Goal: Task Accomplishment & Management: Manage account settings

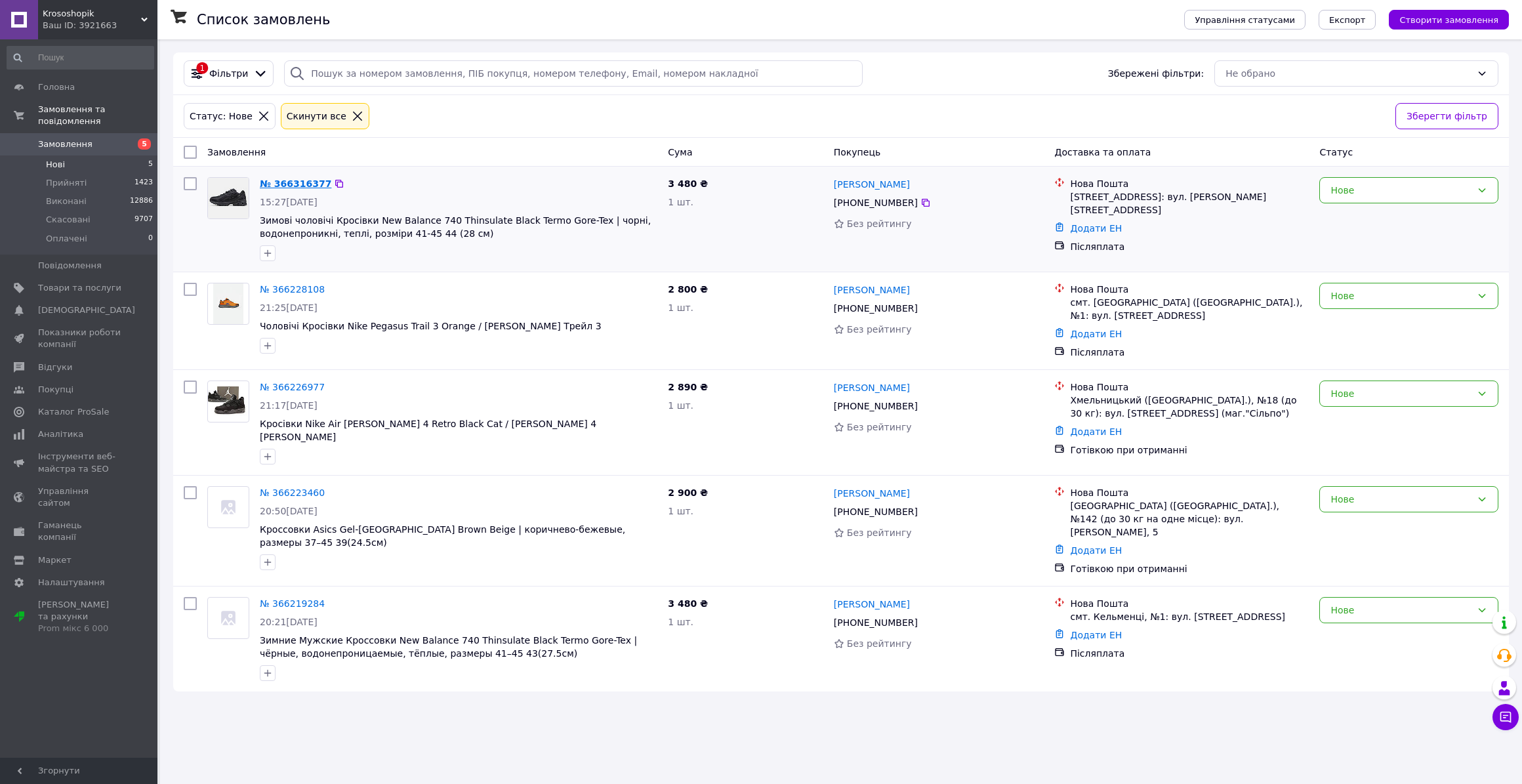
click at [292, 179] on link "№ 366316377" at bounding box center [295, 183] width 72 height 11
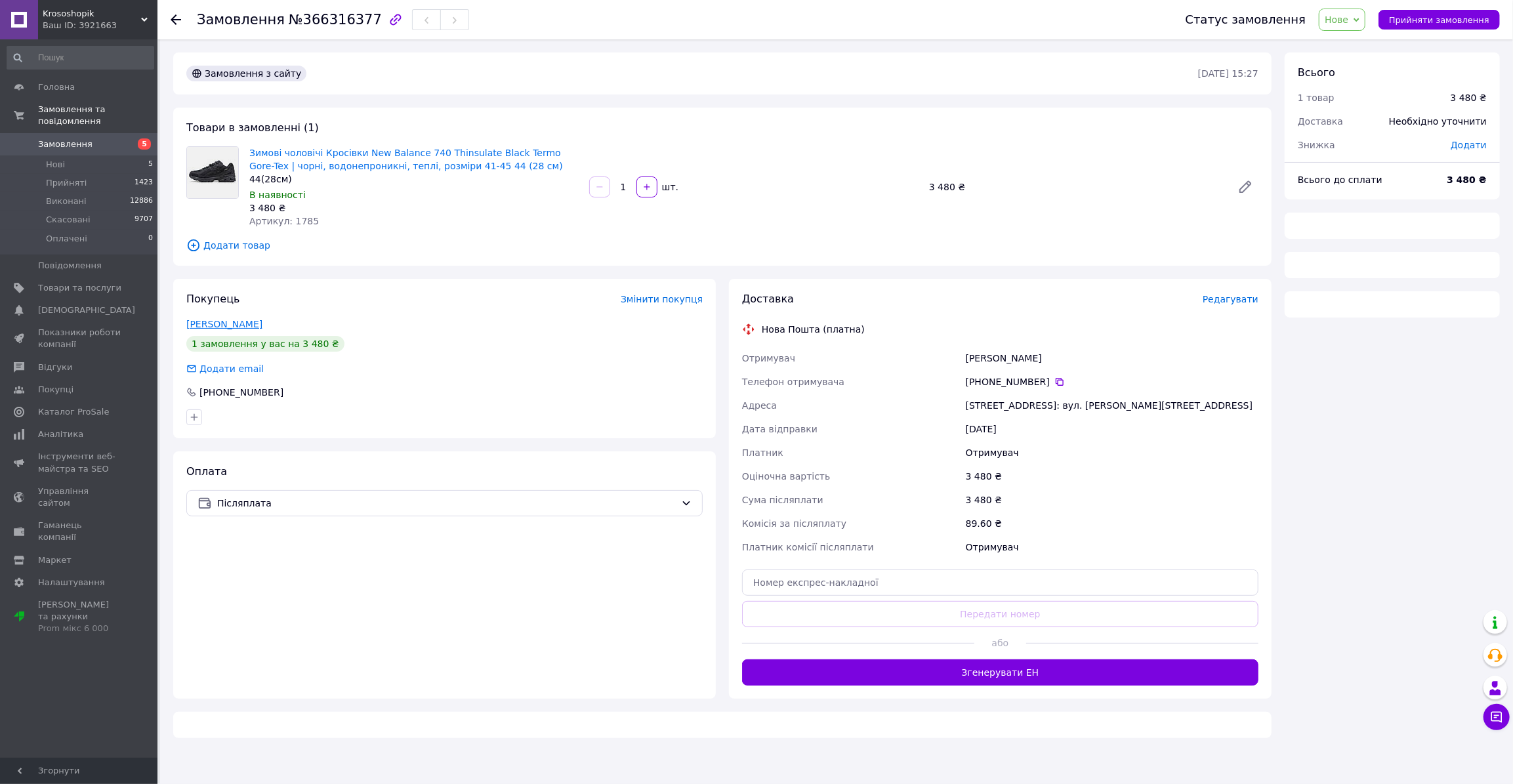
click at [229, 319] on link "Степанов Микола" at bounding box center [223, 323] width 76 height 11
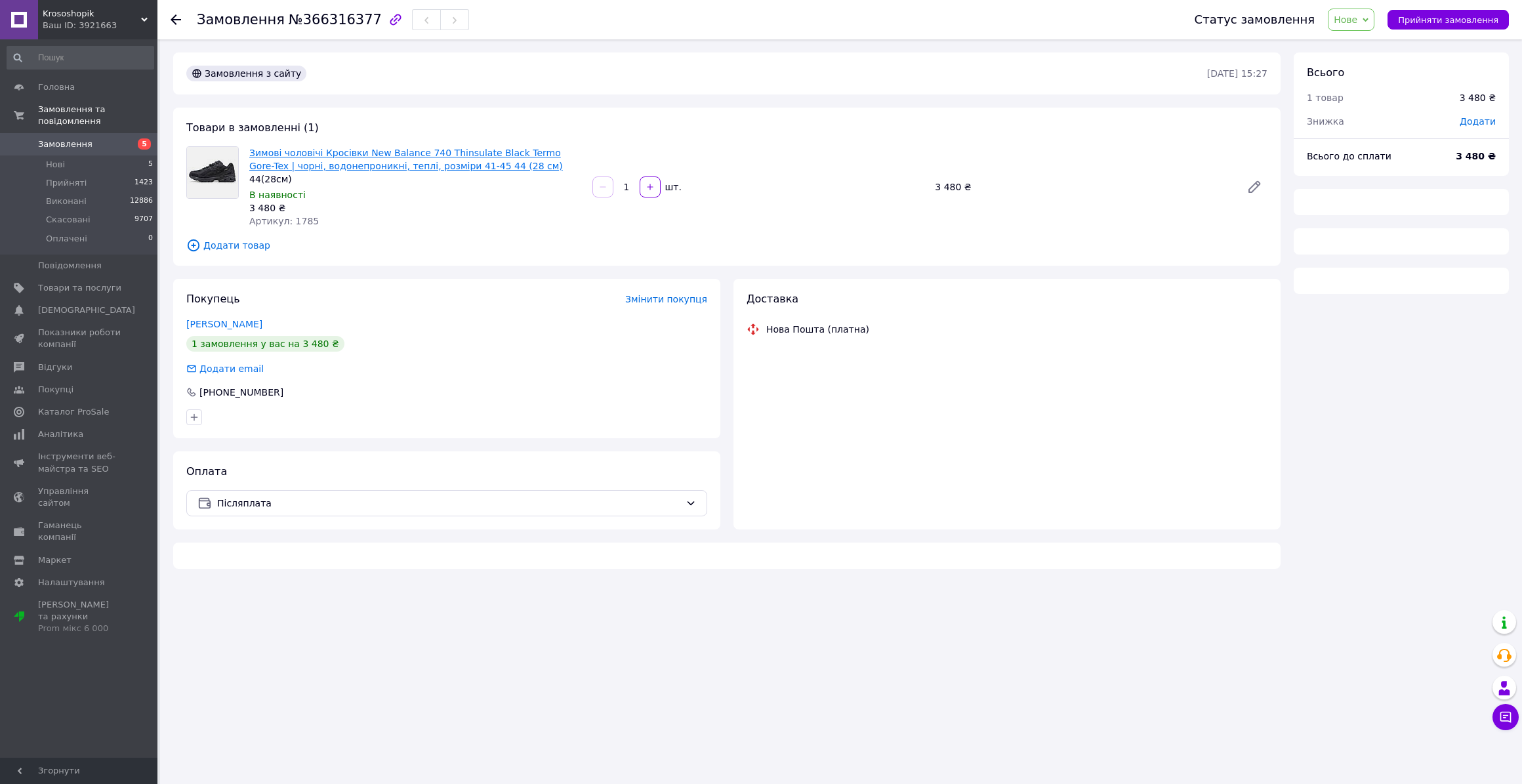
click at [356, 153] on link "Зимові чоловічі Кросівки New Balance 740 Thinsulate Black Termo Gore-Tex | чорн…" at bounding box center [406, 159] width 314 height 24
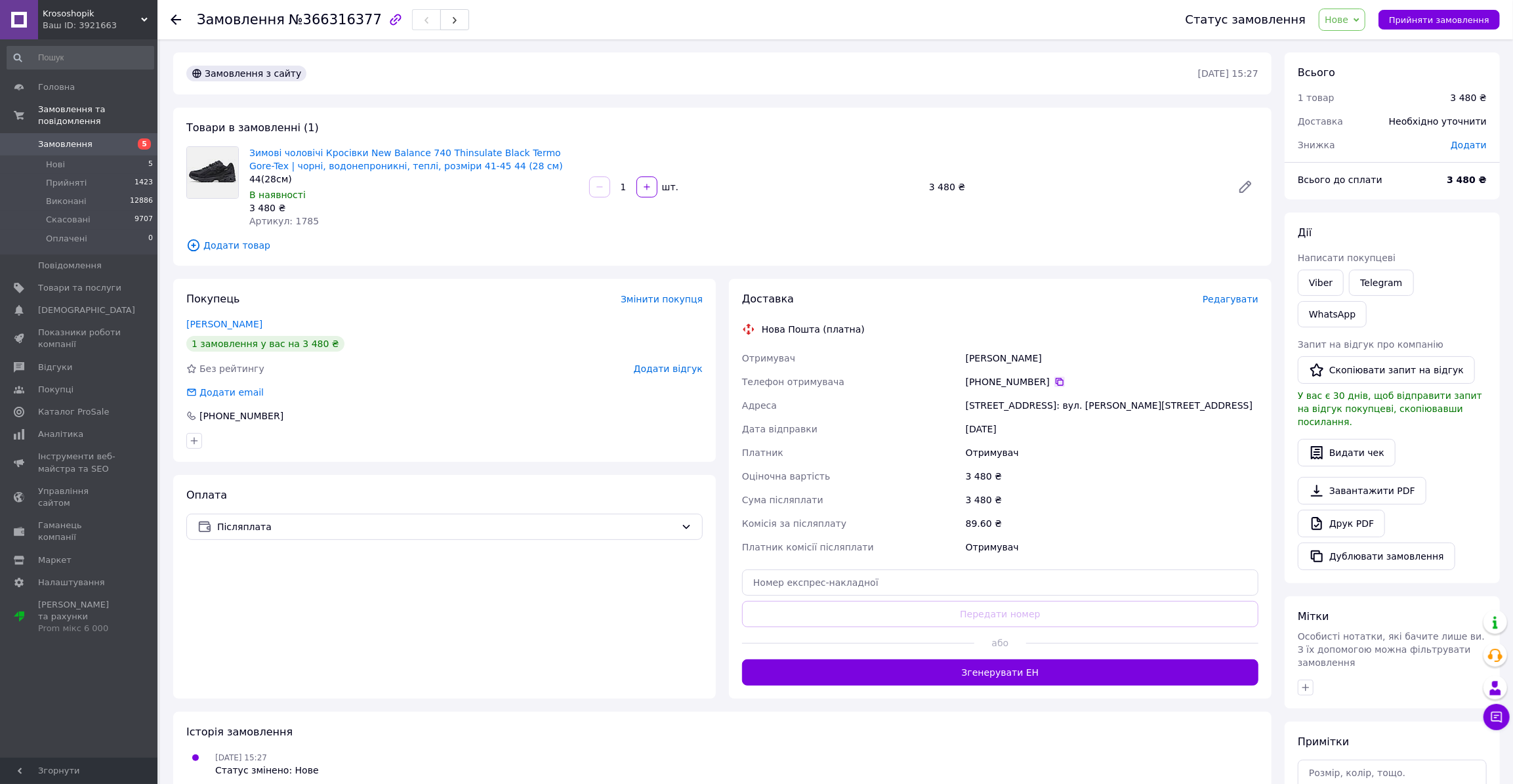
click at [1054, 379] on icon at bounding box center [1059, 381] width 11 height 11
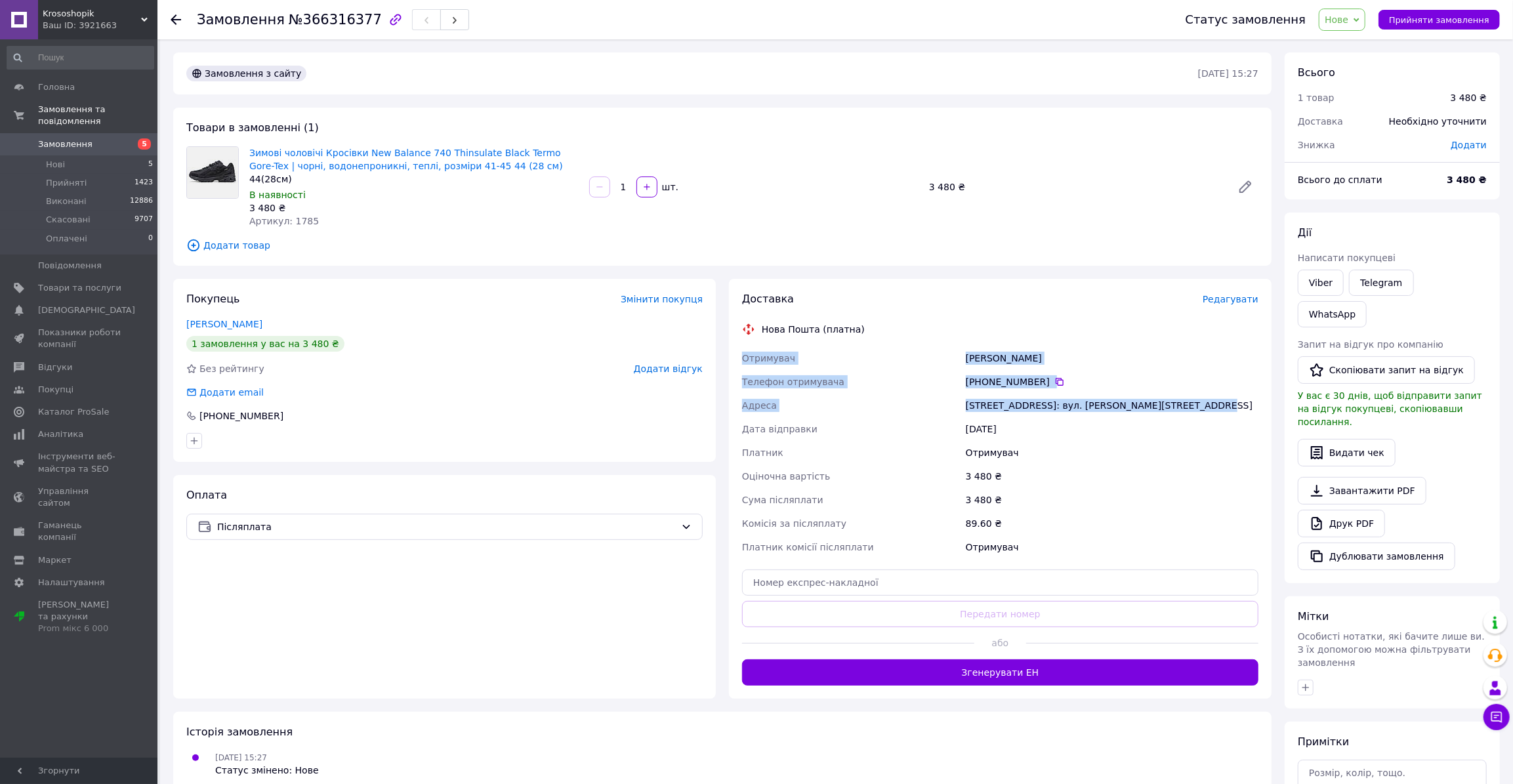
drag, startPoint x: 756, startPoint y: 358, endPoint x: 1199, endPoint y: 410, distance: 446.0
click at [1199, 410] on div "Доставка Редагувати Нова Пошта (платна) Отримувач Степанов Микола Телефон отрим…" at bounding box center [1000, 489] width 543 height 420
copy div "Отримувач Степанов Микола Телефон отримувача +380 96 874 64 72   Адреса Пуща-Во…"
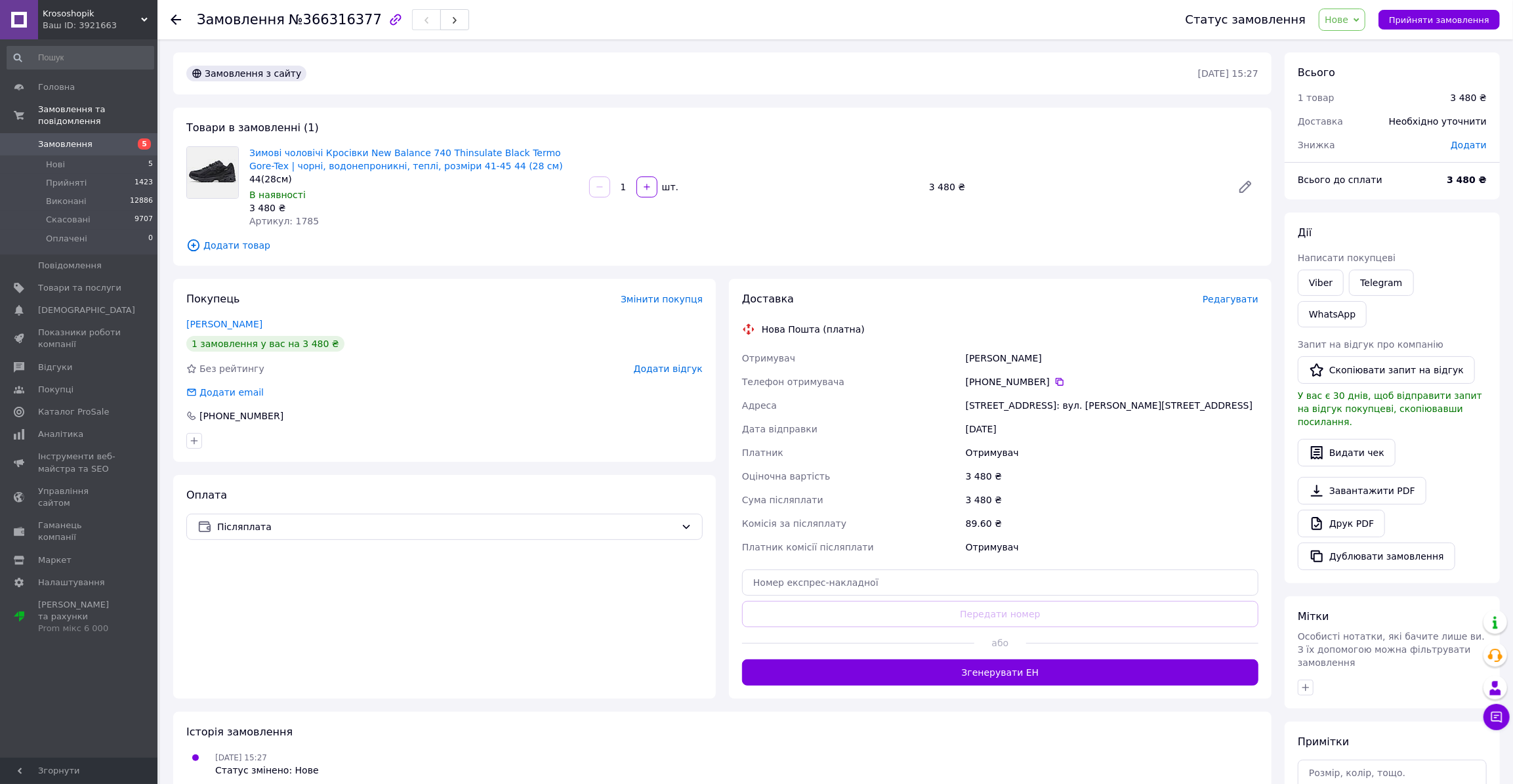
click at [386, 269] on div "Замовлення з сайту 12.10.2025 • 15:27 Товари в замовленні (1) Зимові чоловічі К…" at bounding box center [722, 473] width 1111 height 842
drag, startPoint x: 247, startPoint y: 148, endPoint x: 564, endPoint y: 150, distance: 317.0
click at [564, 150] on div "Зимові чоловічі Кросівки New Balance 740 Thinsulate Black Termo Gore-Tex | чорн…" at bounding box center [413, 187] width 339 height 86
copy link "Зимові чоловічі Кросівки New Balance 740 Thinsulate Black Termo Gore-Tex"
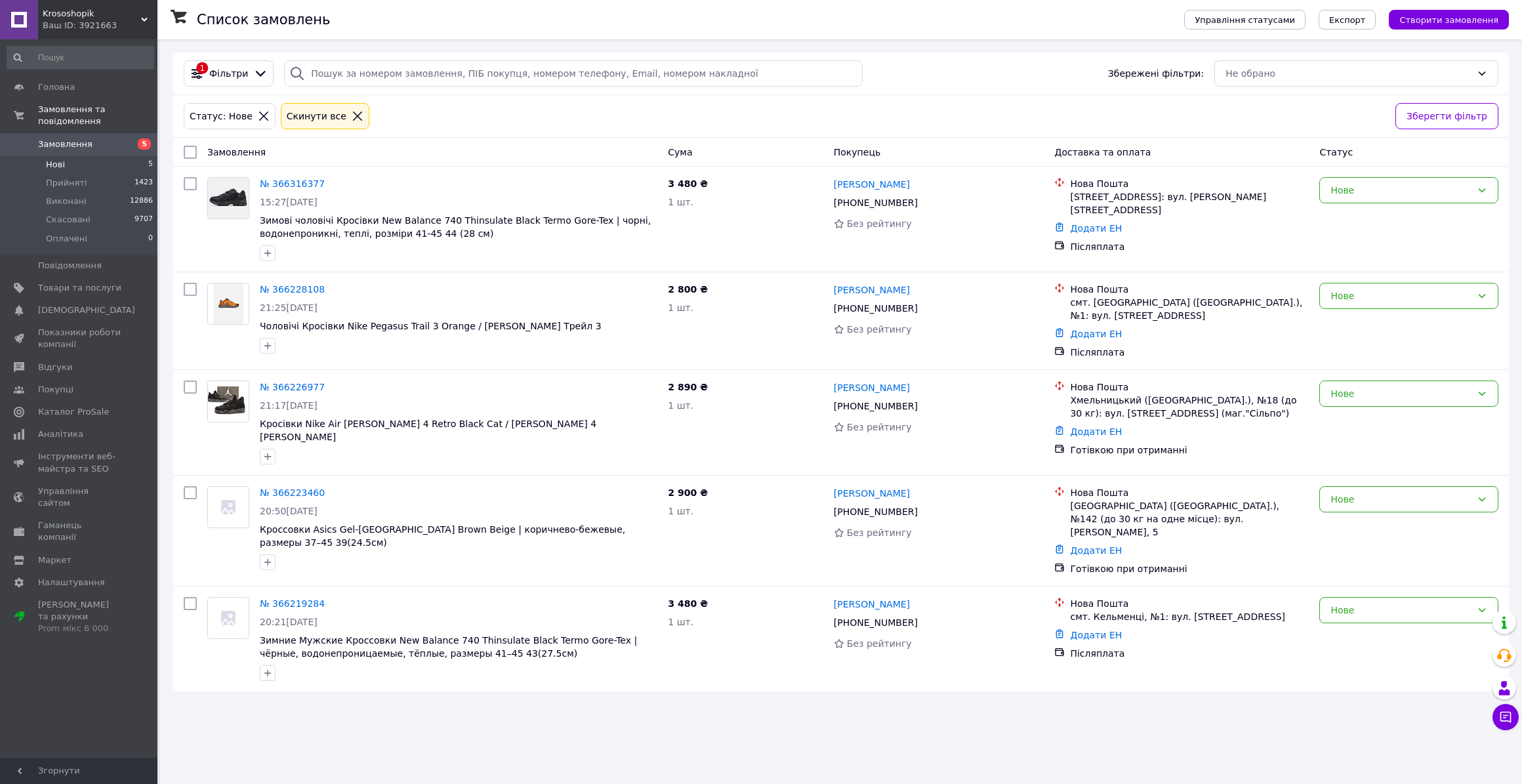
click at [439, 727] on div "Список замовлень Управління статусами Експорт Створити замовлення 1 Фільтри Збе…" at bounding box center [841, 392] width 1362 height 784
click at [1432, 12] on button "Створити замовлення" at bounding box center [1448, 19] width 120 height 20
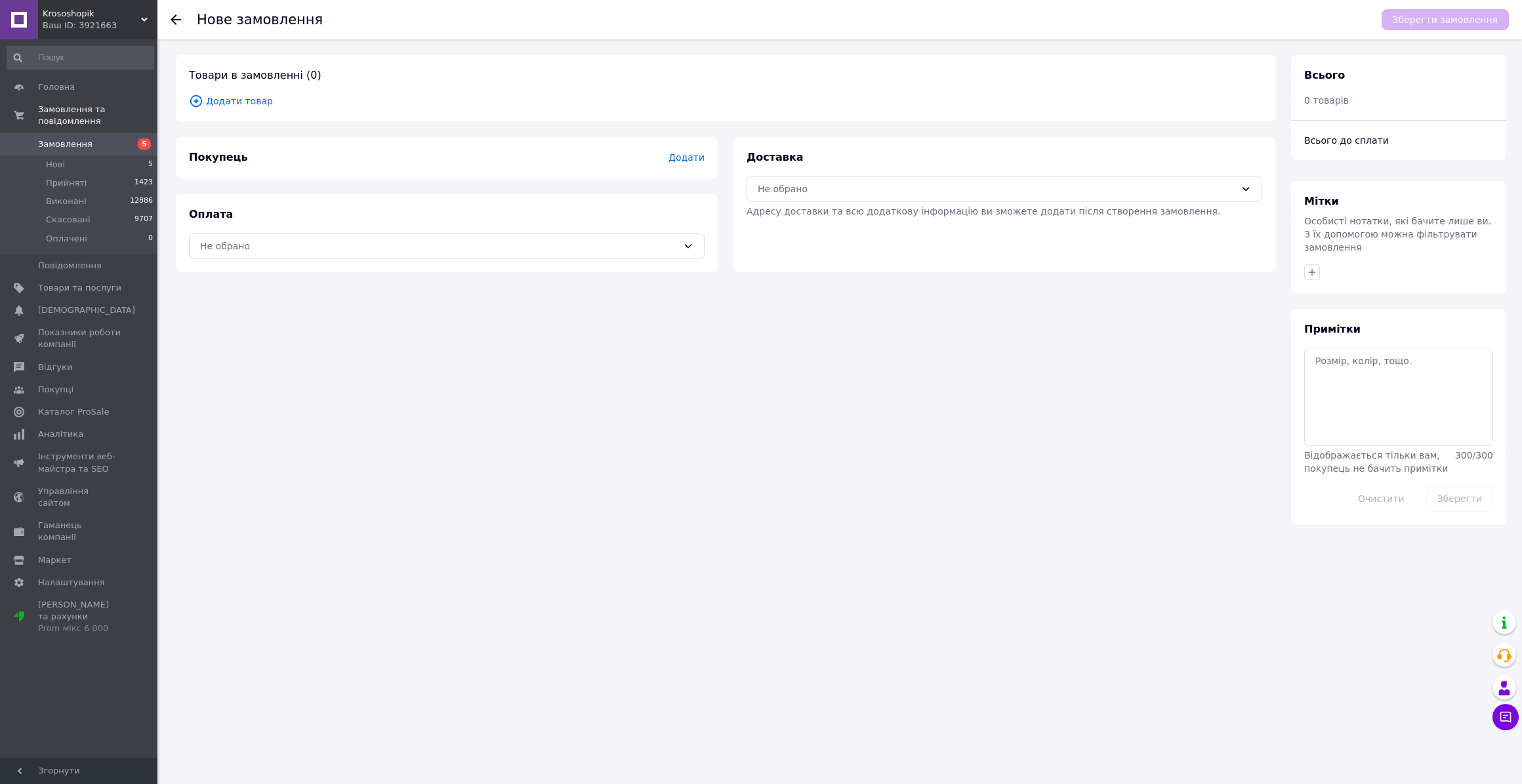
click at [233, 101] on span "Додати товар" at bounding box center [725, 101] width 1073 height 14
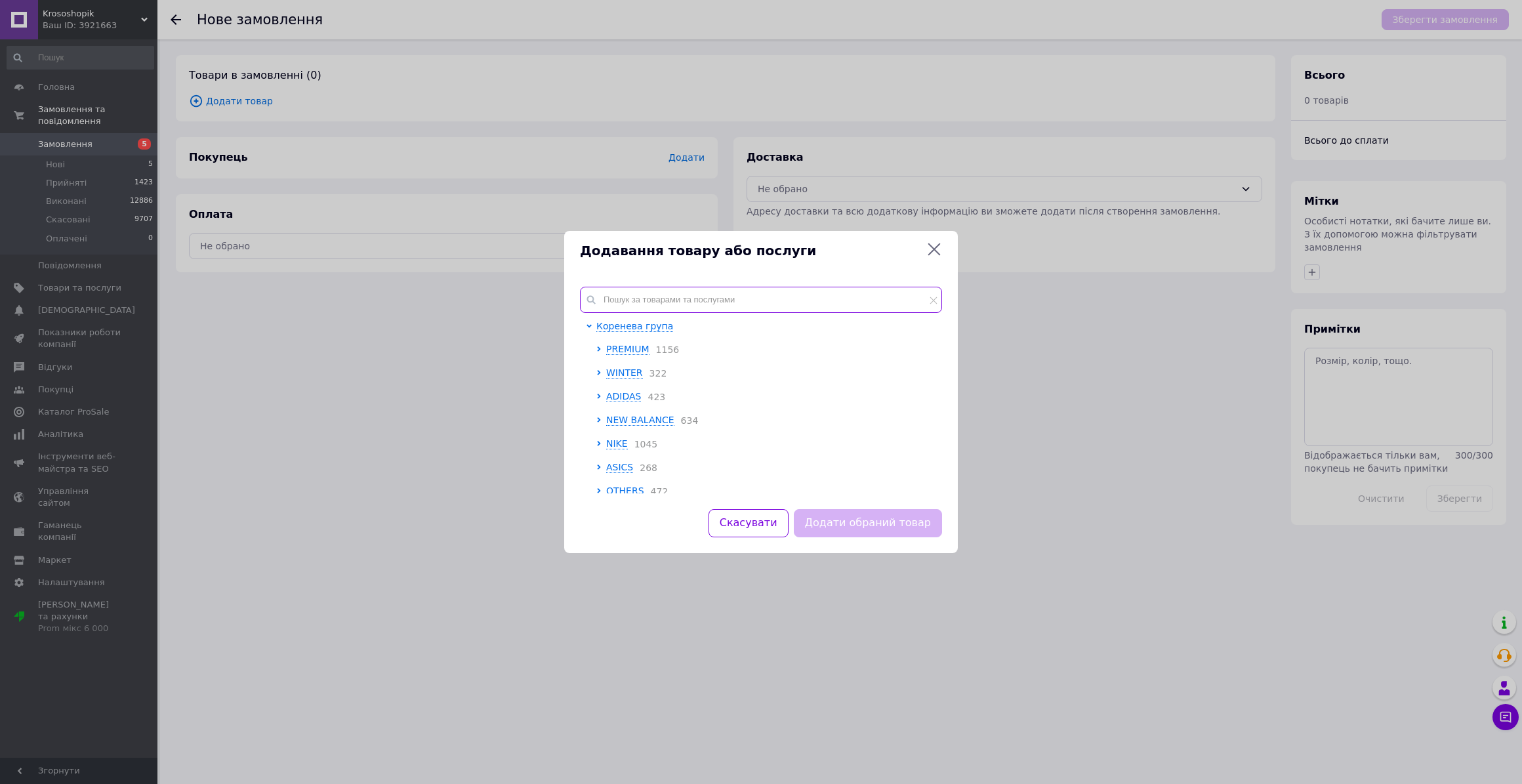
click at [648, 296] on input "text" at bounding box center [761, 299] width 363 height 26
paste input "Жіночі Кросівки New Balance 9060 Joe Freshgoods Inside Voices Baby Shower Blue"
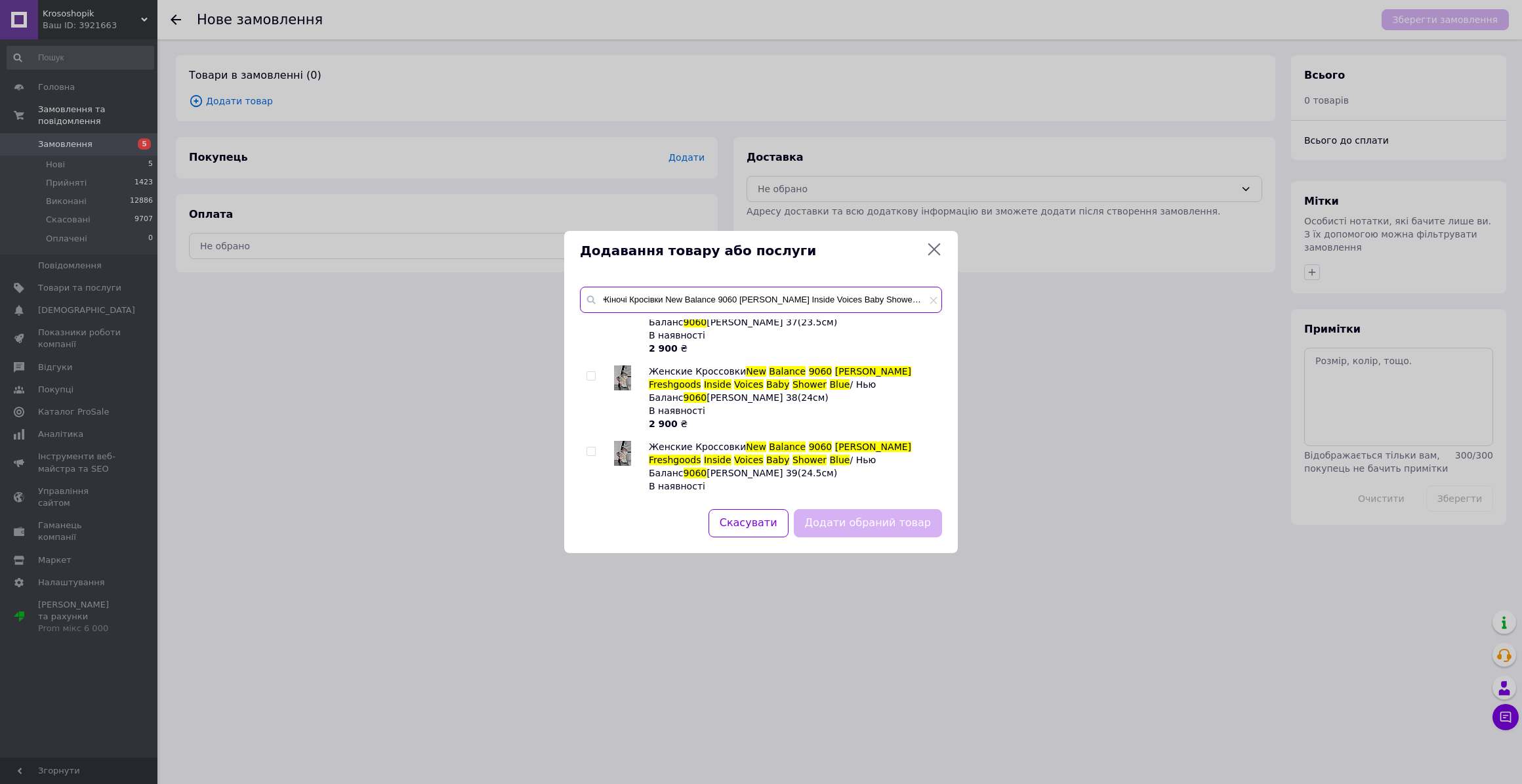
scroll to position [178, 0]
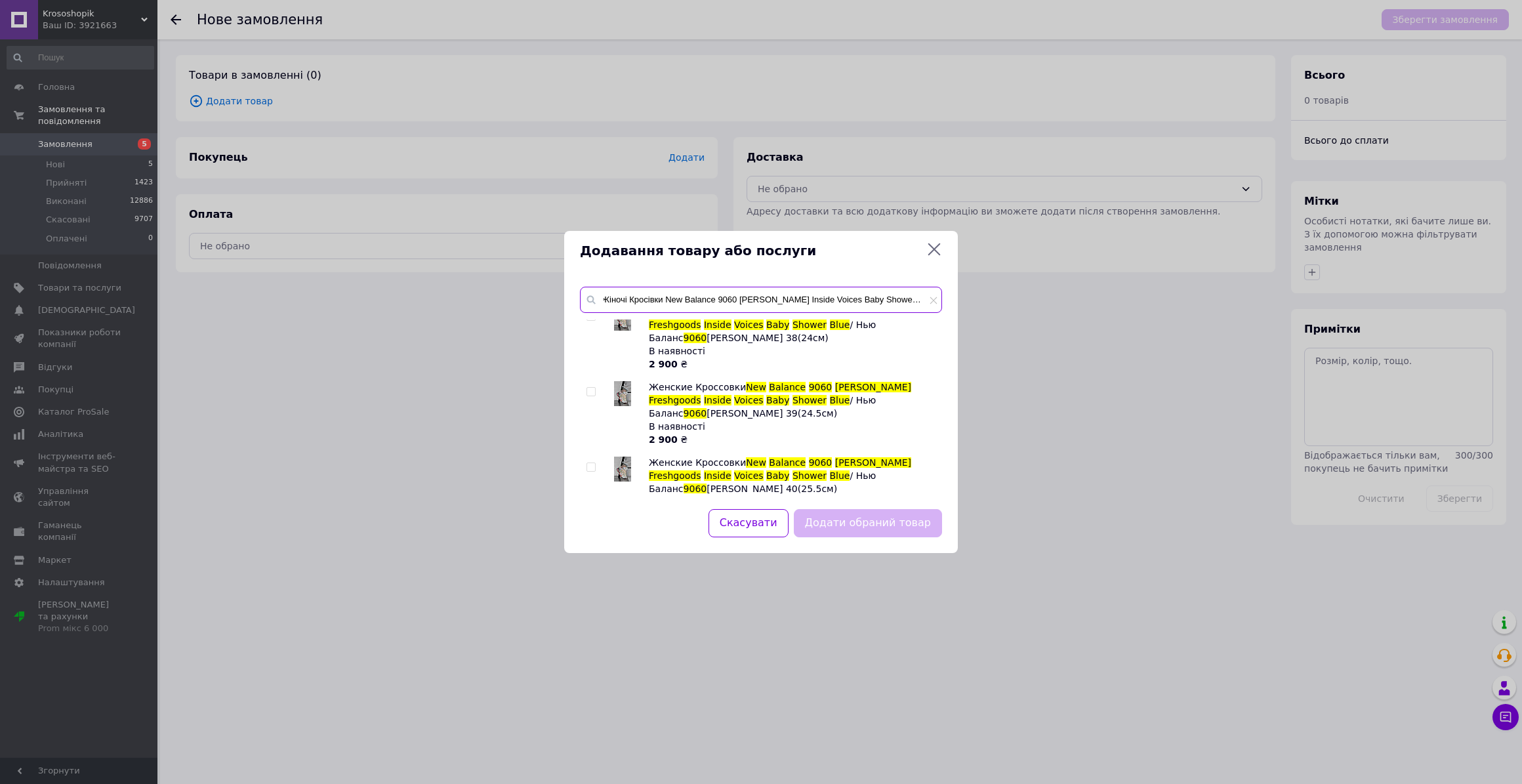
type input "Жіночі Кросівки New Balance 9060 Joe Freshgoods Inside Voices Baby Shower Blue"
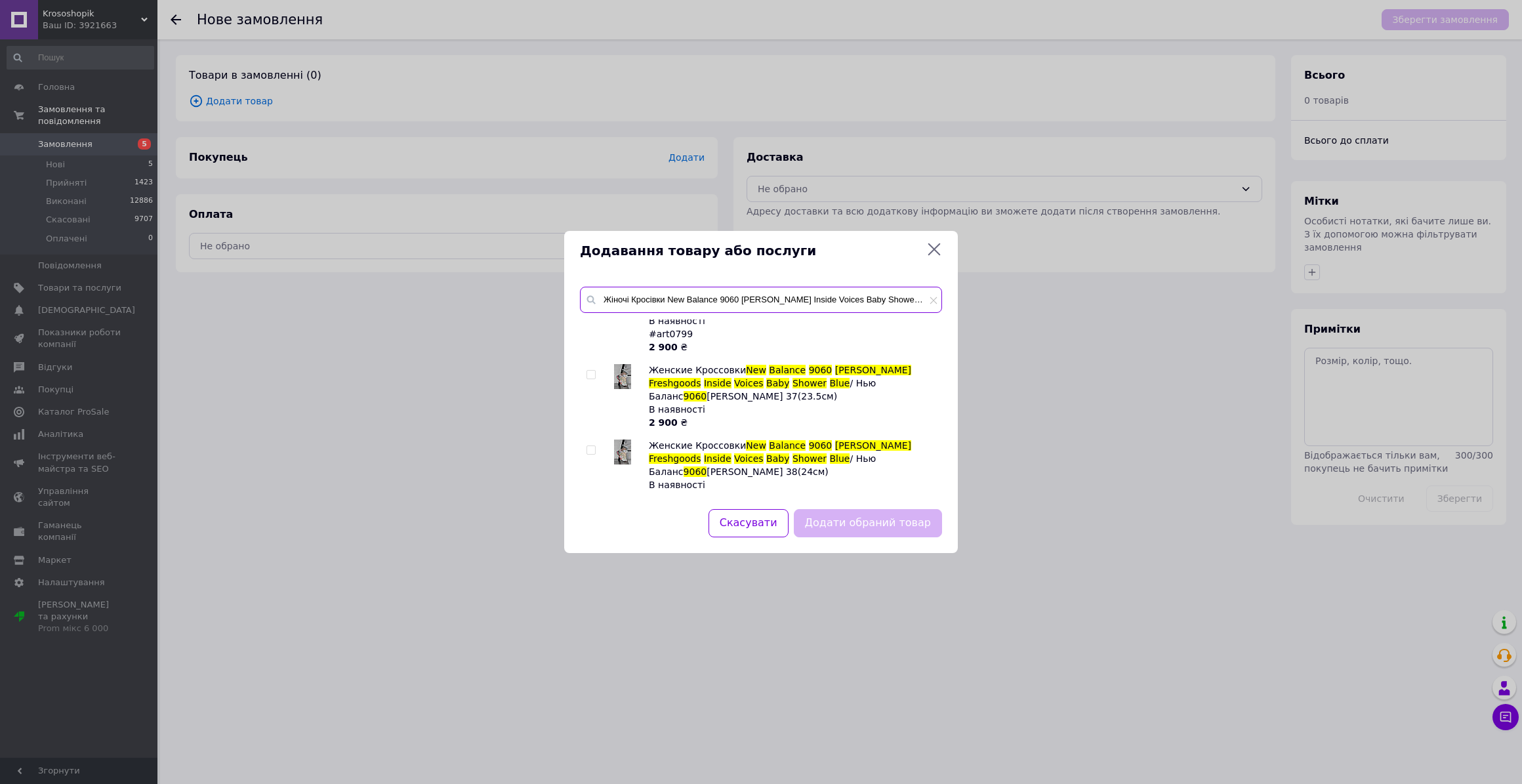
scroll to position [0, 0]
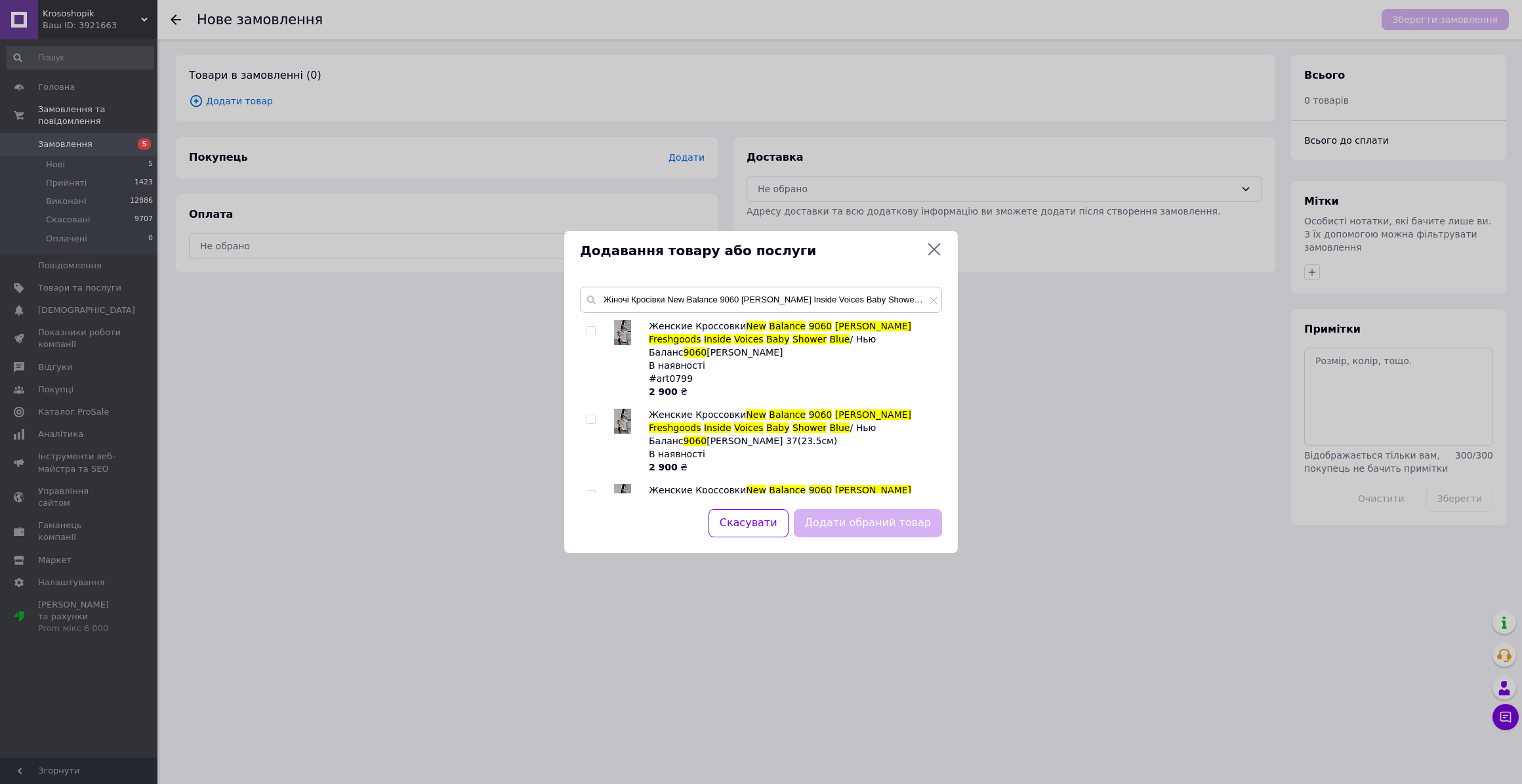
click at [589, 415] on input "checkbox" at bounding box center [591, 419] width 9 height 9
checkbox input "true"
click at [871, 524] on button "Додати обраний товар" at bounding box center [868, 522] width 149 height 28
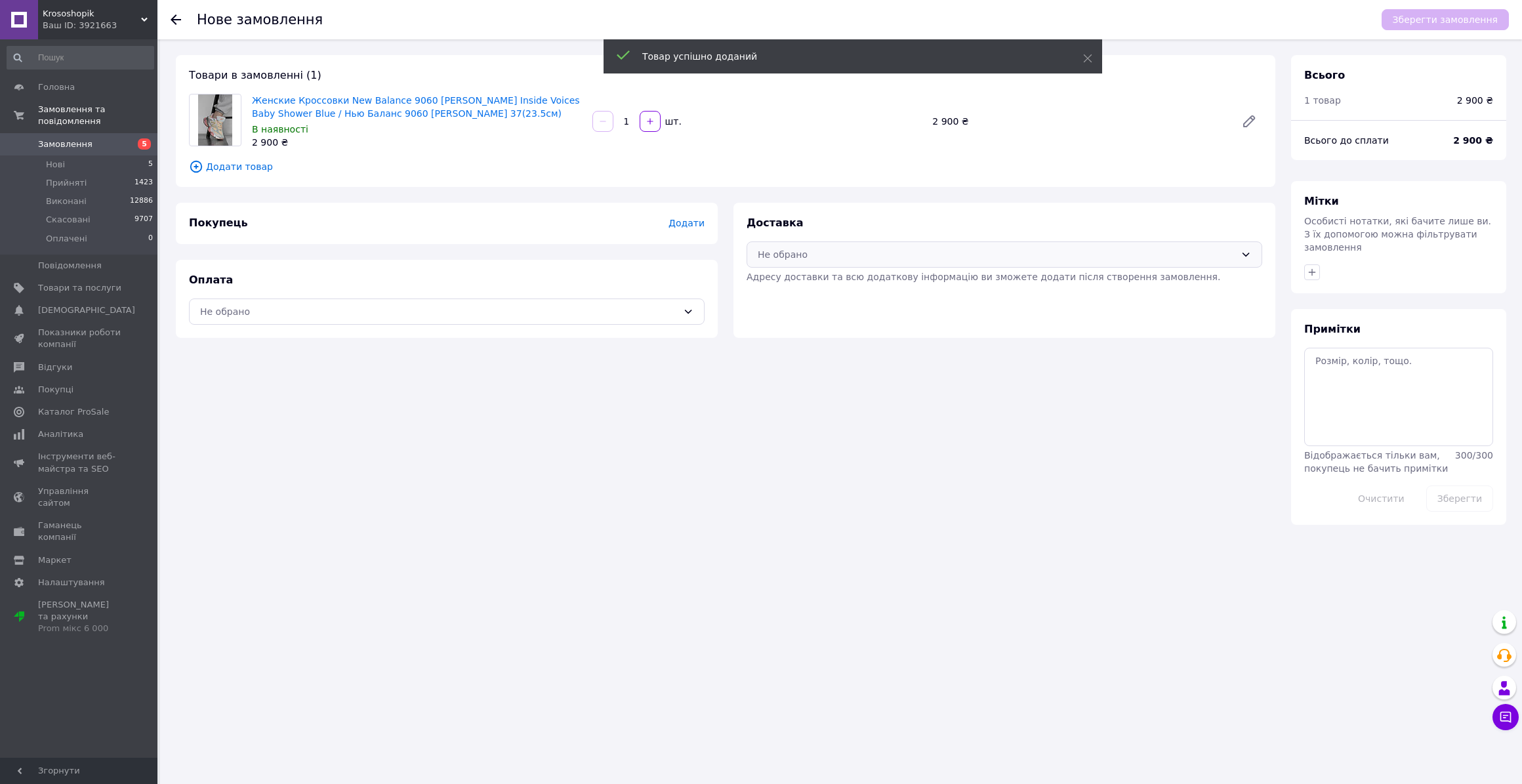
click at [797, 251] on div "Не обрано" at bounding box center [996, 254] width 478 height 14
click at [780, 286] on span "Нова Пошта (платна)" at bounding box center [1015, 284] width 474 height 13
click at [539, 313] on div "Не обрано" at bounding box center [439, 311] width 478 height 14
click at [433, 368] on span "Готівкою при отриманні" at bounding box center [447, 364] width 493 height 13
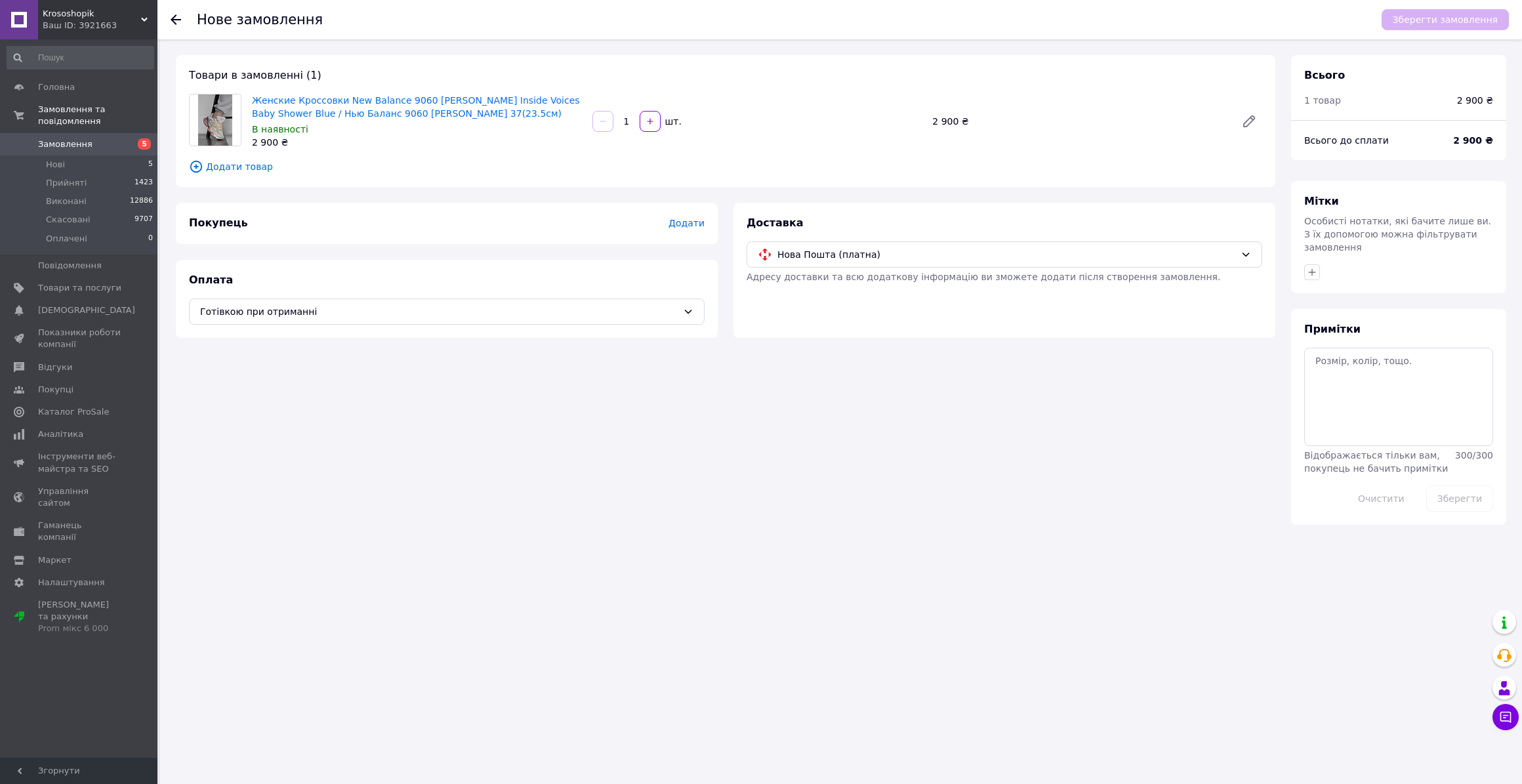
click at [689, 226] on span "Додати" at bounding box center [687, 222] width 36 height 11
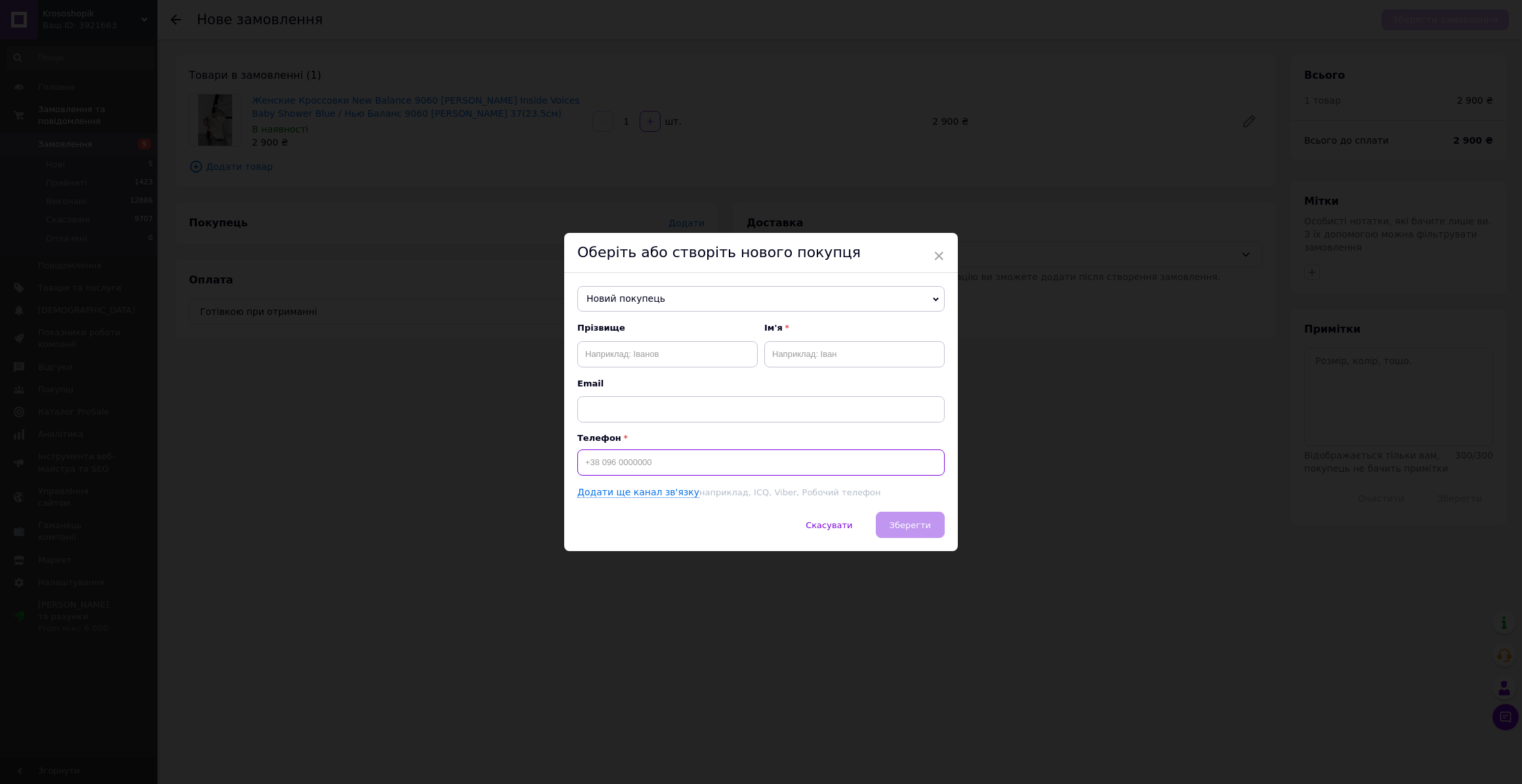
click at [602, 460] on input at bounding box center [761, 462] width 367 height 26
paste input "+380668876970"
type input "+380668876970"
click at [673, 352] on input "text" at bounding box center [667, 354] width 180 height 26
paste input "Косенко"
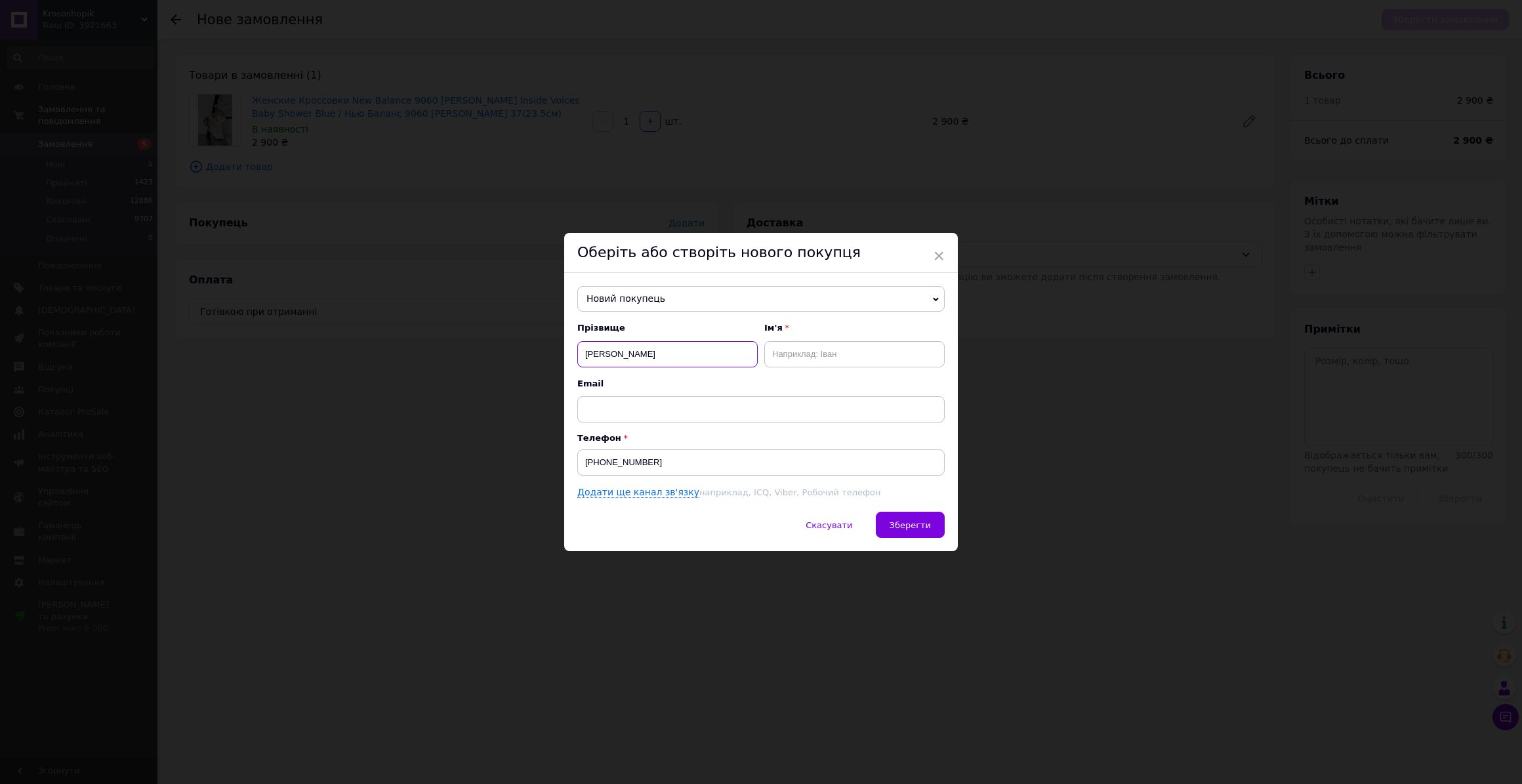
type input "Косенко"
click at [834, 341] on input "text" at bounding box center [855, 354] width 180 height 26
paste input "Олександра"
type input "Олександра"
click at [917, 533] on button "Зберегти" at bounding box center [910, 524] width 69 height 26
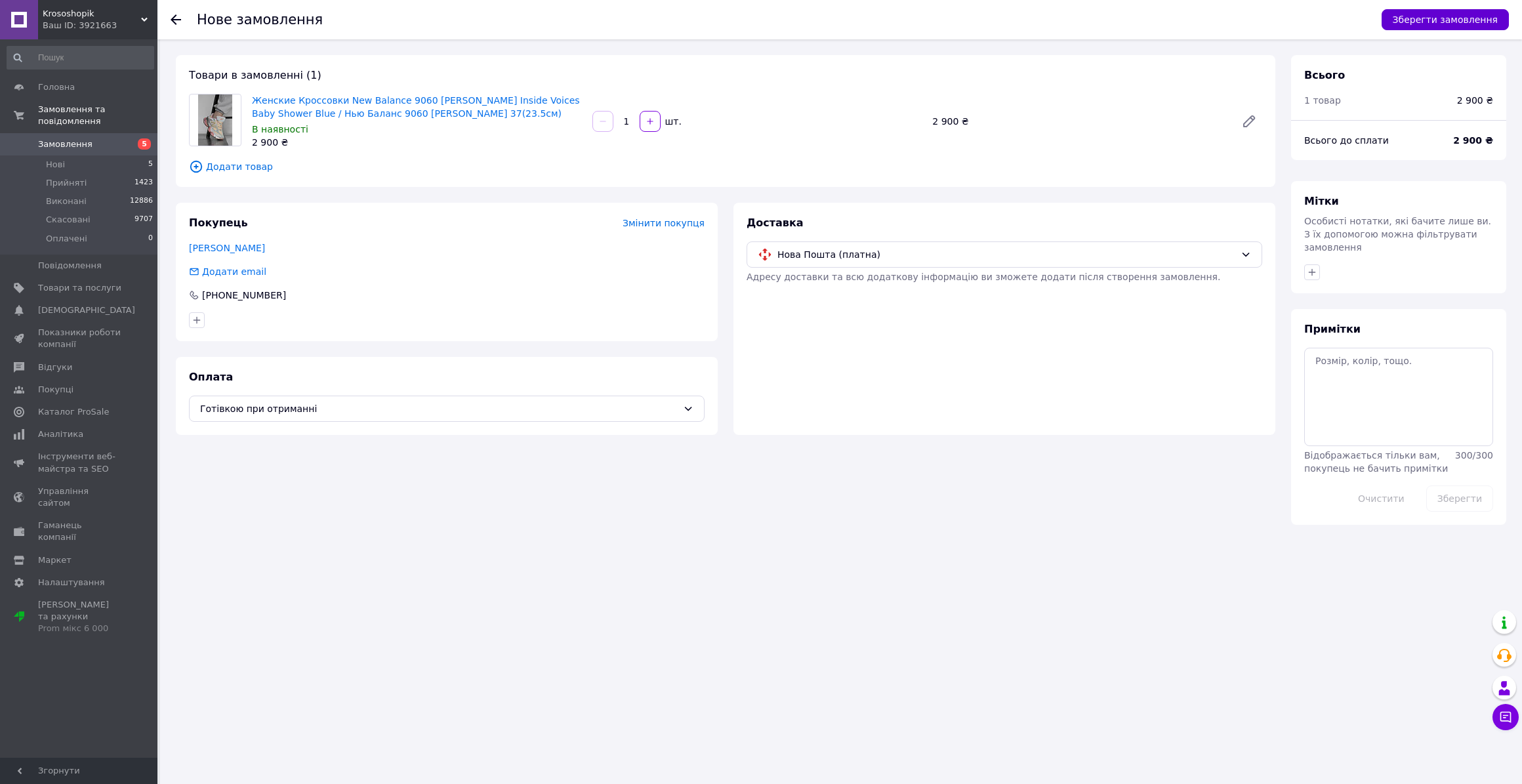
click at [1422, 20] on button "Зберегти замовлення" at bounding box center [1445, 20] width 128 height 21
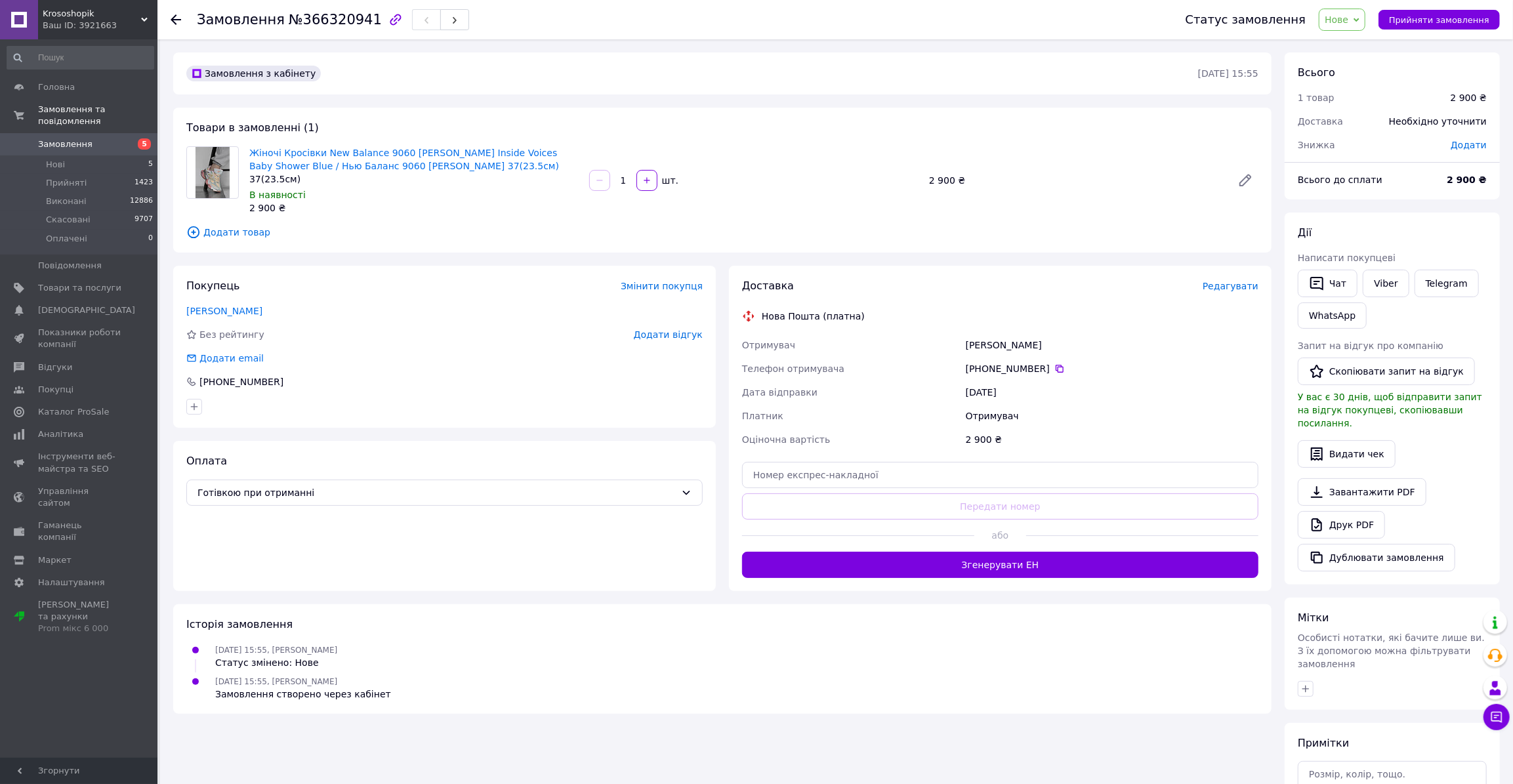
click at [1245, 283] on span "Редагувати" at bounding box center [1230, 286] width 56 height 11
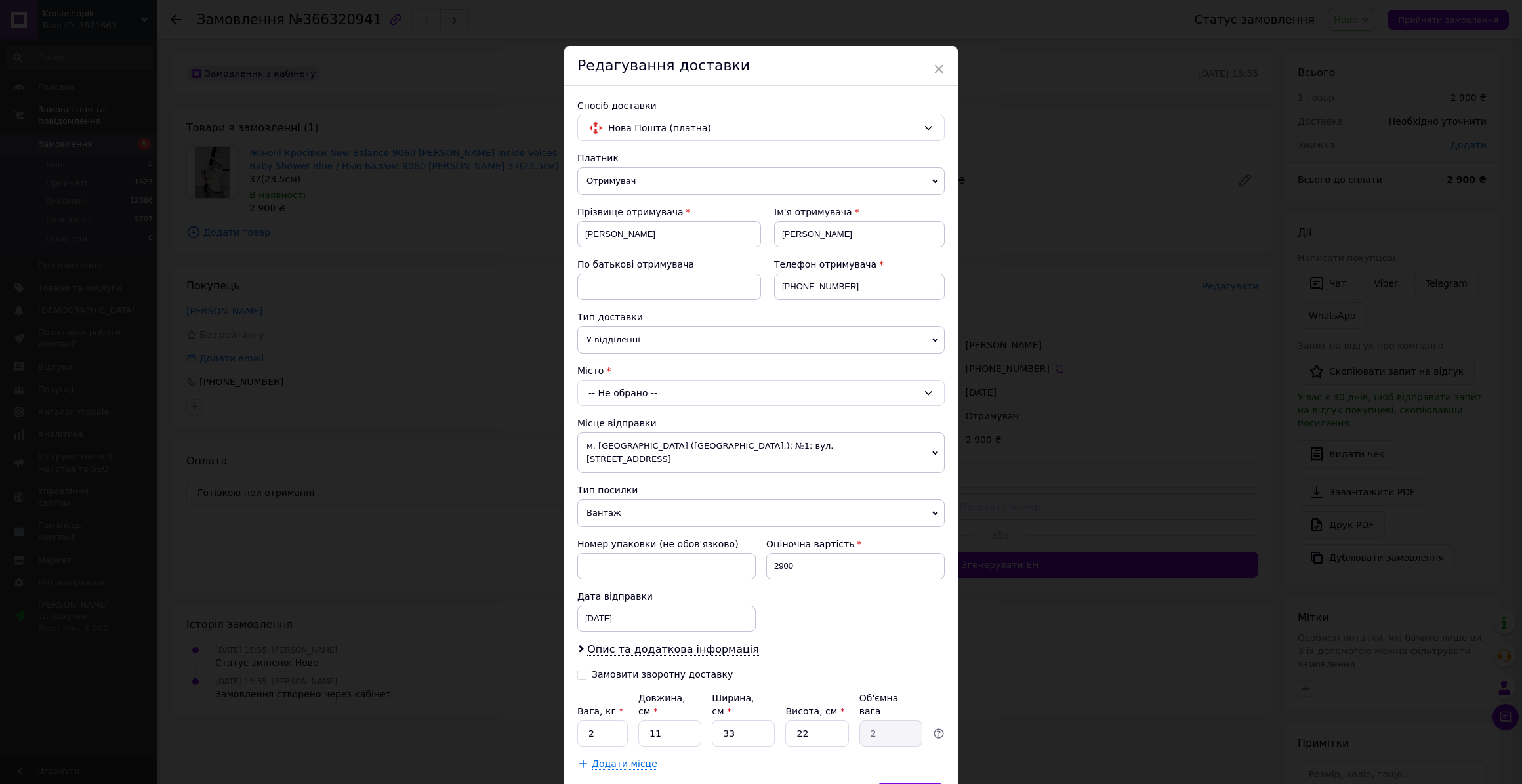
click at [639, 387] on div "-- Не обрано --" at bounding box center [761, 392] width 367 height 26
type input "Ков’яги"
click at [628, 444] on li "смт. Ков'яги" at bounding box center [761, 449] width 366 height 21
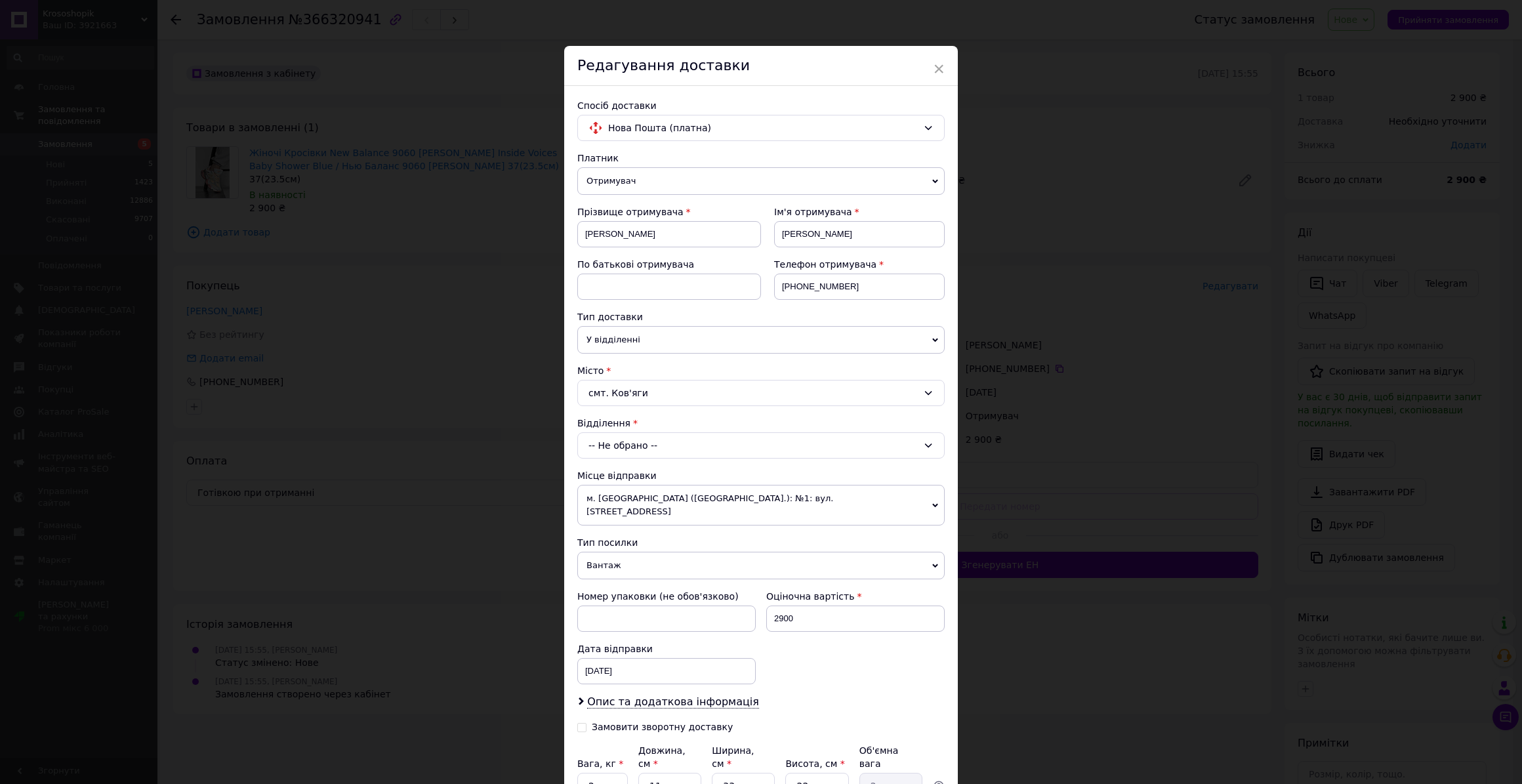
click at [628, 446] on div "-- Не обрано --" at bounding box center [761, 445] width 367 height 26
click at [626, 496] on li "Пункт приймання-видачі (до 30 кг): пл. Привокзальна, 5" at bounding box center [761, 501] width 366 height 21
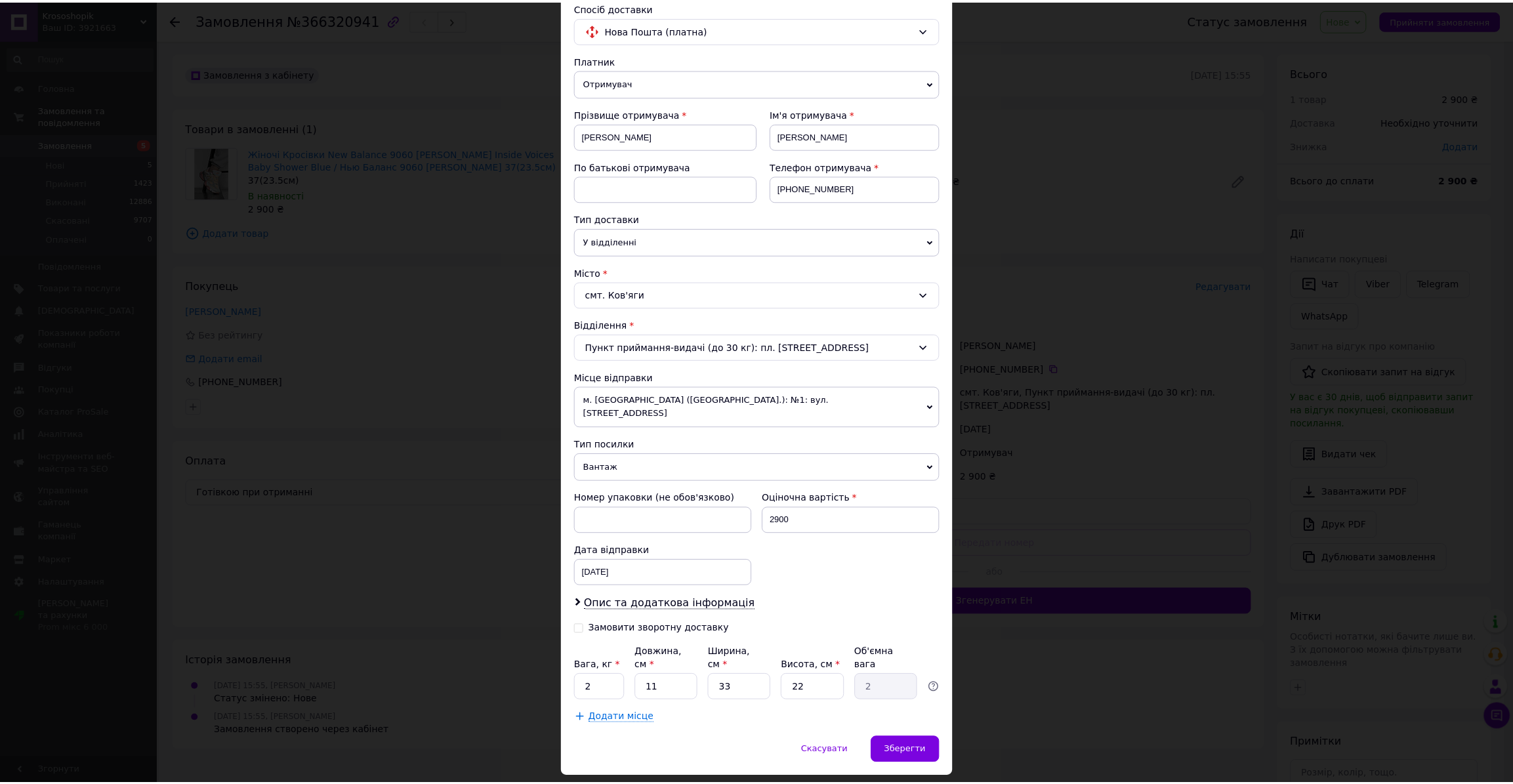
scroll to position [109, 0]
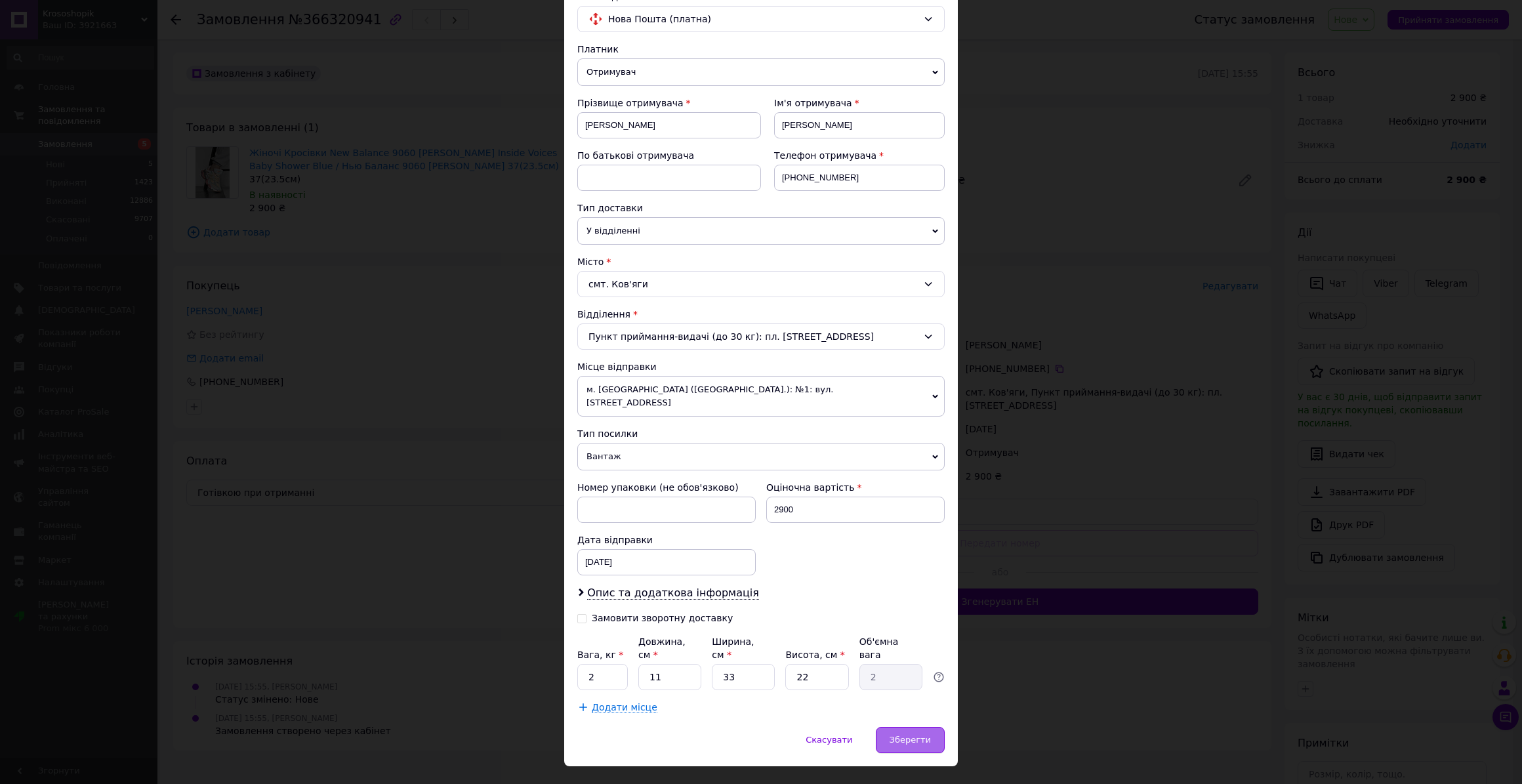
click at [925, 726] on div "Зберегти" at bounding box center [910, 739] width 69 height 26
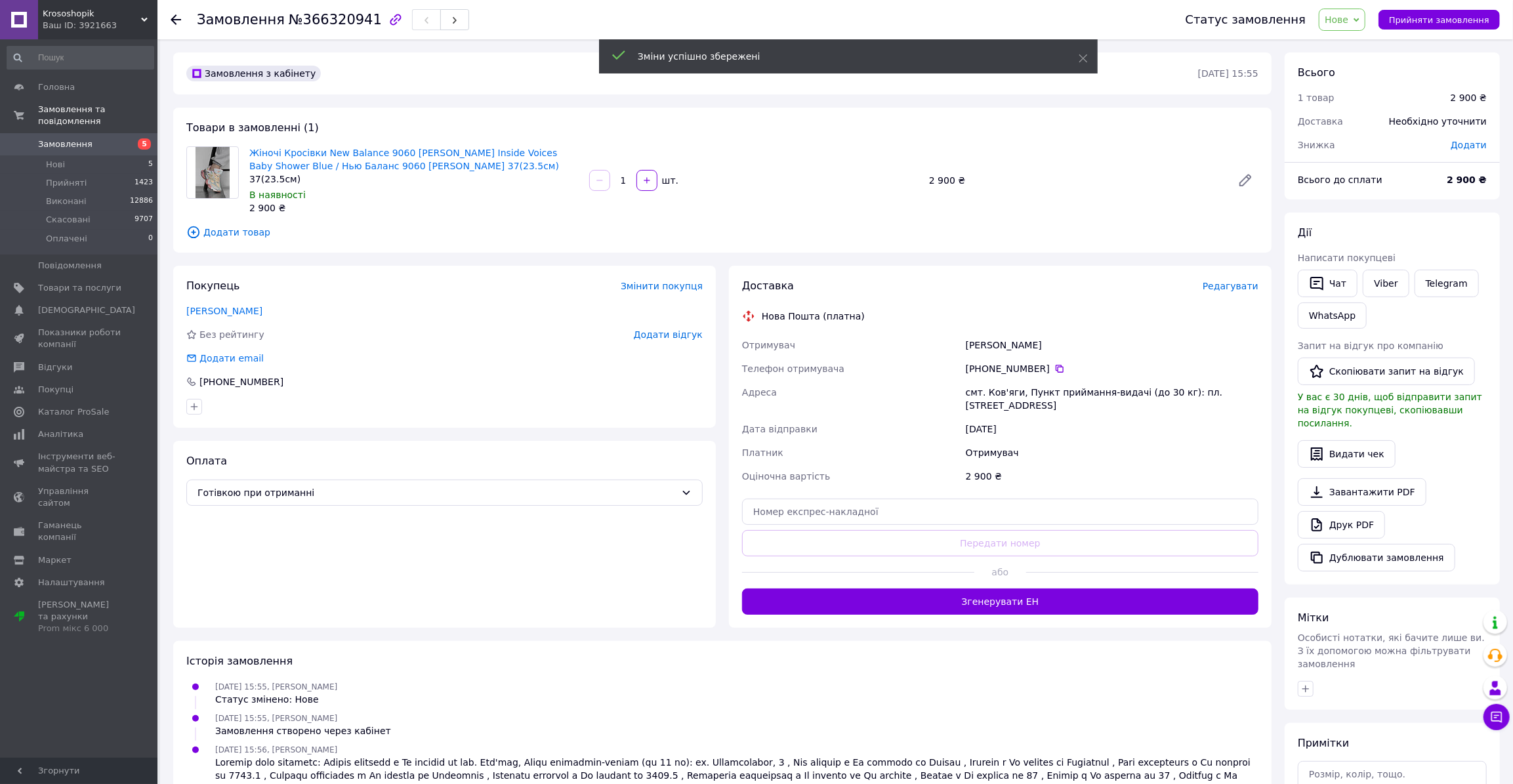
click at [327, 248] on div "Товари в замовленні (1) Жіночі Кросівки New Balance 9060 Joe Freshgoods Inside …" at bounding box center [722, 179] width 1098 height 145
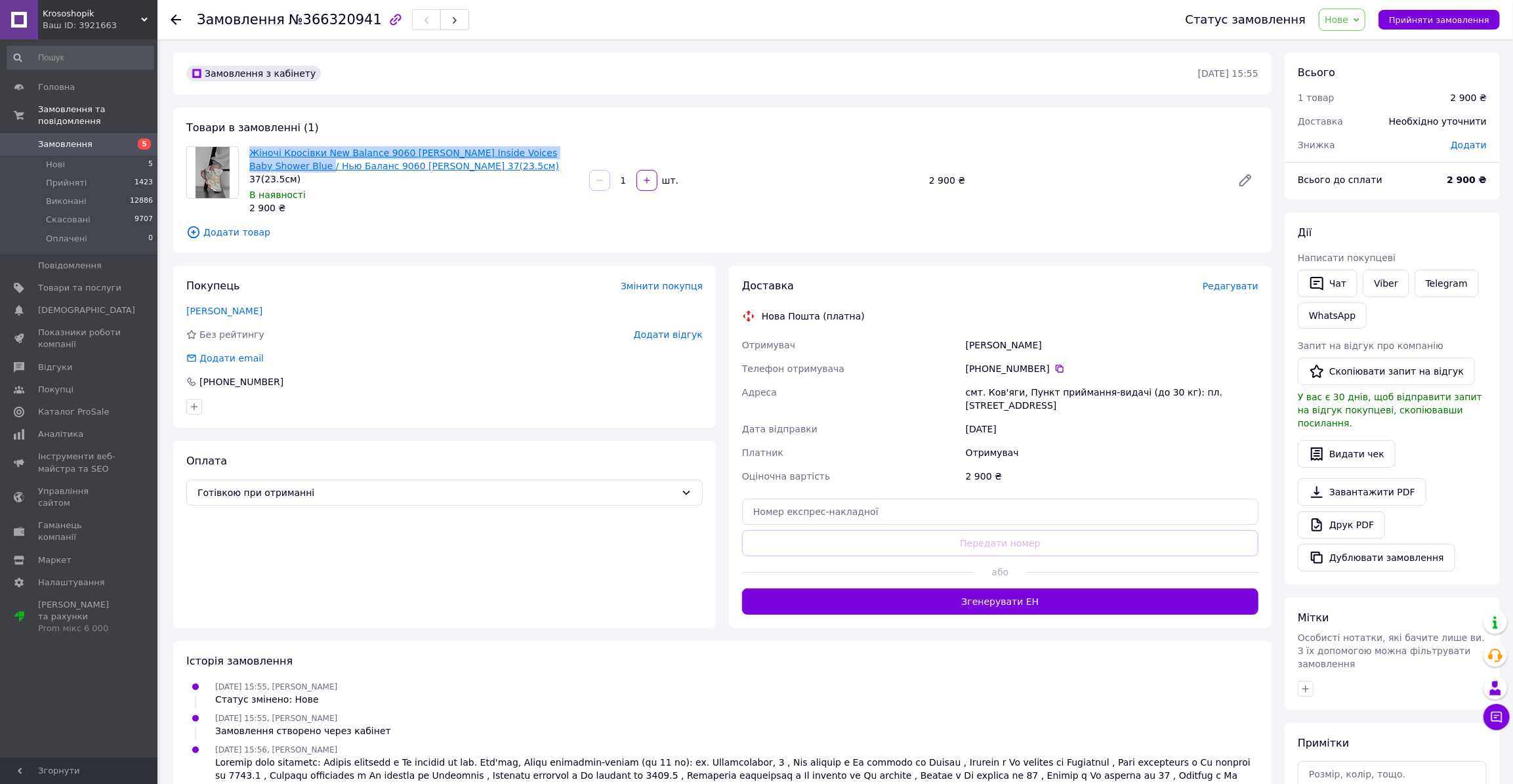
drag, startPoint x: 244, startPoint y: 145, endPoint x: 265, endPoint y: 166, distance: 29.7
click at [265, 166] on div "Жіночі Кросівки New Balance 9060 Joe Freshgoods Inside Voices Baby Shower Blue …" at bounding box center [413, 180] width 339 height 74
copy link "Жіночі Кросівки New Balance 9060 Joe Freshgoods Inside Voices Baby Shower Blue"
click at [975, 343] on div "Косенко Олександра" at bounding box center [1111, 345] width 298 height 24
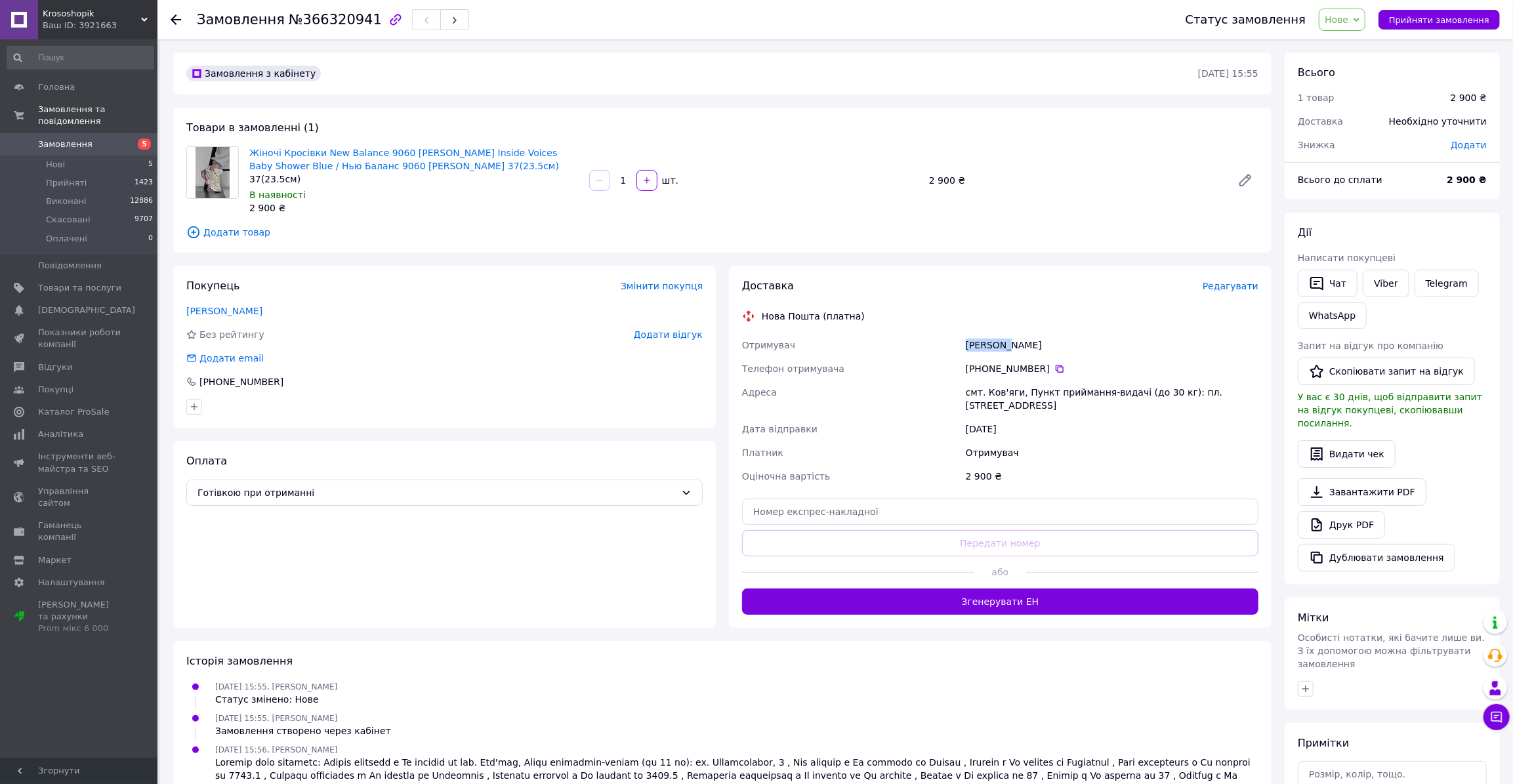
click at [975, 343] on div "Косенко Олександра" at bounding box center [1111, 345] width 298 height 24
copy div "Косенко"
click at [1030, 342] on div "Косенко Олександра" at bounding box center [1111, 345] width 298 height 24
copy div "Олександра"
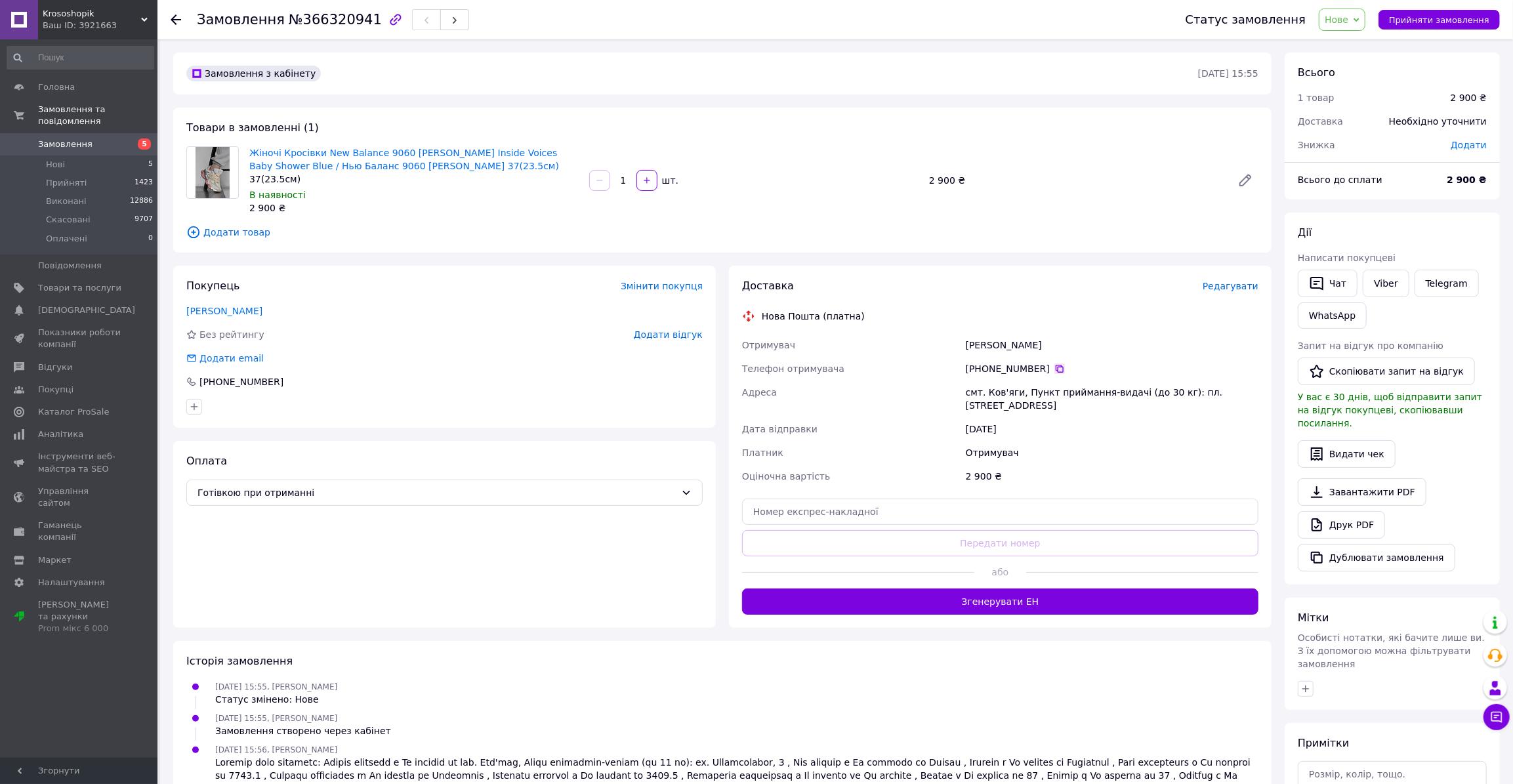
click at [1054, 365] on icon at bounding box center [1059, 368] width 11 height 11
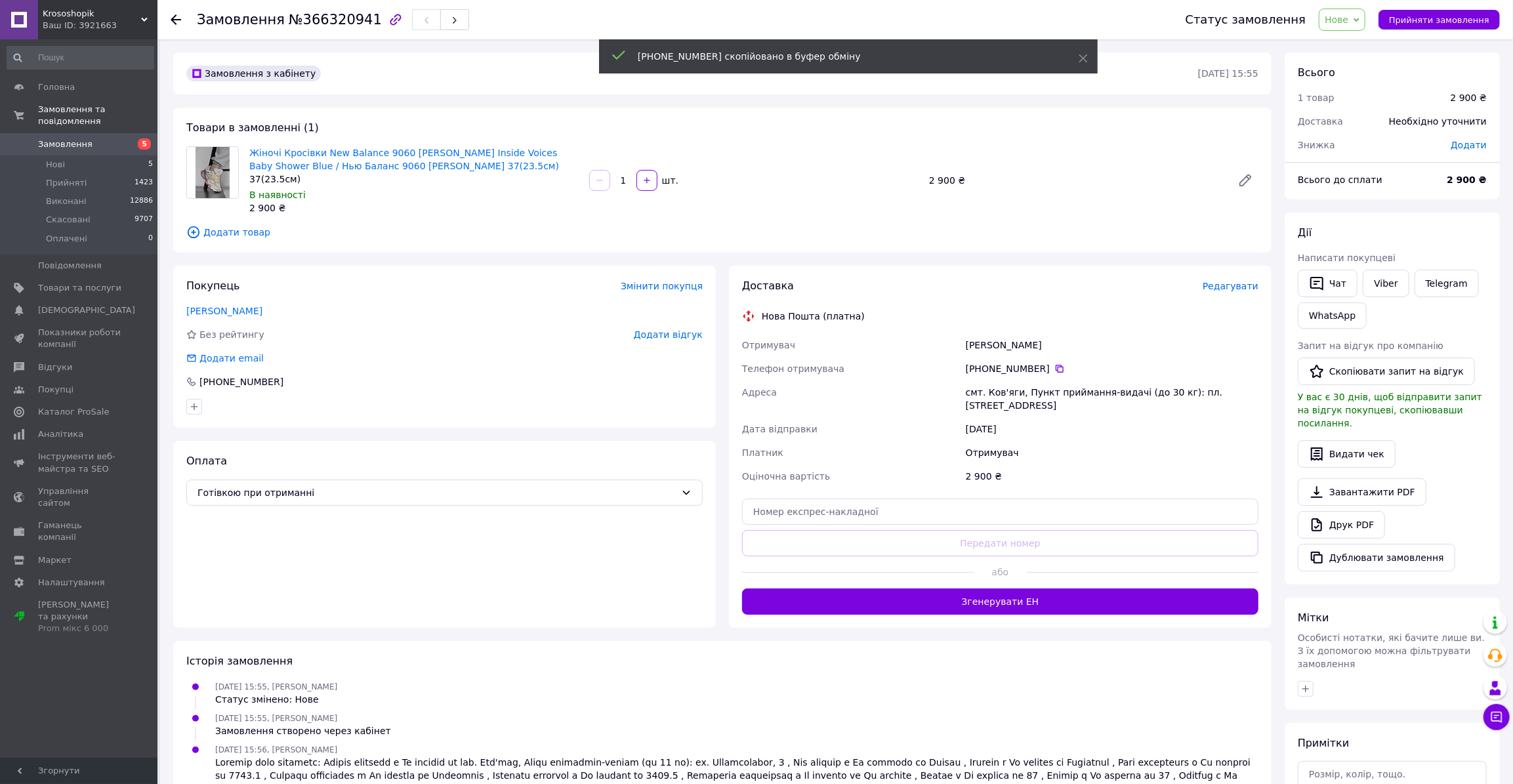
click at [998, 391] on div "смт. Ков'яги, Пункт приймання-видачі (до 30 кг): пл. Привокзальна, 5" at bounding box center [1111, 399] width 298 height 36
copy div "Ков'яги"
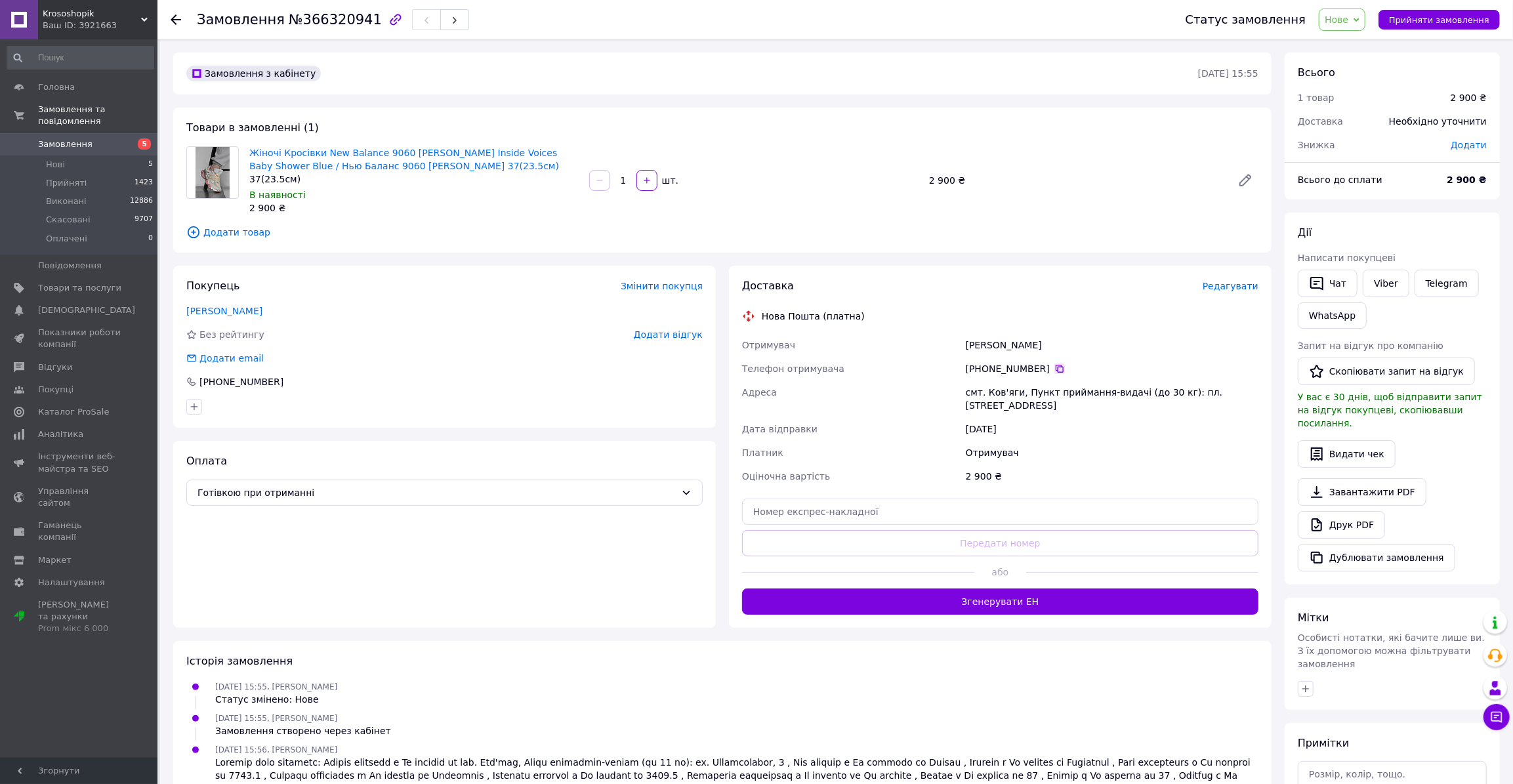
click at [1054, 366] on icon at bounding box center [1059, 368] width 11 height 11
drag, startPoint x: 1012, startPoint y: 346, endPoint x: 963, endPoint y: 346, distance: 49.0
click at [963, 346] on div "Косенко Олександра" at bounding box center [1111, 345] width 298 height 24
copy div "Косенко Олександра"
click at [1405, 21] on span "Прийняти замовлення" at bounding box center [1438, 20] width 101 height 10
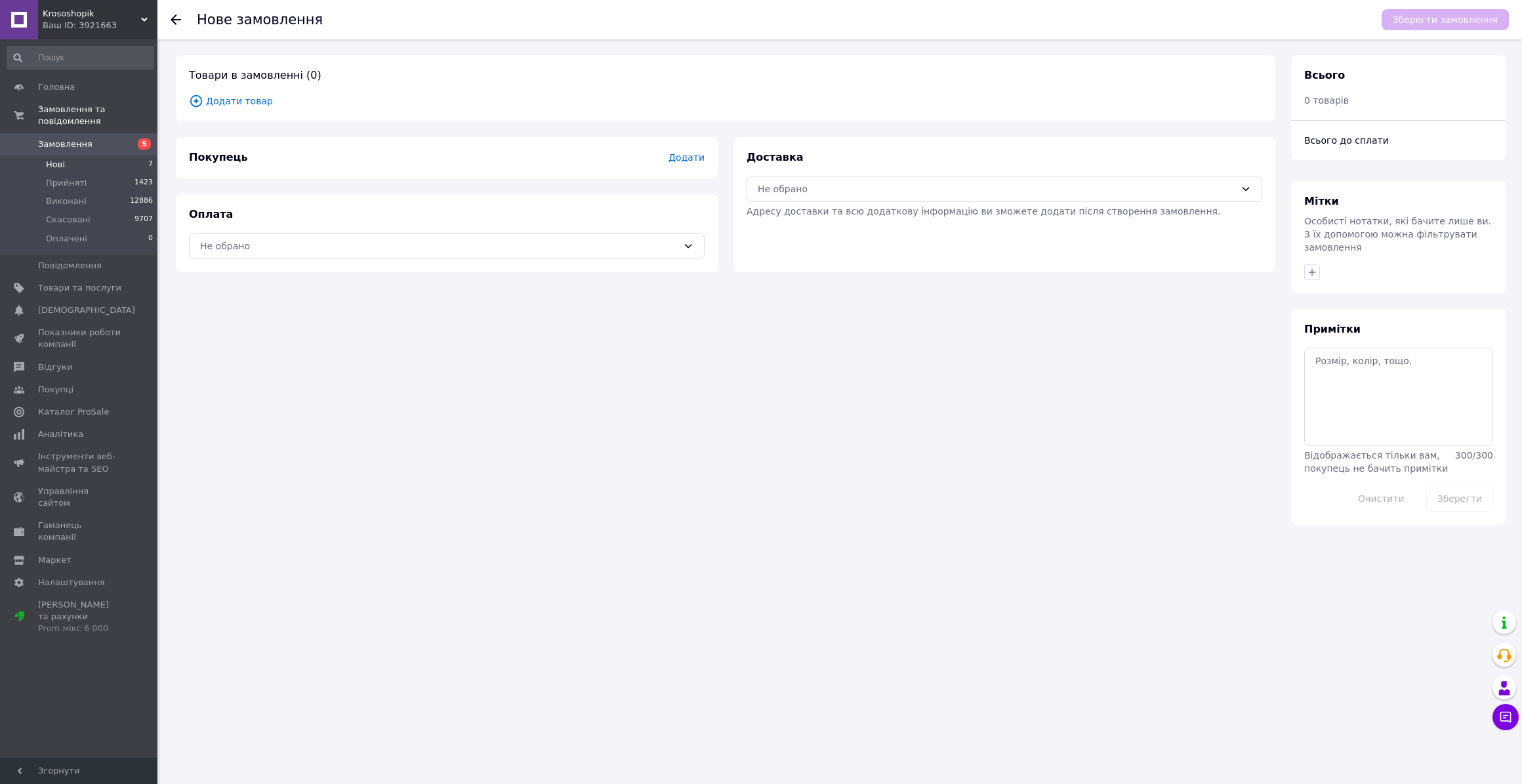
click at [68, 155] on li "Нові 7" at bounding box center [81, 164] width 161 height 18
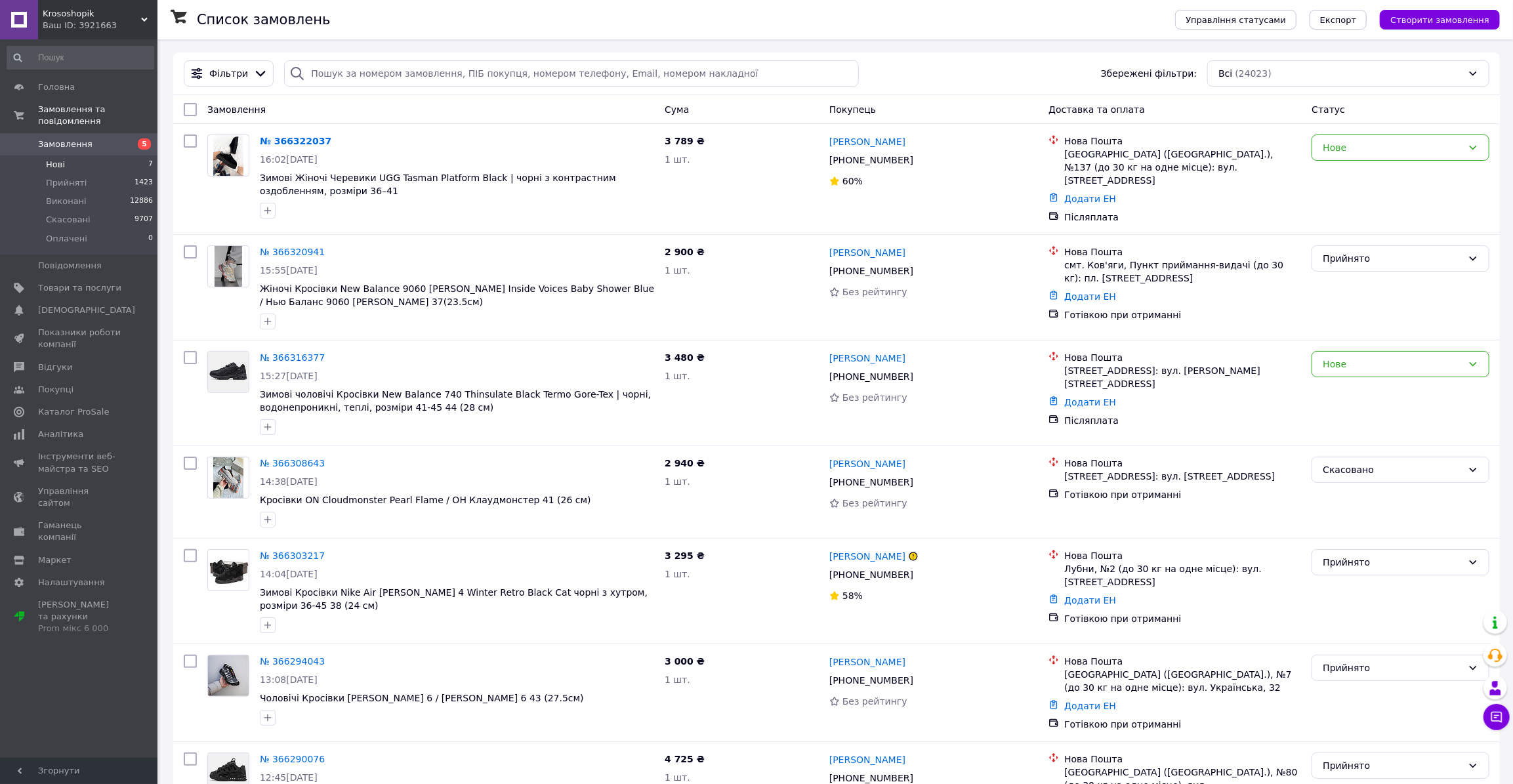
click at [61, 159] on span "Нові" at bounding box center [56, 165] width 19 height 12
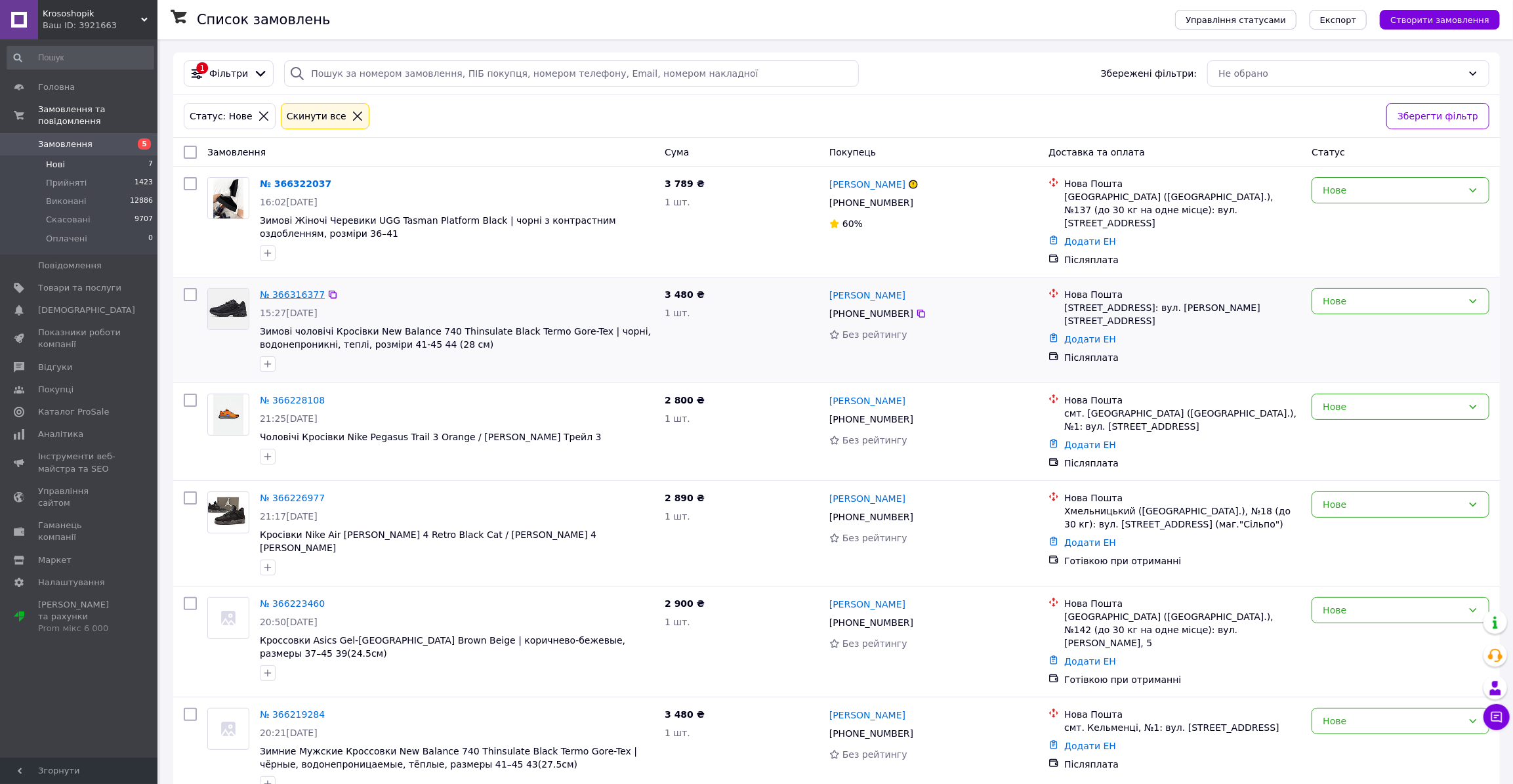
click at [291, 293] on link "№ 366316377" at bounding box center [292, 294] width 65 height 11
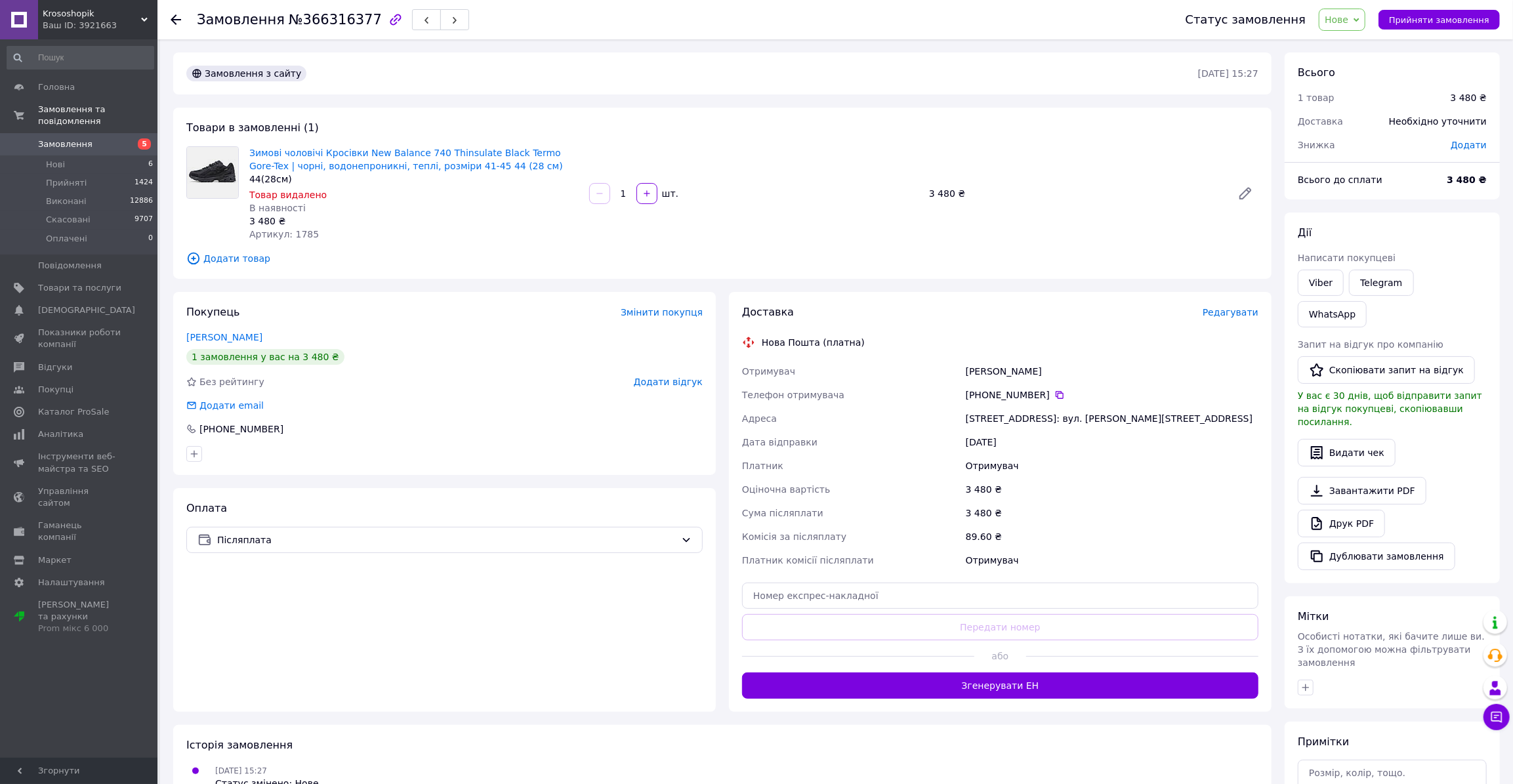
click at [989, 375] on div "Степанов Микола" at bounding box center [1111, 371] width 298 height 24
copy div "Степанов"
click at [1029, 368] on div "Степанов Микола" at bounding box center [1111, 371] width 298 height 24
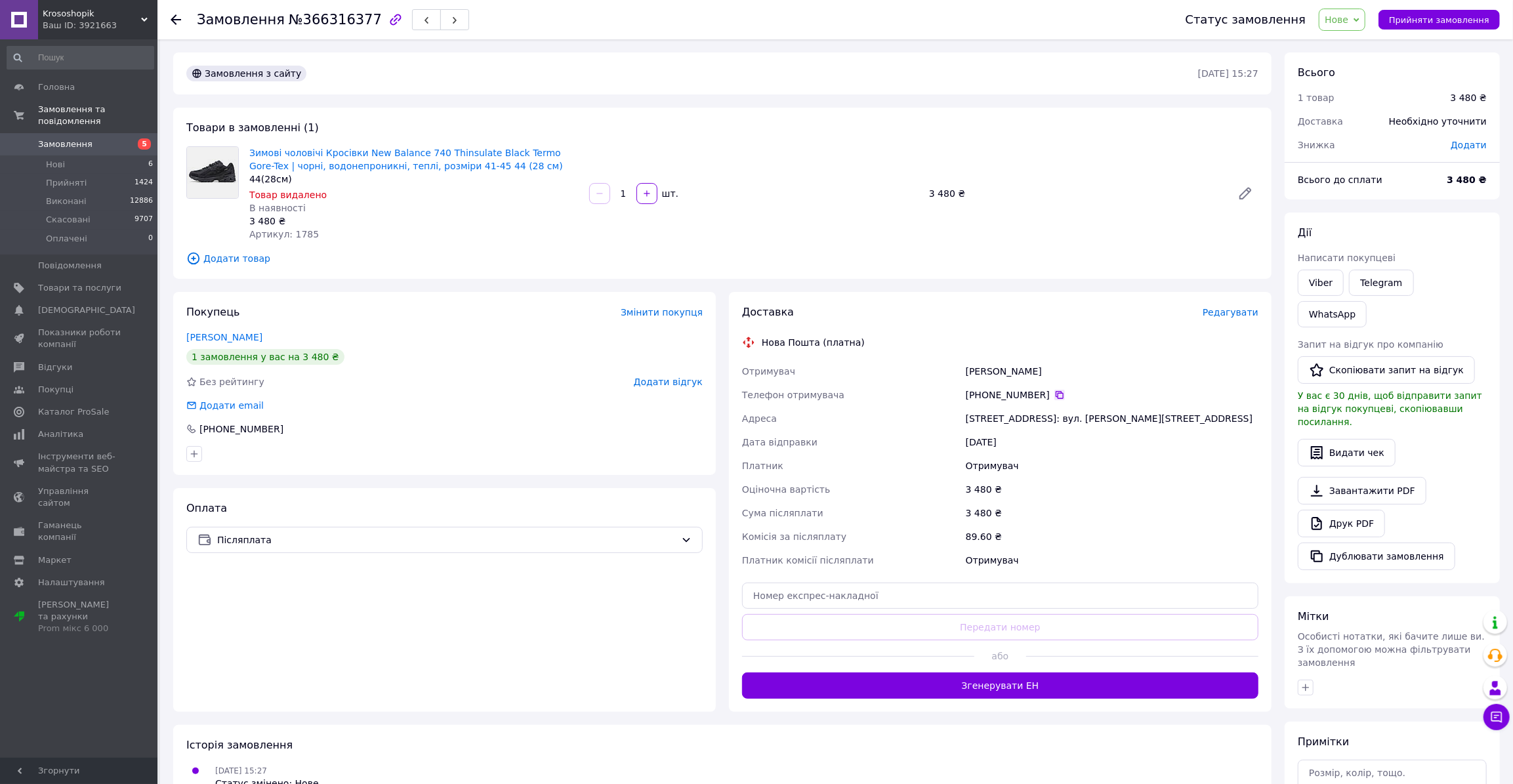
click at [1054, 393] on icon at bounding box center [1059, 394] width 11 height 11
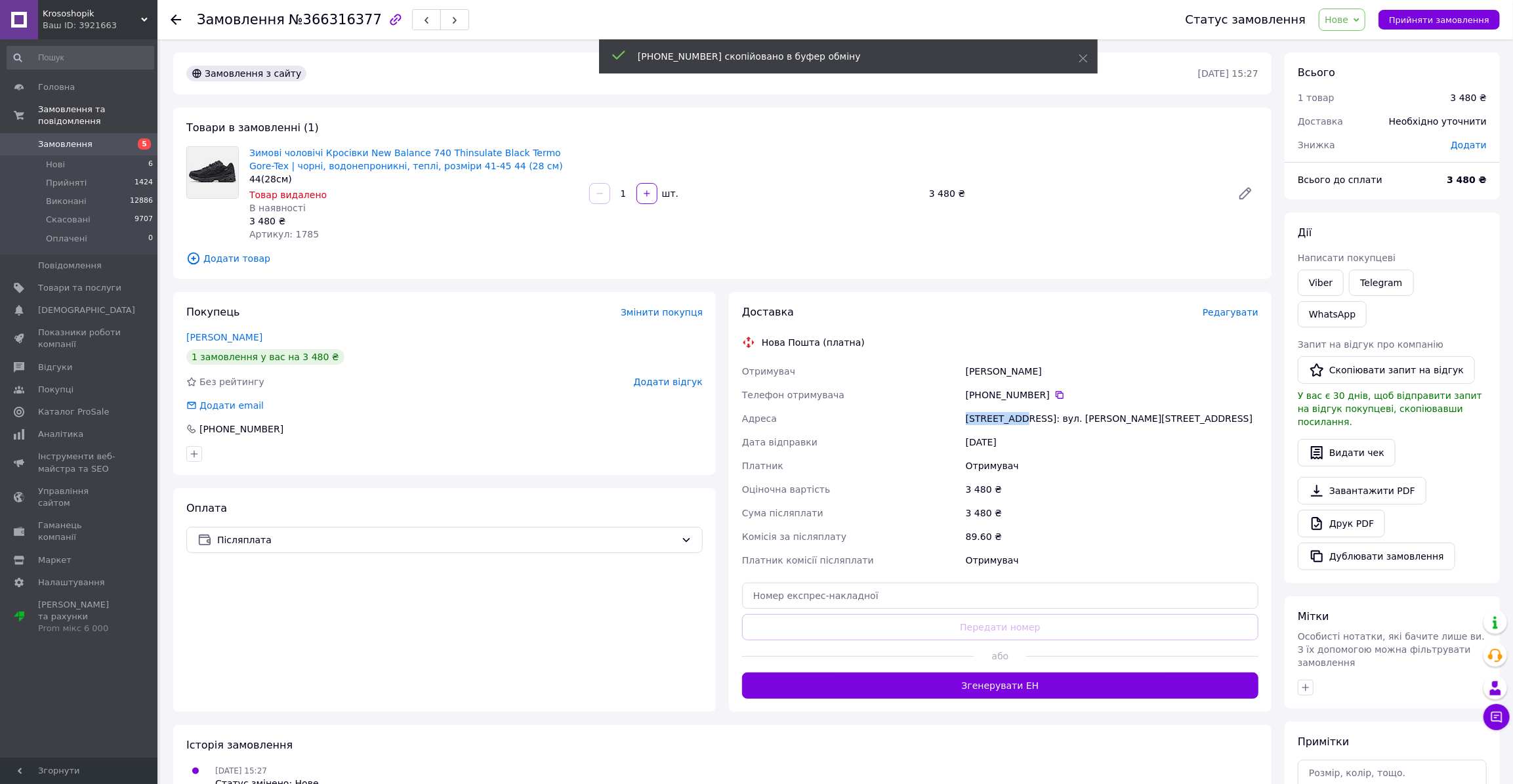
drag, startPoint x: 981, startPoint y: 414, endPoint x: 1021, endPoint y: 414, distance: 40.0
click at [1021, 414] on div "Отримувач Степанов Микола Телефон отримувача +380 96 874 64 72   Адреса Пуща-Во…" at bounding box center [1000, 466] width 522 height 213
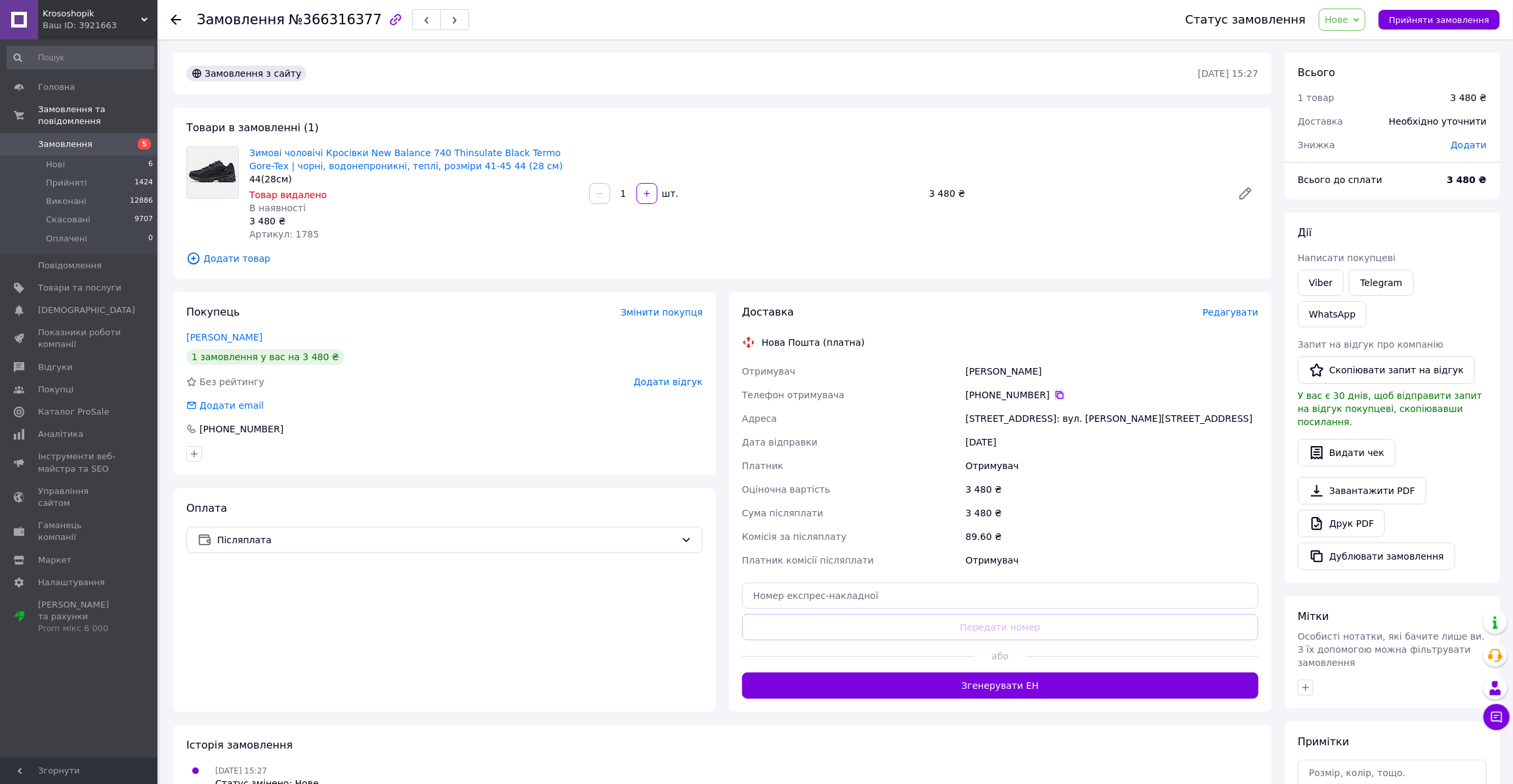
click at [1054, 392] on icon at bounding box center [1059, 394] width 11 height 11
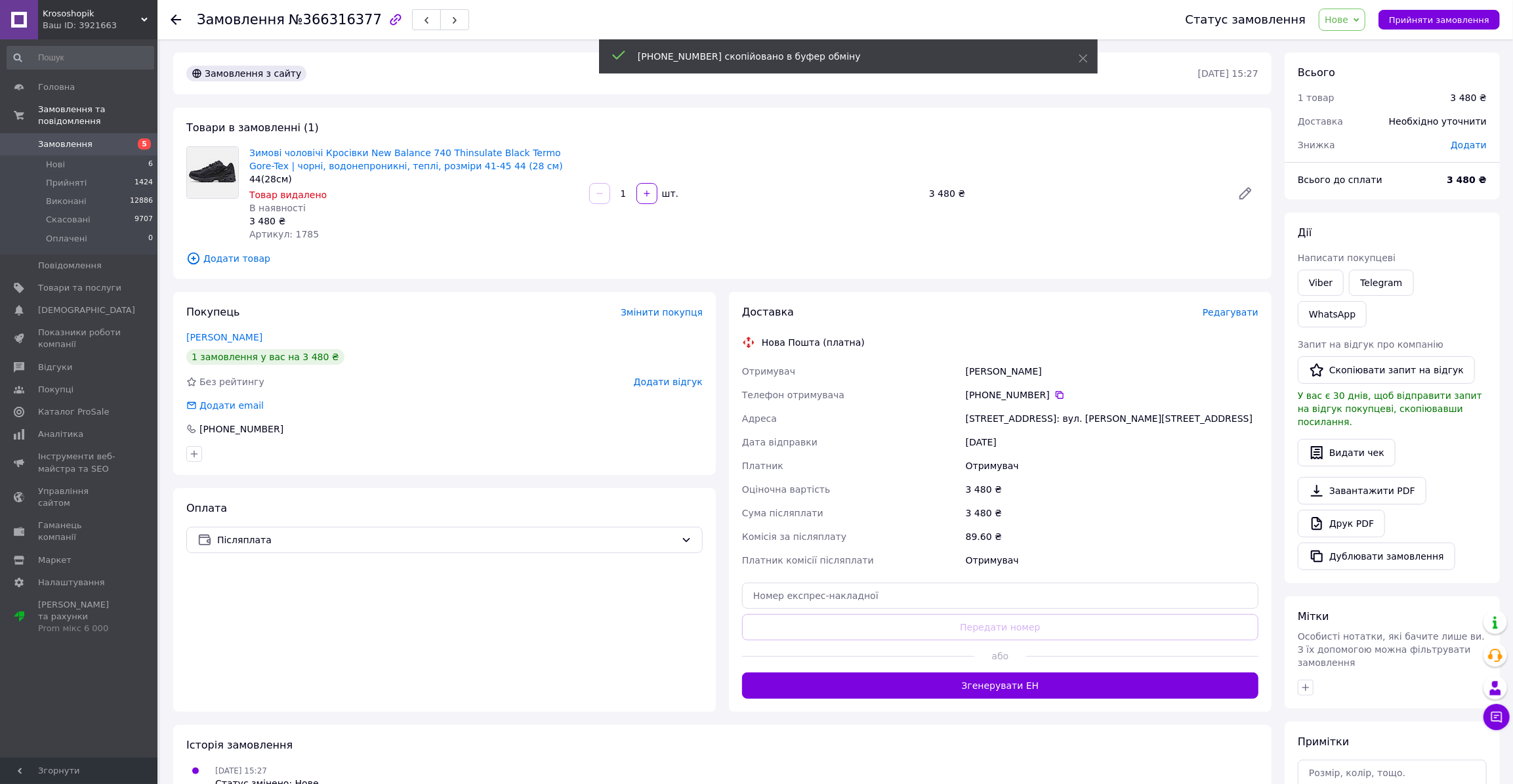
drag, startPoint x: 1039, startPoint y: 368, endPoint x: 965, endPoint y: 368, distance: 74.0
click at [965, 368] on div "Степанов Микола" at bounding box center [1111, 371] width 298 height 24
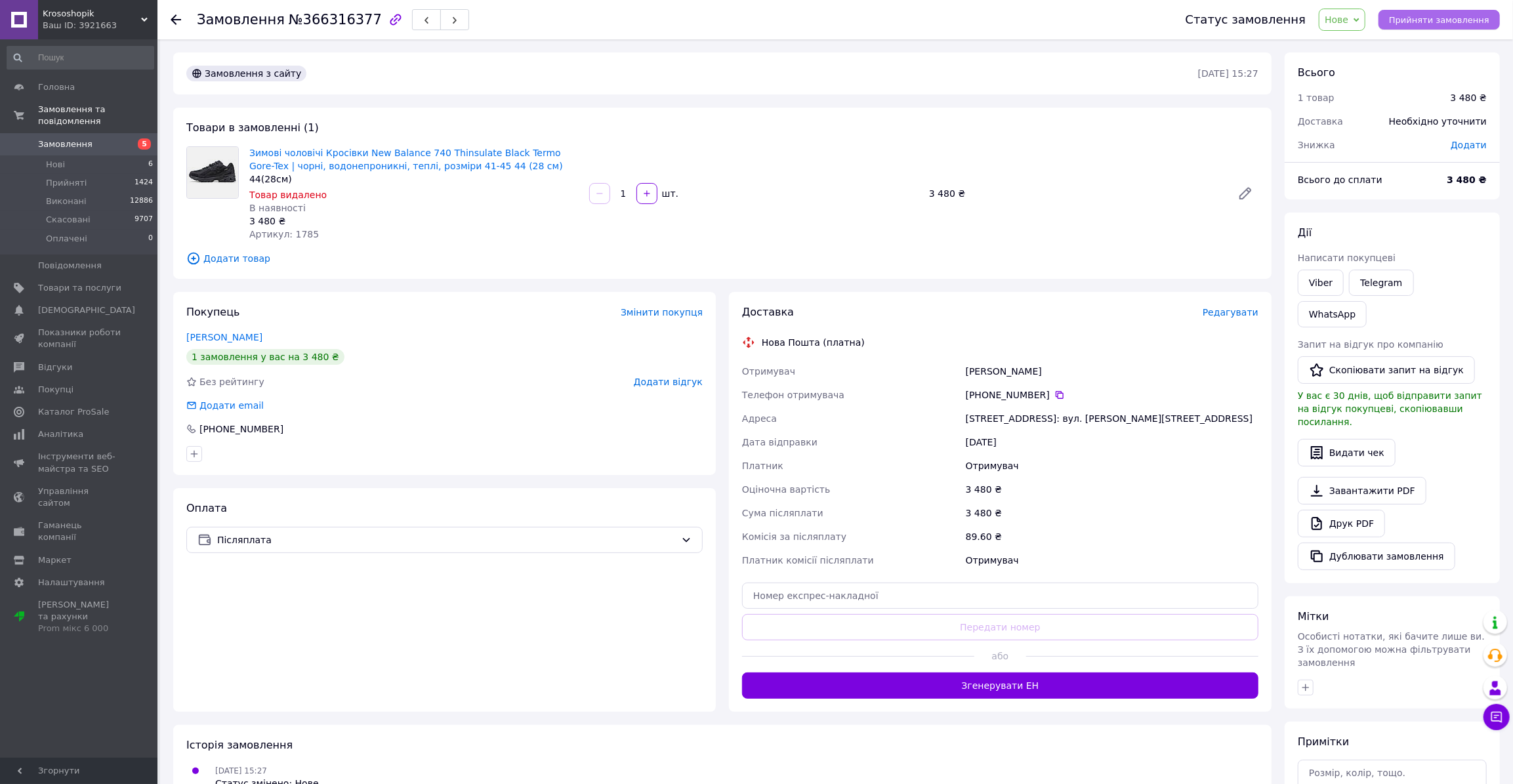
click at [1424, 24] on span "Прийняти замовлення" at bounding box center [1438, 20] width 101 height 10
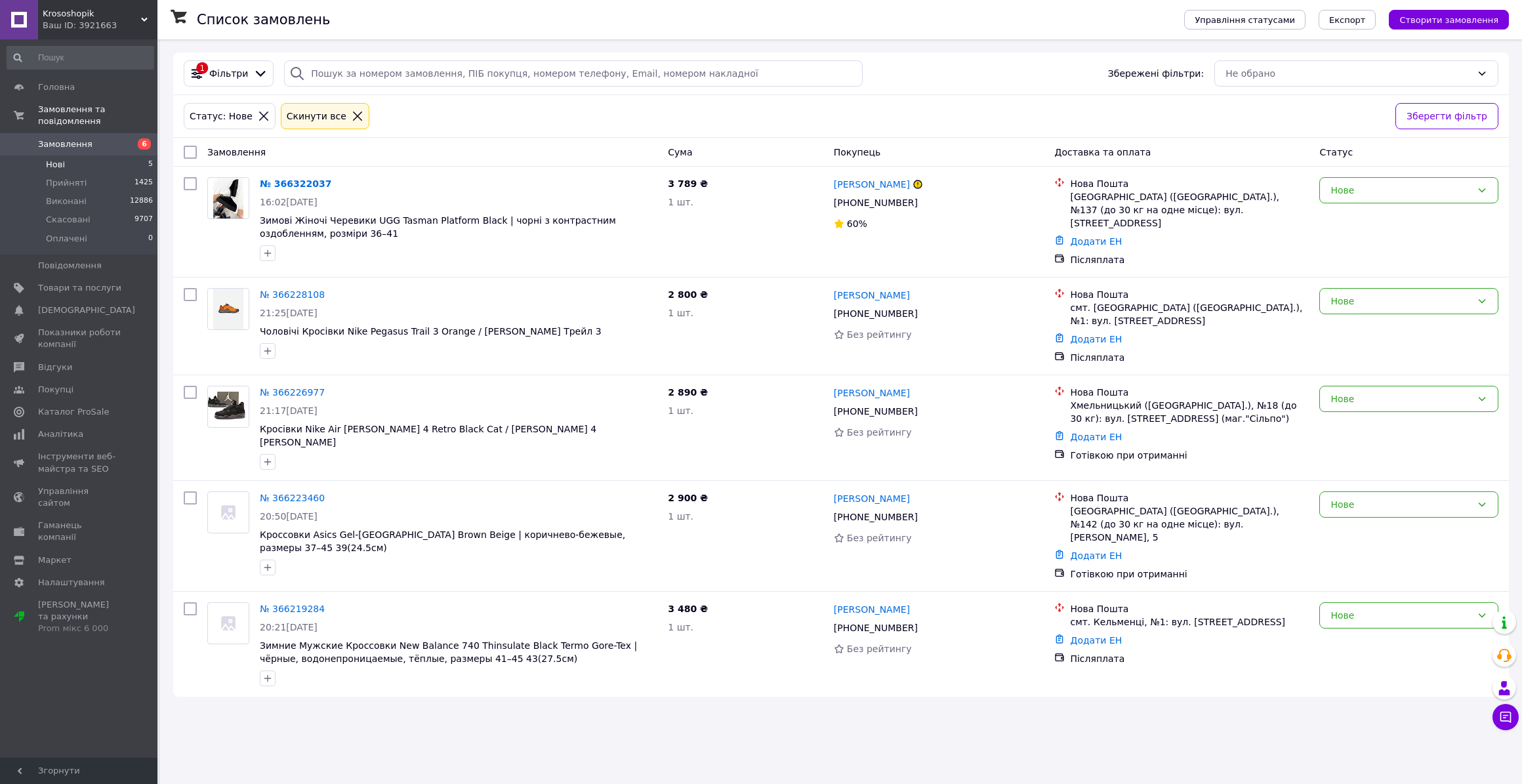
click at [918, 82] on div "1 Фільтри Збережені фільтри: Не обрано" at bounding box center [841, 73] width 1325 height 26
click at [1451, 24] on span "Створити замовлення" at bounding box center [1448, 20] width 99 height 10
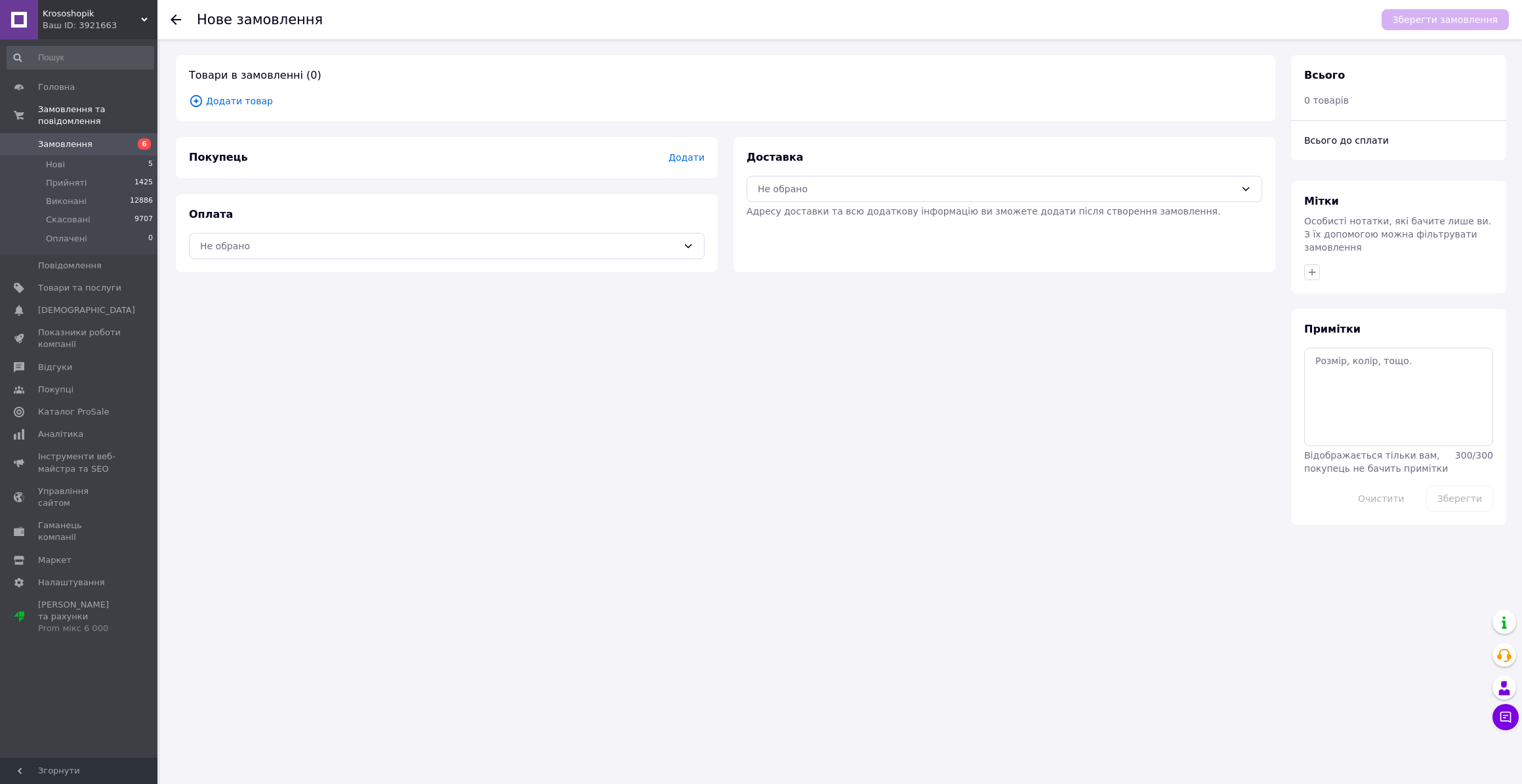
click at [231, 101] on span "Додати товар" at bounding box center [725, 101] width 1073 height 14
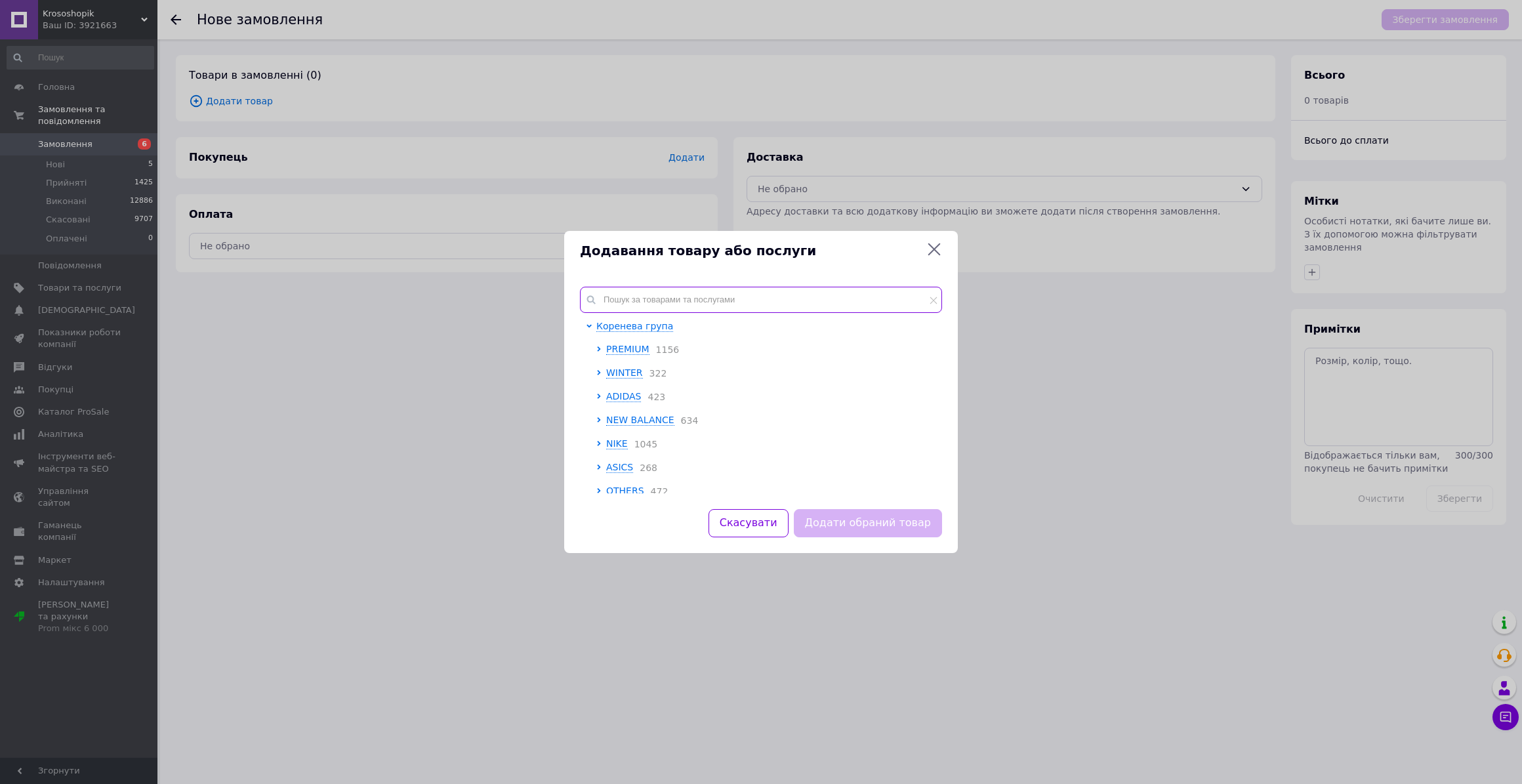
click at [649, 299] on input "text" at bounding box center [761, 299] width 363 height 26
paste input "Кросівки New Balance 9060 Grey Brown"
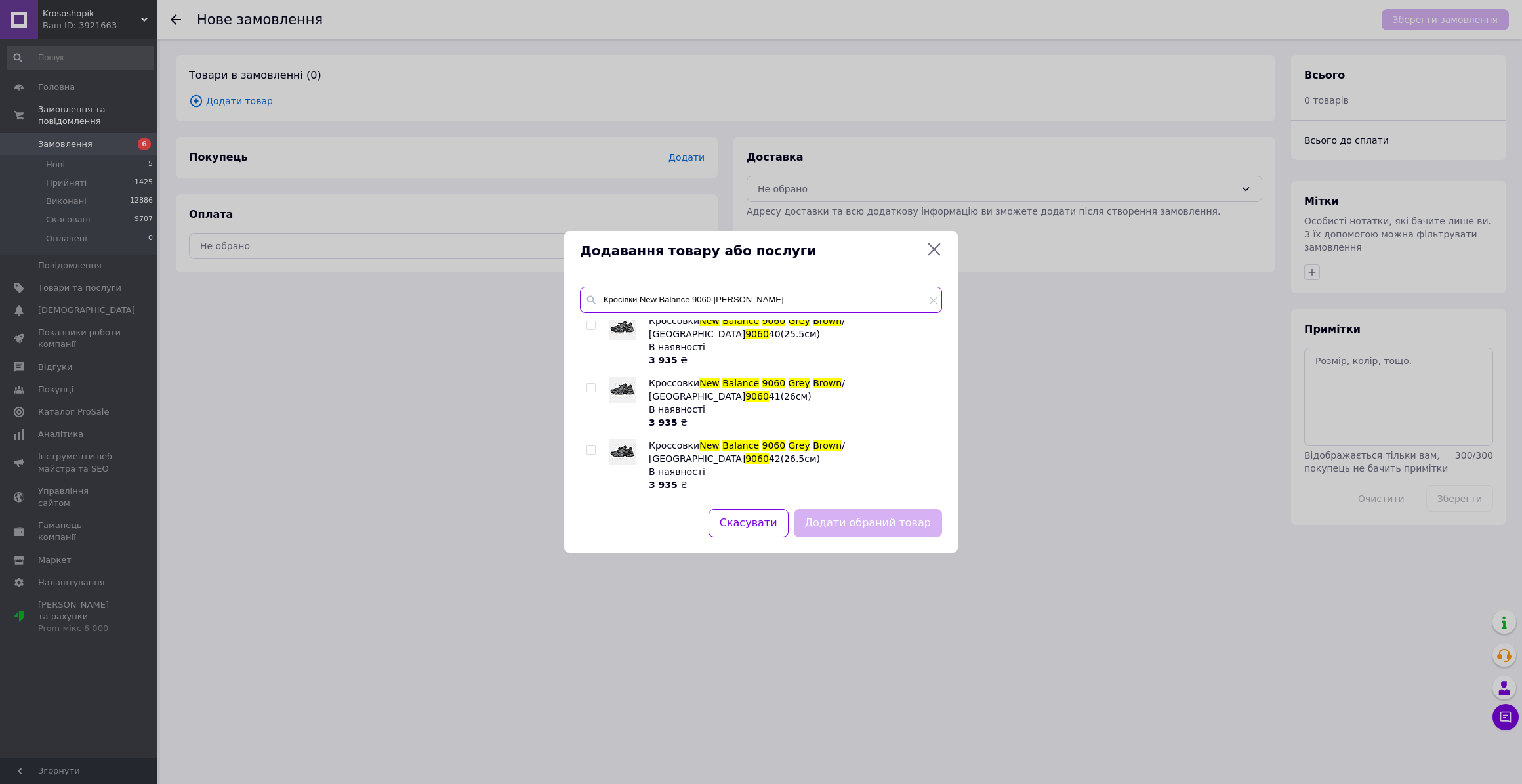
scroll to position [954, 0]
type input "Кросівки New Balance 9060 Grey Brown"
click at [591, 449] on input "checkbox" at bounding box center [591, 452] width 9 height 9
checkbox input "true"
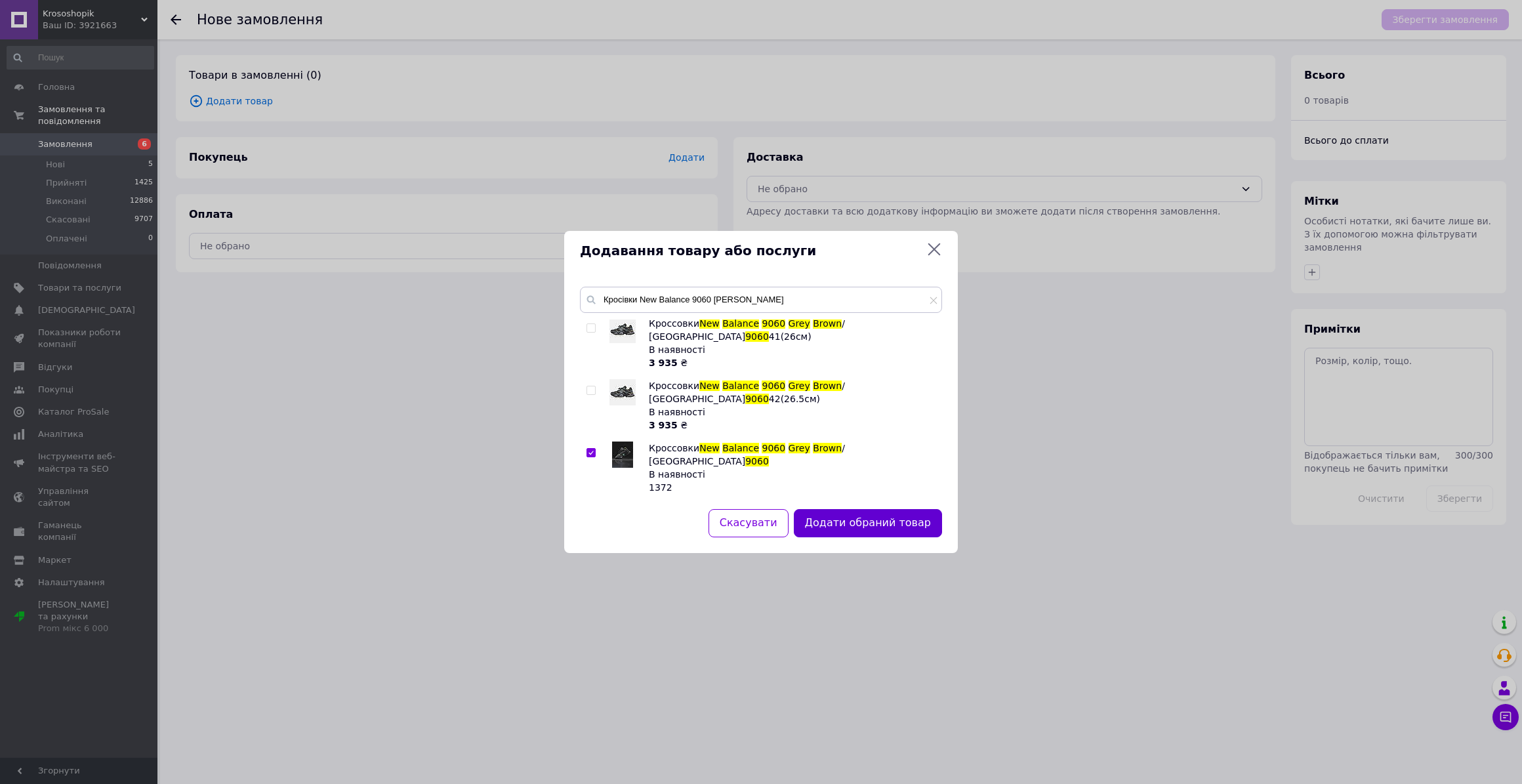
click at [837, 519] on button "Додати обраний товар" at bounding box center [868, 522] width 149 height 28
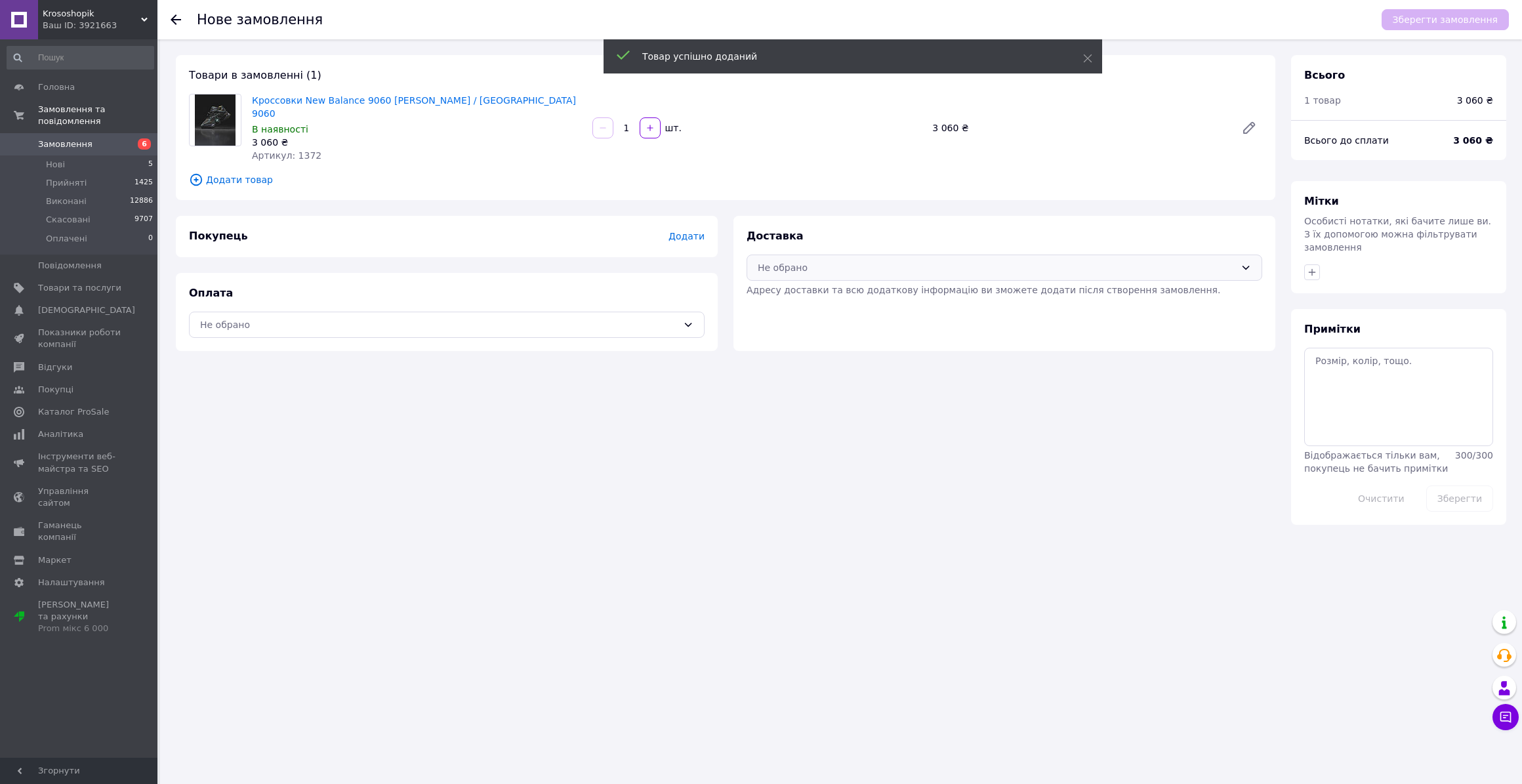
click at [801, 261] on div "Не обрано" at bounding box center [996, 267] width 478 height 14
drag, startPoint x: 792, startPoint y: 281, endPoint x: 556, endPoint y: 327, distance: 240.4
click at [792, 281] on span "Нова Пошта (платна)" at bounding box center [1015, 284] width 474 height 13
click at [479, 317] on div "Не обрано" at bounding box center [439, 324] width 478 height 14
click at [380, 364] on span "Готівкою при отриманні" at bounding box center [447, 364] width 493 height 13
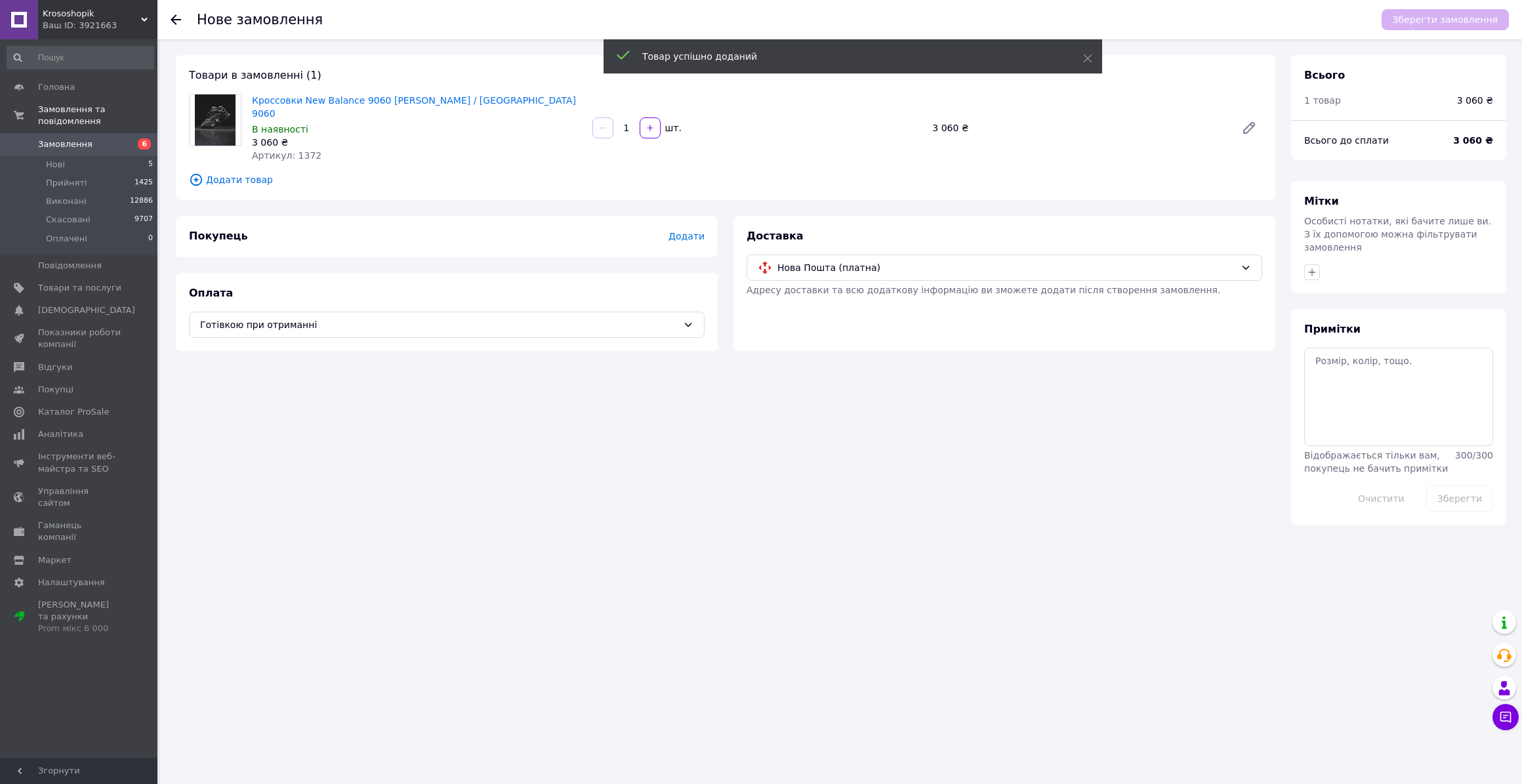
click at [687, 231] on span "Додати" at bounding box center [687, 236] width 36 height 11
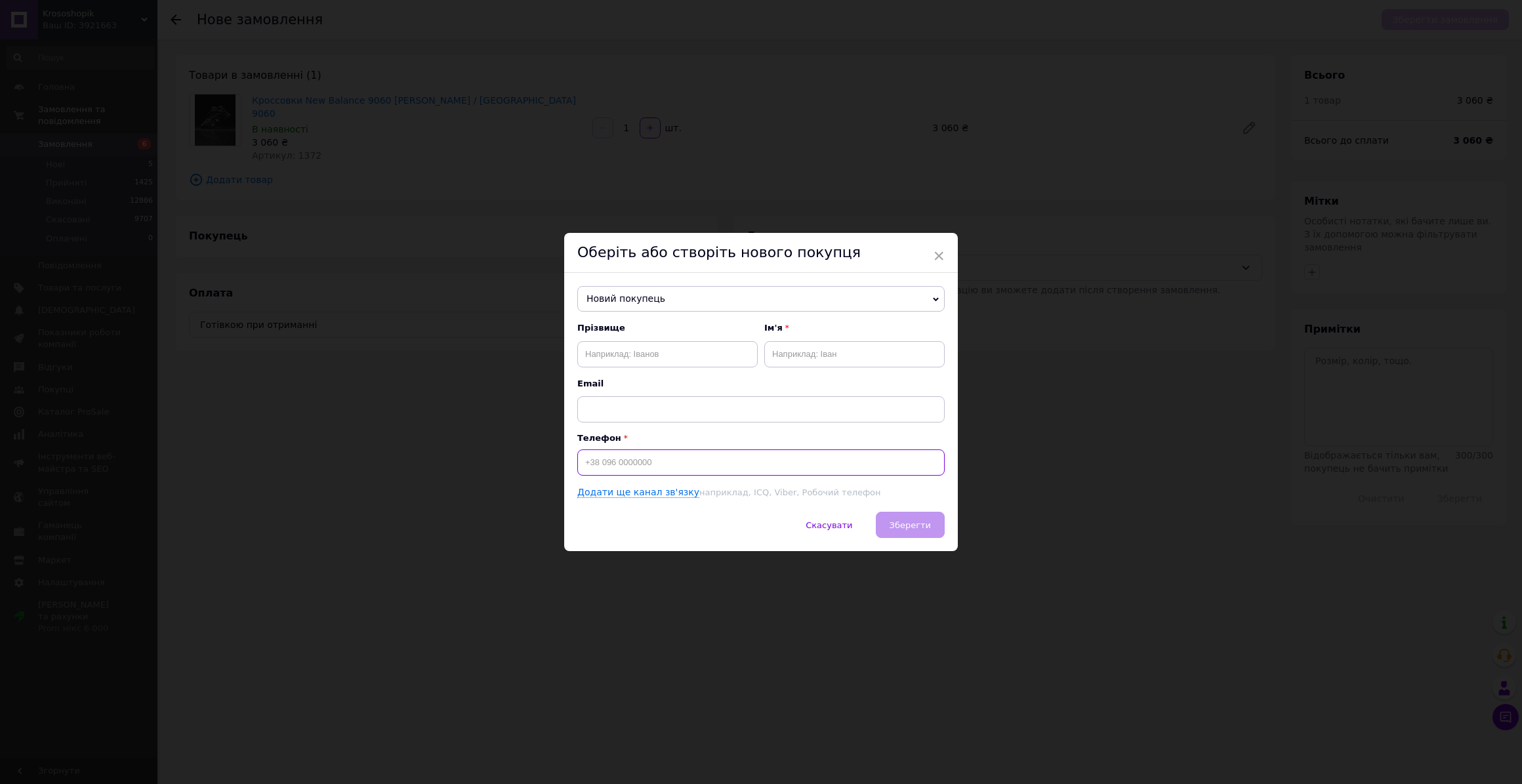
click at [639, 470] on input at bounding box center [761, 462] width 367 height 26
paste input "+380997134532"
type input "+380997134532"
click at [697, 358] on input "text" at bounding box center [667, 354] width 180 height 26
paste input "Довгих"
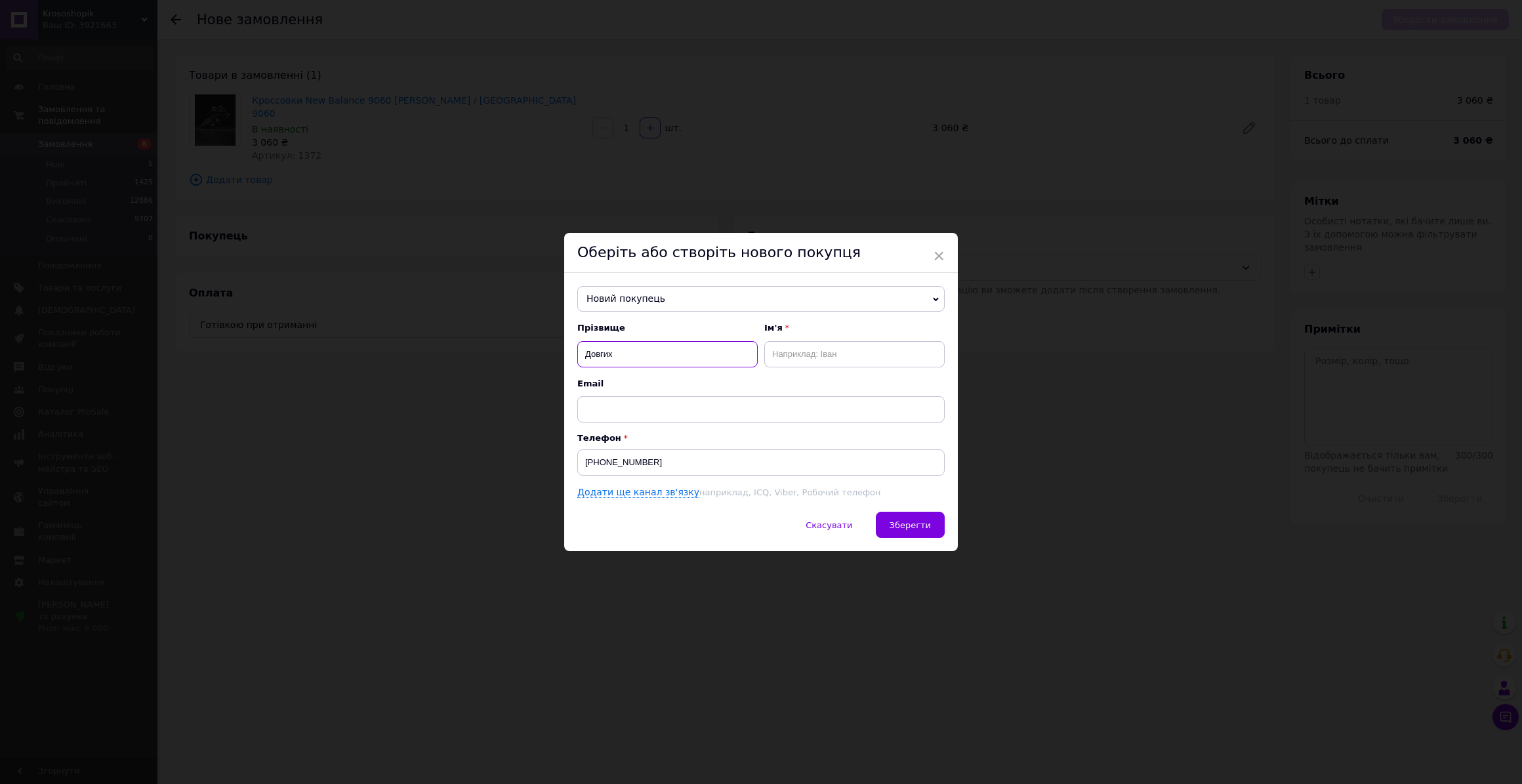
type input "Довгих"
click at [847, 348] on input "text" at bounding box center [855, 354] width 180 height 26
paste input "Юлія"
type input "Юлія"
click at [918, 532] on button "Зберегти" at bounding box center [910, 524] width 69 height 26
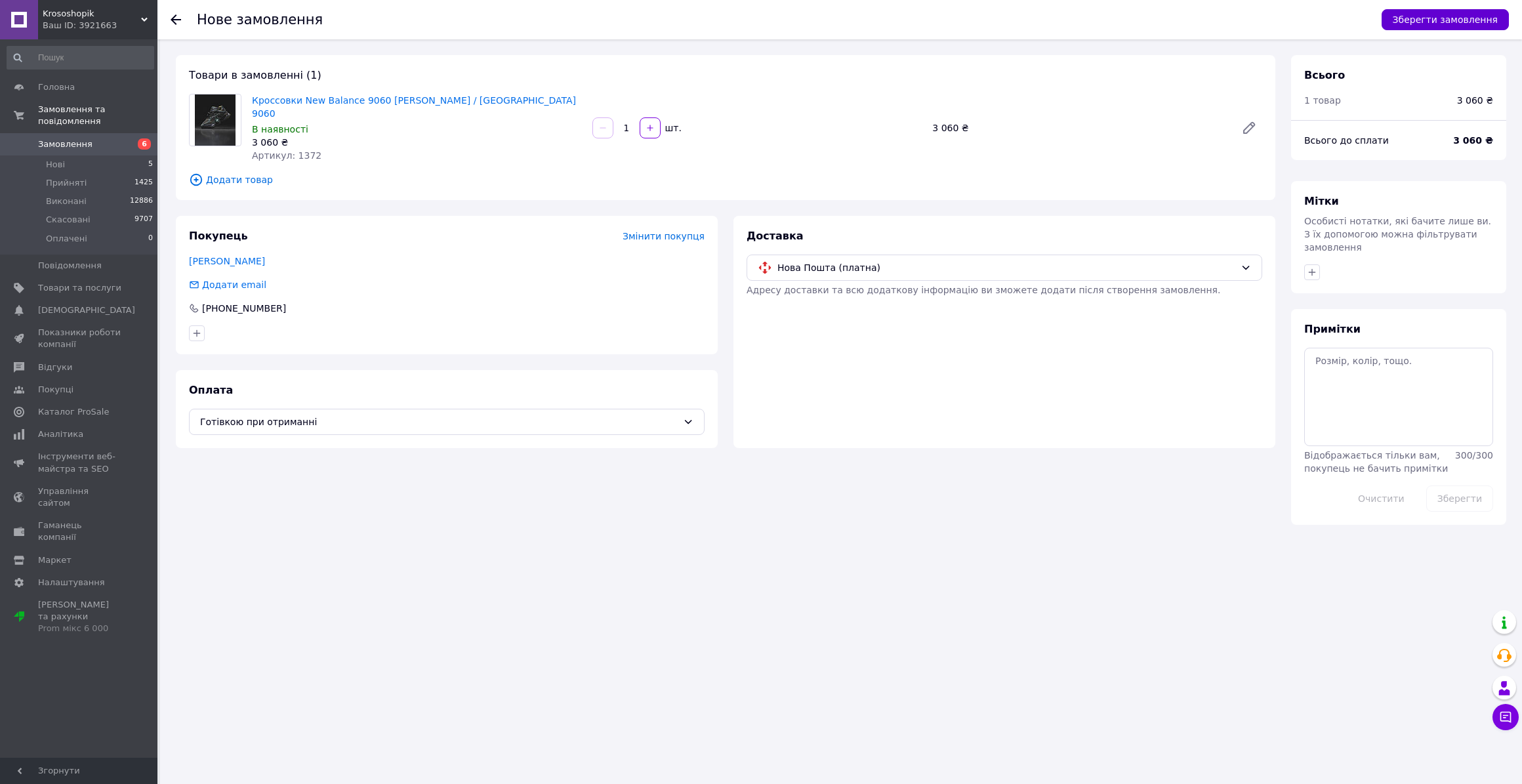
click at [1457, 17] on button "Зберегти замовлення" at bounding box center [1445, 20] width 128 height 21
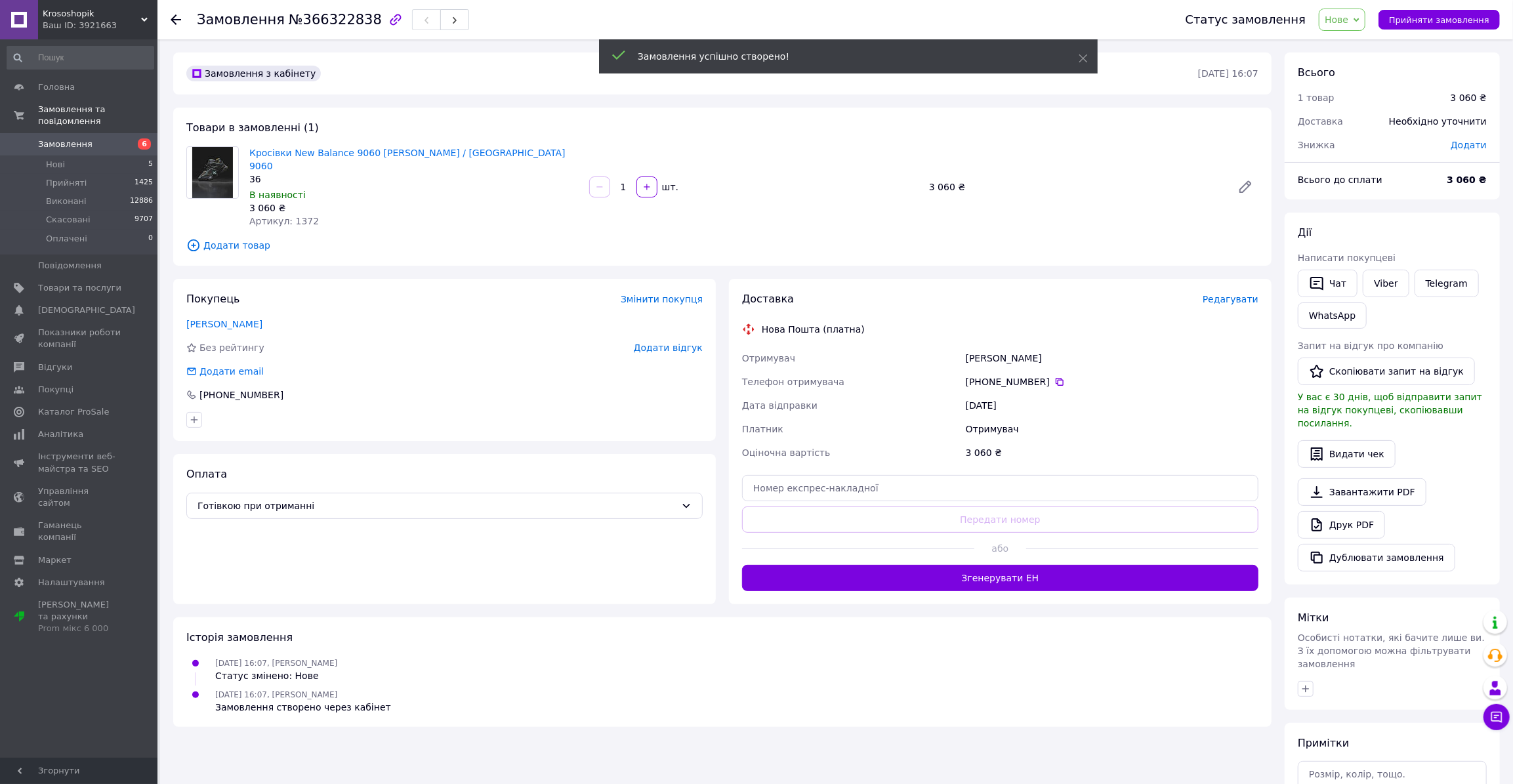
click at [1232, 279] on div "Доставка Редагувати Нова Пошта (платна) Отримувач Довгих Юлія Телефон отримувач…" at bounding box center [1000, 441] width 543 height 325
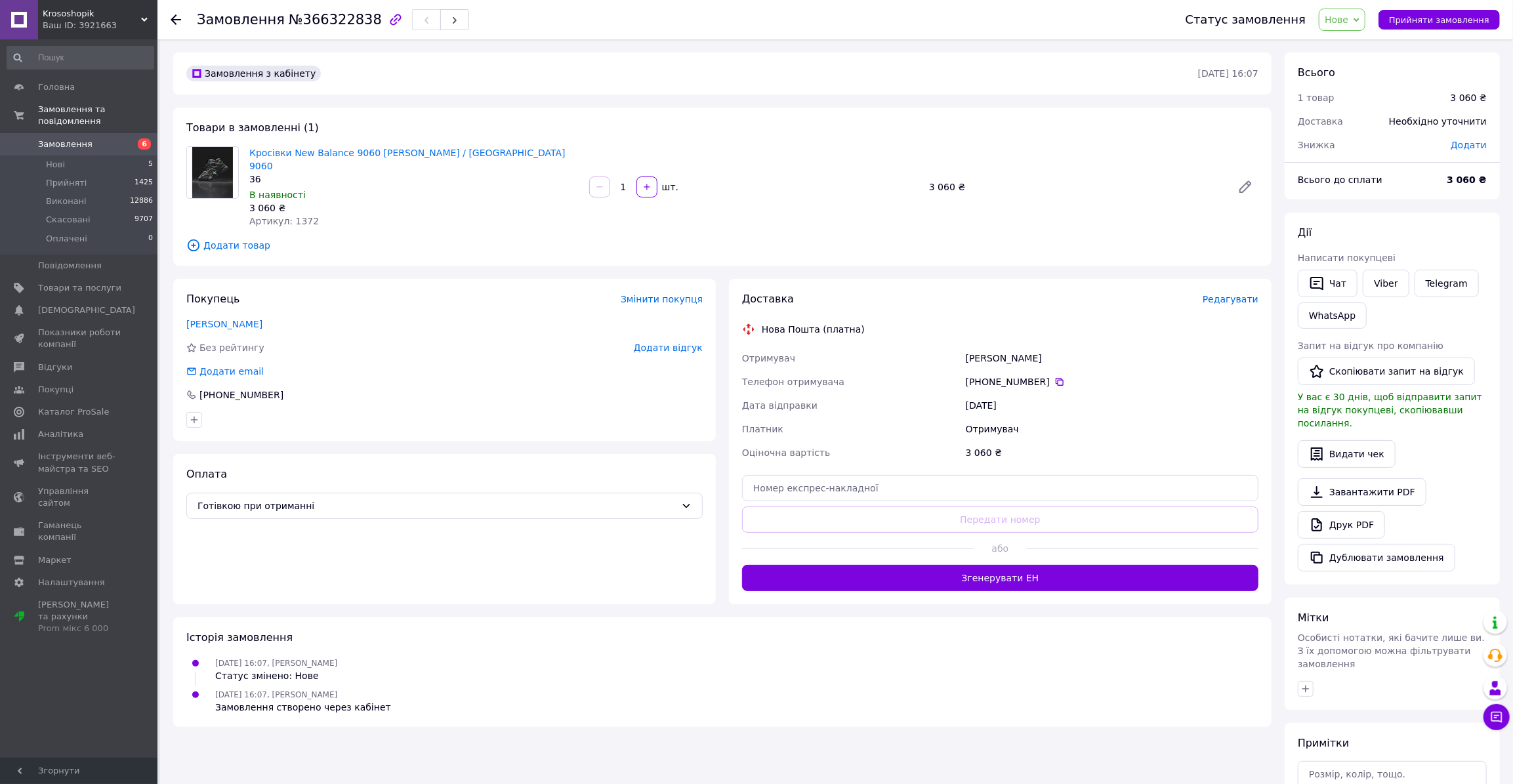
click at [1228, 293] on span "Редагувати" at bounding box center [1230, 298] width 56 height 11
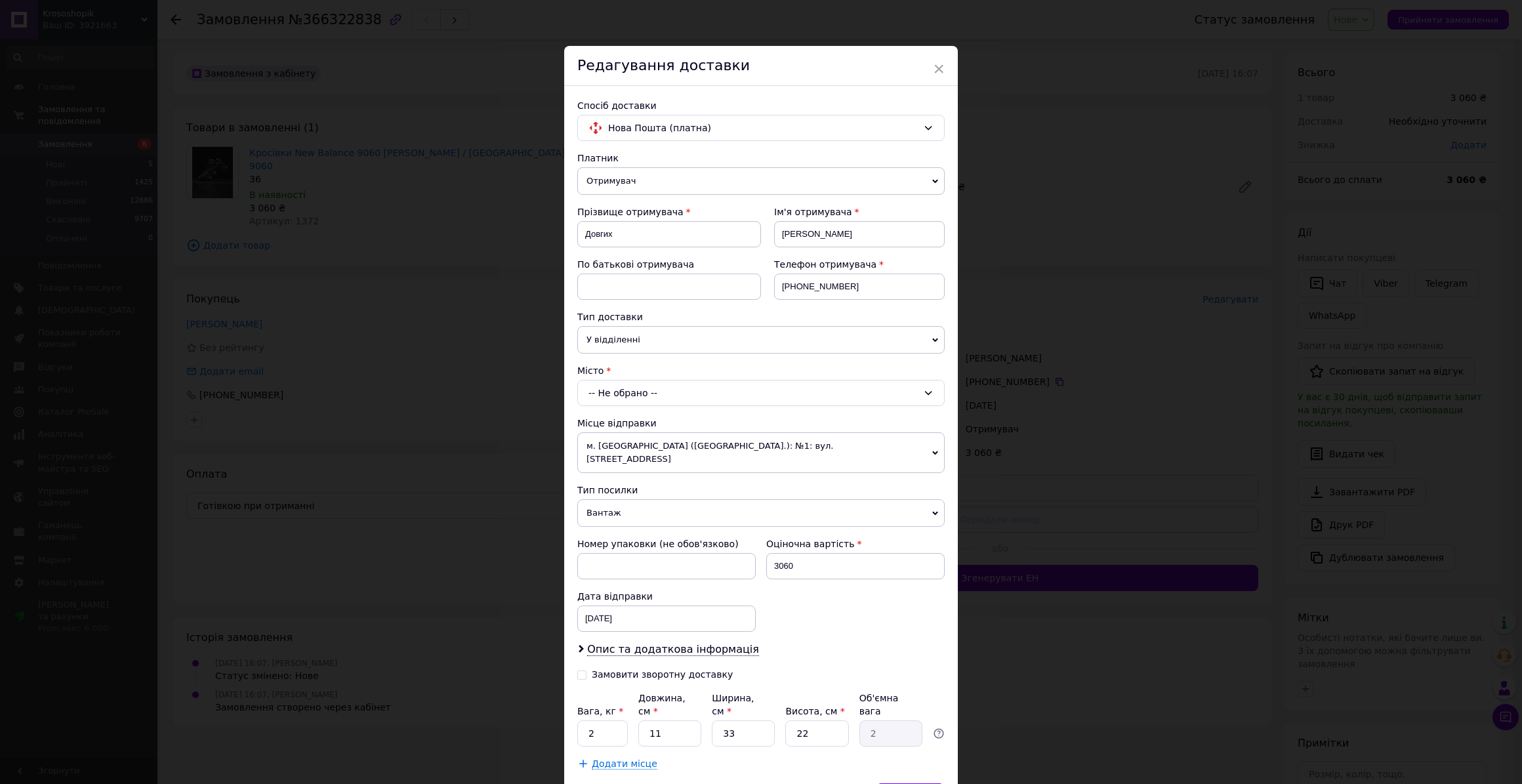
click at [660, 405] on div "Платник Отримувач Відправник Прізвище отримувача Довгих Ім'я отримувача Юлія По…" at bounding box center [761, 460] width 367 height 618
click at [655, 398] on div "-- Не обрано --" at bounding box center [761, 392] width 367 height 26
type input "Краматорськ"
click at [629, 447] on span "Краматорськ" at bounding box center [633, 448] width 97 height 11
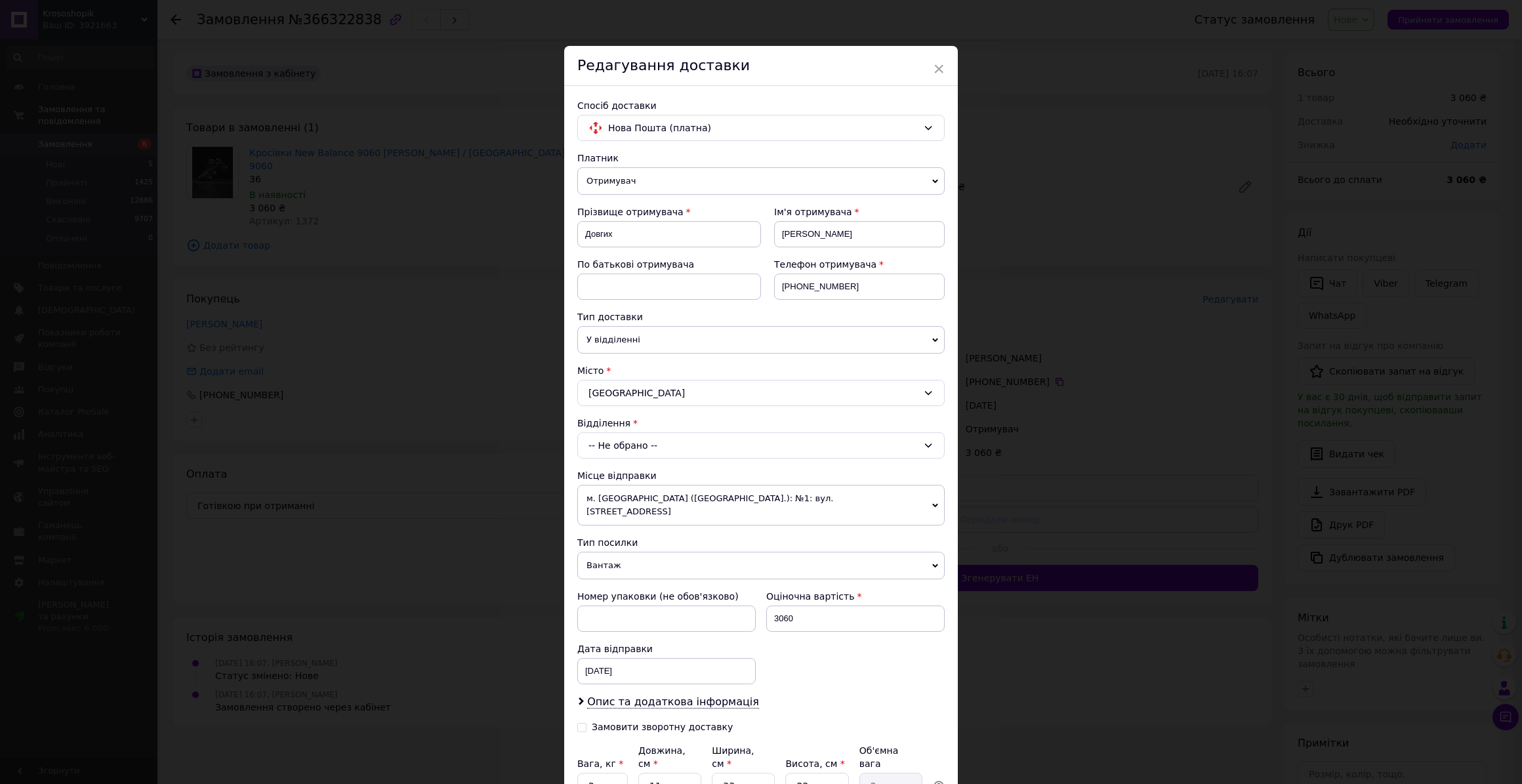
click at [655, 450] on div "-- Не обрано --" at bounding box center [761, 445] width 367 height 26
type input "11"
click at [607, 494] on li "№ 11 (до 10 кг): вул. Паркова, 41" at bounding box center [761, 501] width 366 height 21
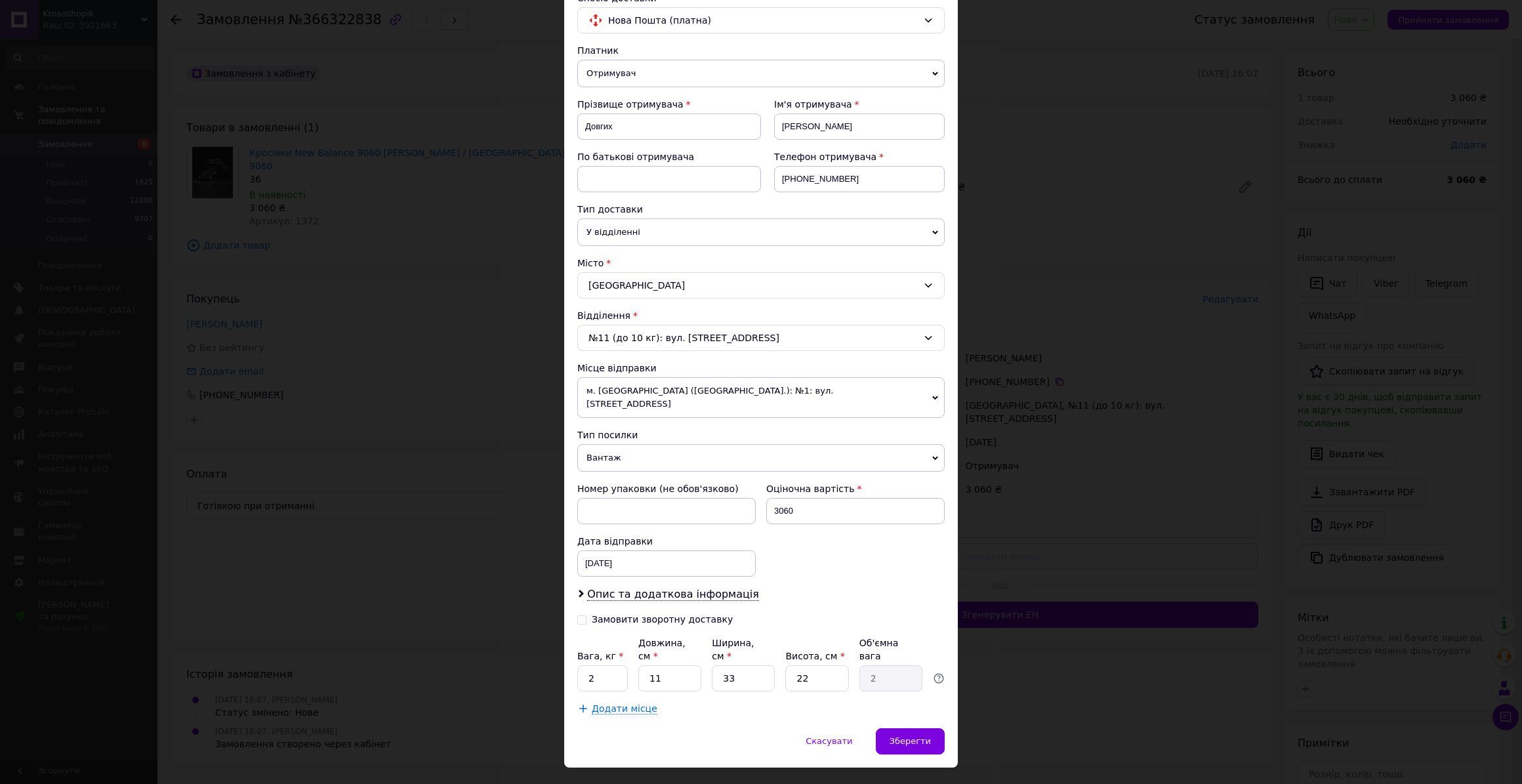
scroll to position [109, 0]
click at [888, 726] on div "Зберегти" at bounding box center [910, 739] width 69 height 26
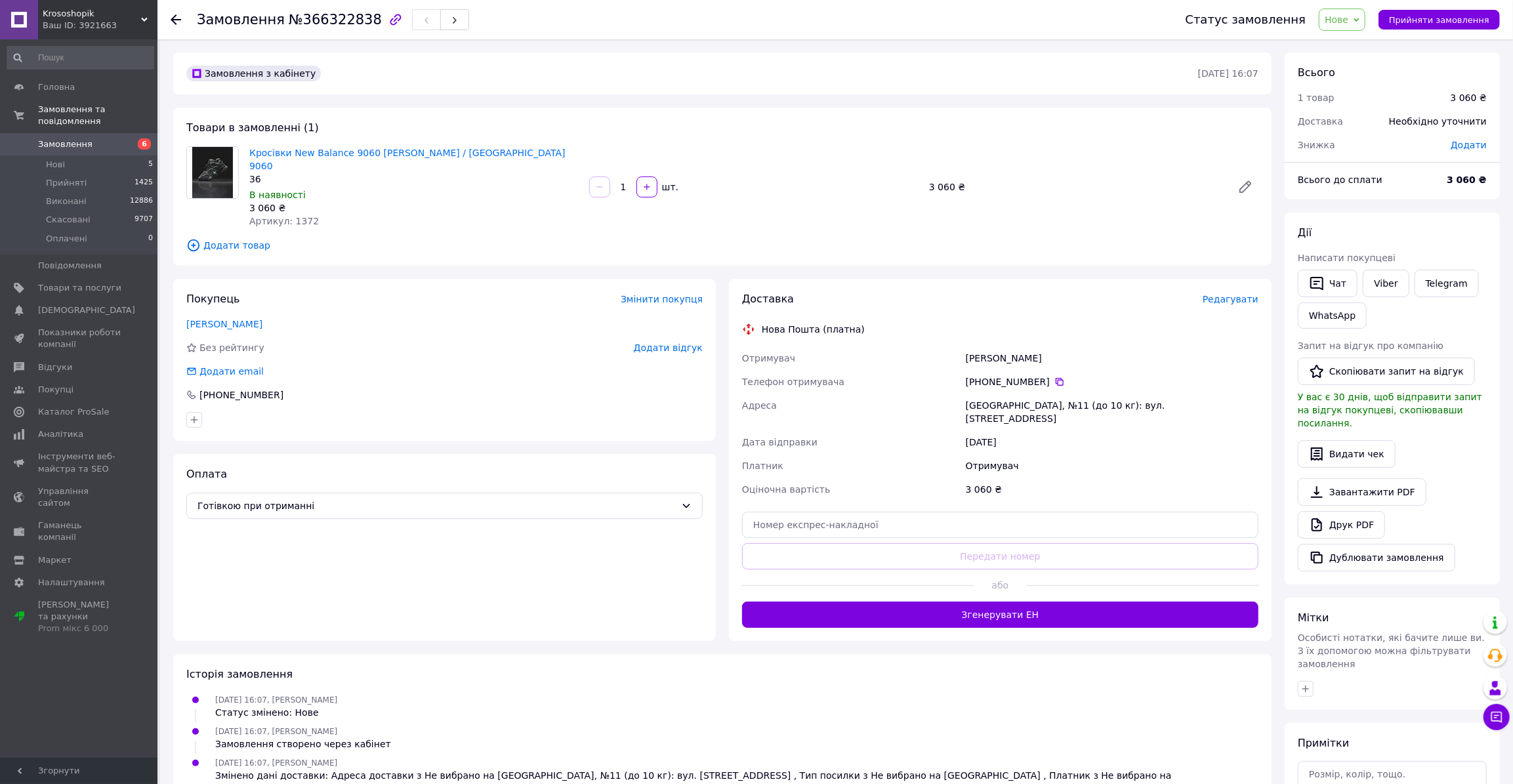
click at [362, 61] on div "Замовлення з кабінету 12.10.2025 • 16:07" at bounding box center [722, 74] width 1098 height 42
click at [974, 346] on div "Довгих Юлія" at bounding box center [1111, 357] width 298 height 24
copy div "Довгих"
click at [1012, 346] on div "Довгих Юлія" at bounding box center [1111, 357] width 298 height 24
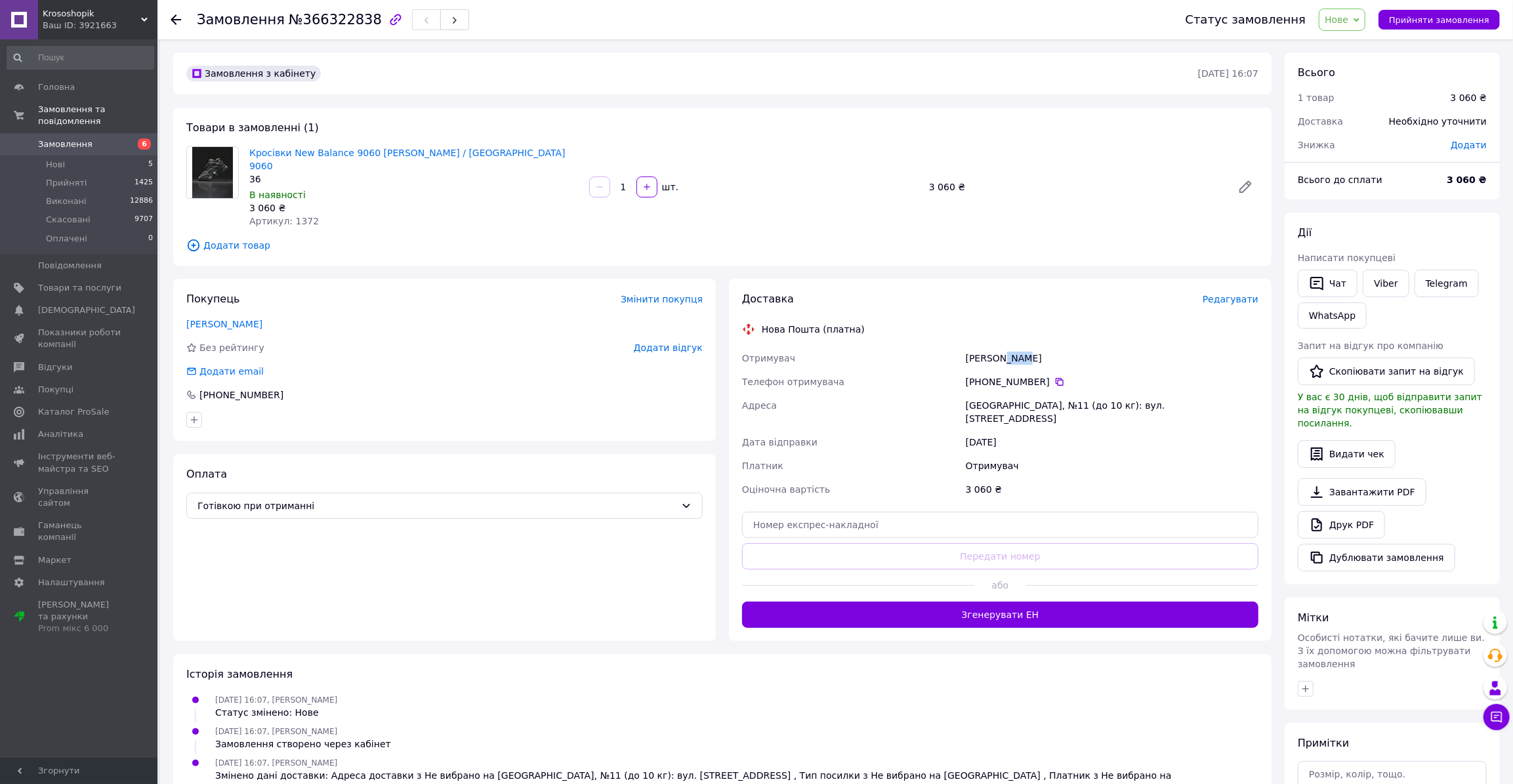
click at [1012, 346] on div "Довгих Юлія" at bounding box center [1111, 357] width 298 height 24
copy div "Юлія"
click at [1054, 377] on icon at bounding box center [1059, 381] width 11 height 11
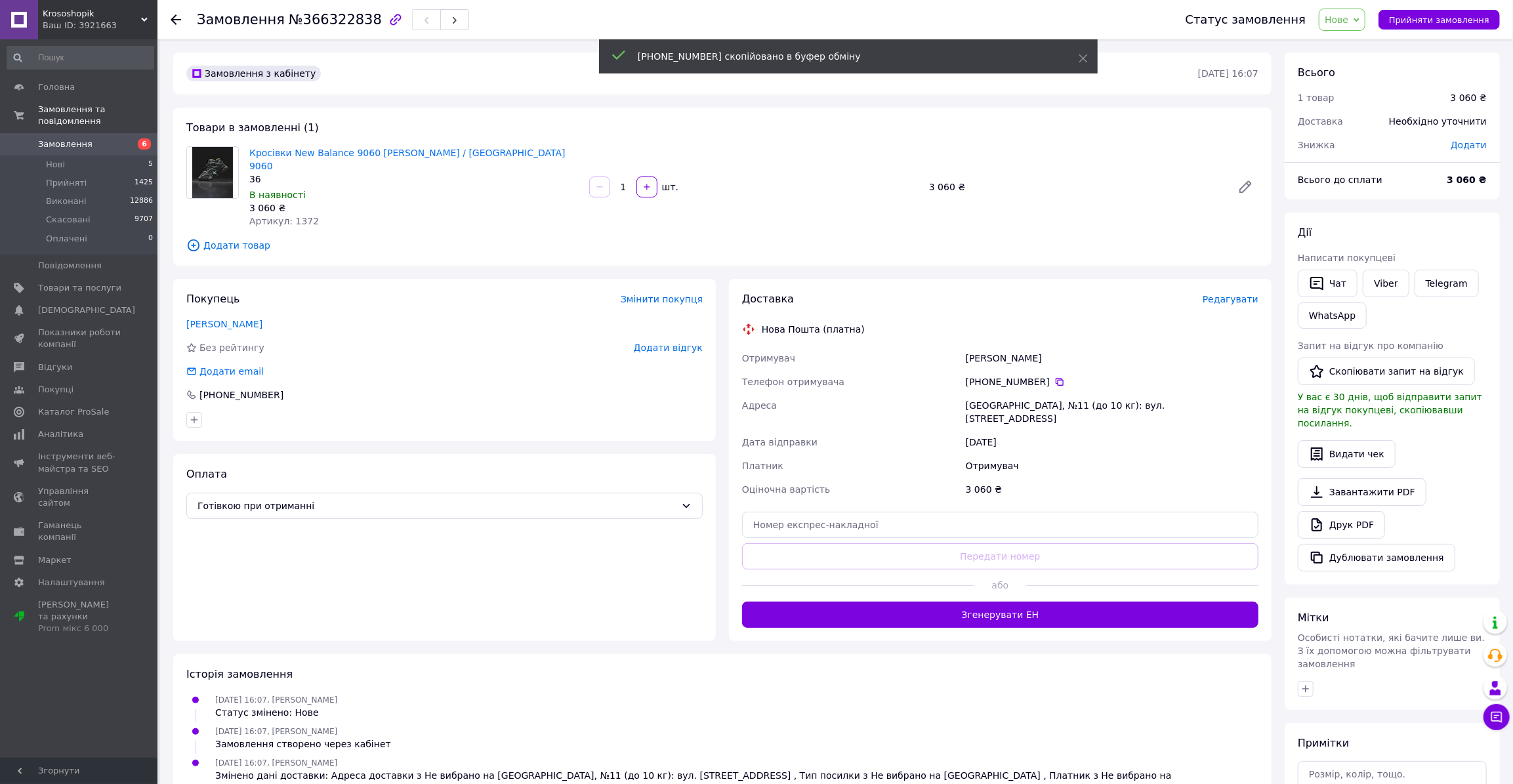
click at [1007, 393] on div "Краматорськ, №11 (до 10 кг): вул. Паркова, 41" at bounding box center [1111, 411] width 298 height 36
copy div "Краматорськ"
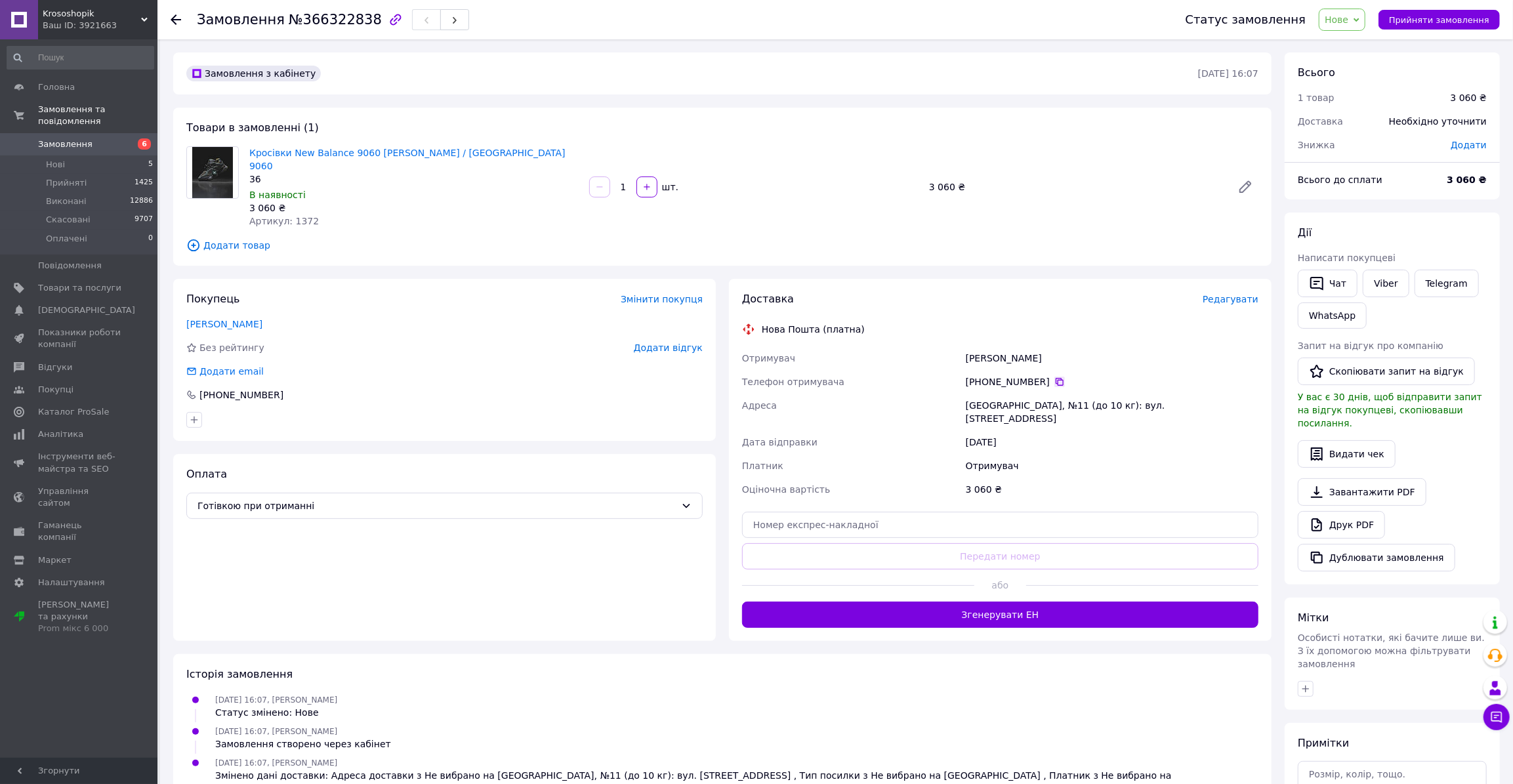
click at [1054, 377] on icon at bounding box center [1059, 381] width 11 height 11
drag, startPoint x: 986, startPoint y: 341, endPoint x: 967, endPoint y: 341, distance: 19.0
click at [967, 346] on div "Довгих Юлія" at bounding box center [1111, 357] width 298 height 24
copy div "Довгих Юлія"
click at [1418, 19] on span "Прийняти замовлення" at bounding box center [1438, 20] width 101 height 10
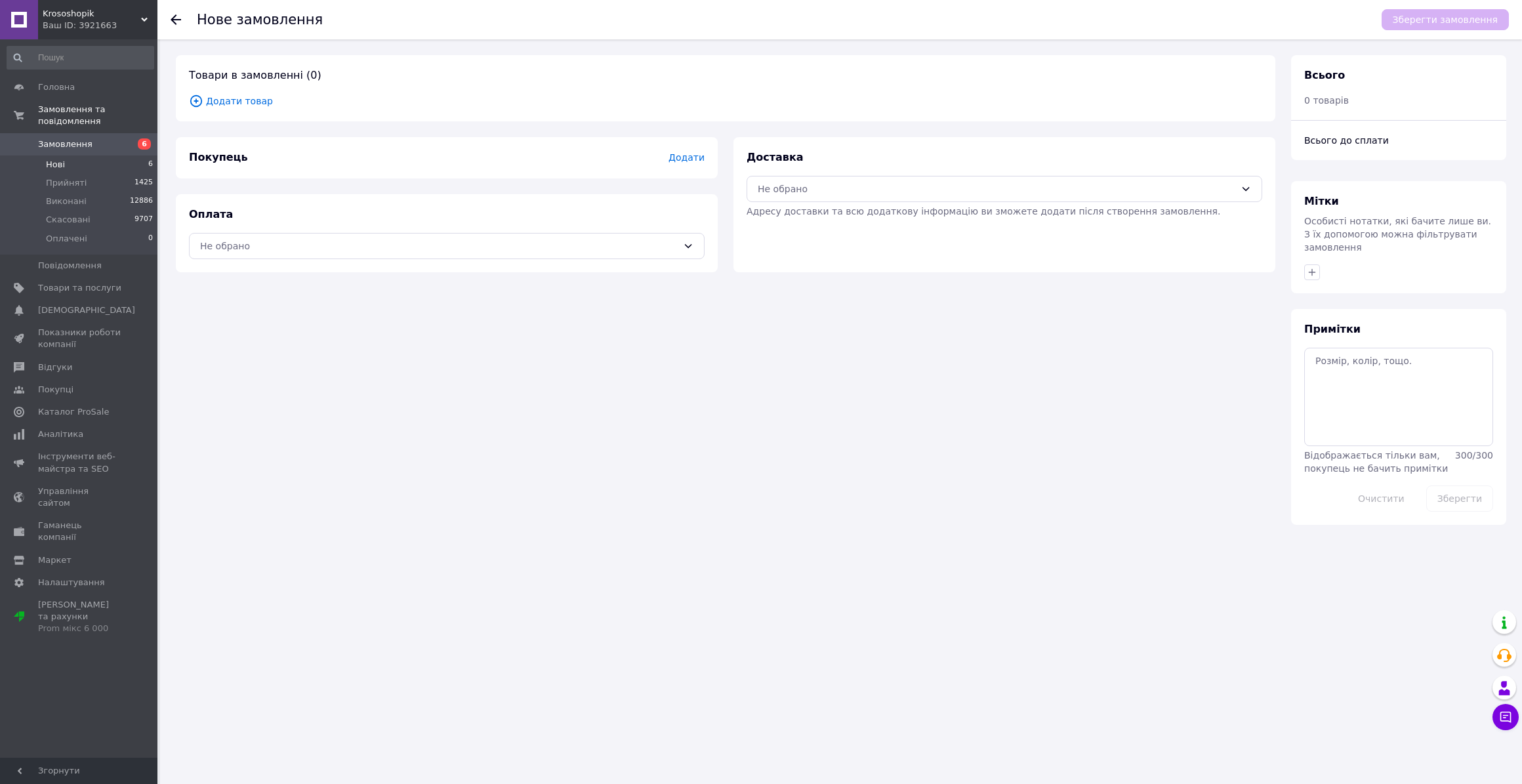
click at [59, 159] on span "Нові" at bounding box center [56, 165] width 19 height 12
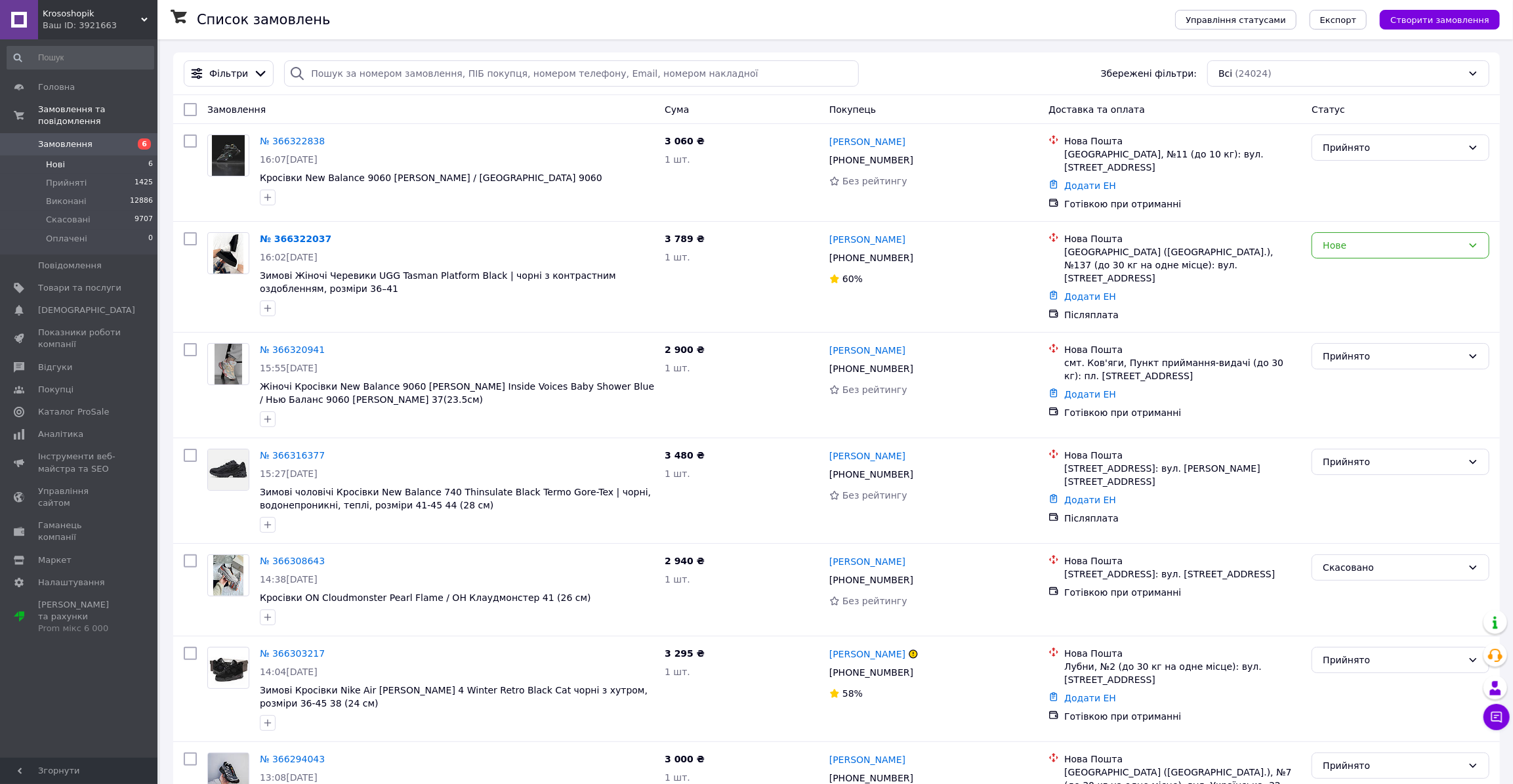
click at [59, 159] on span "Нові" at bounding box center [56, 165] width 19 height 12
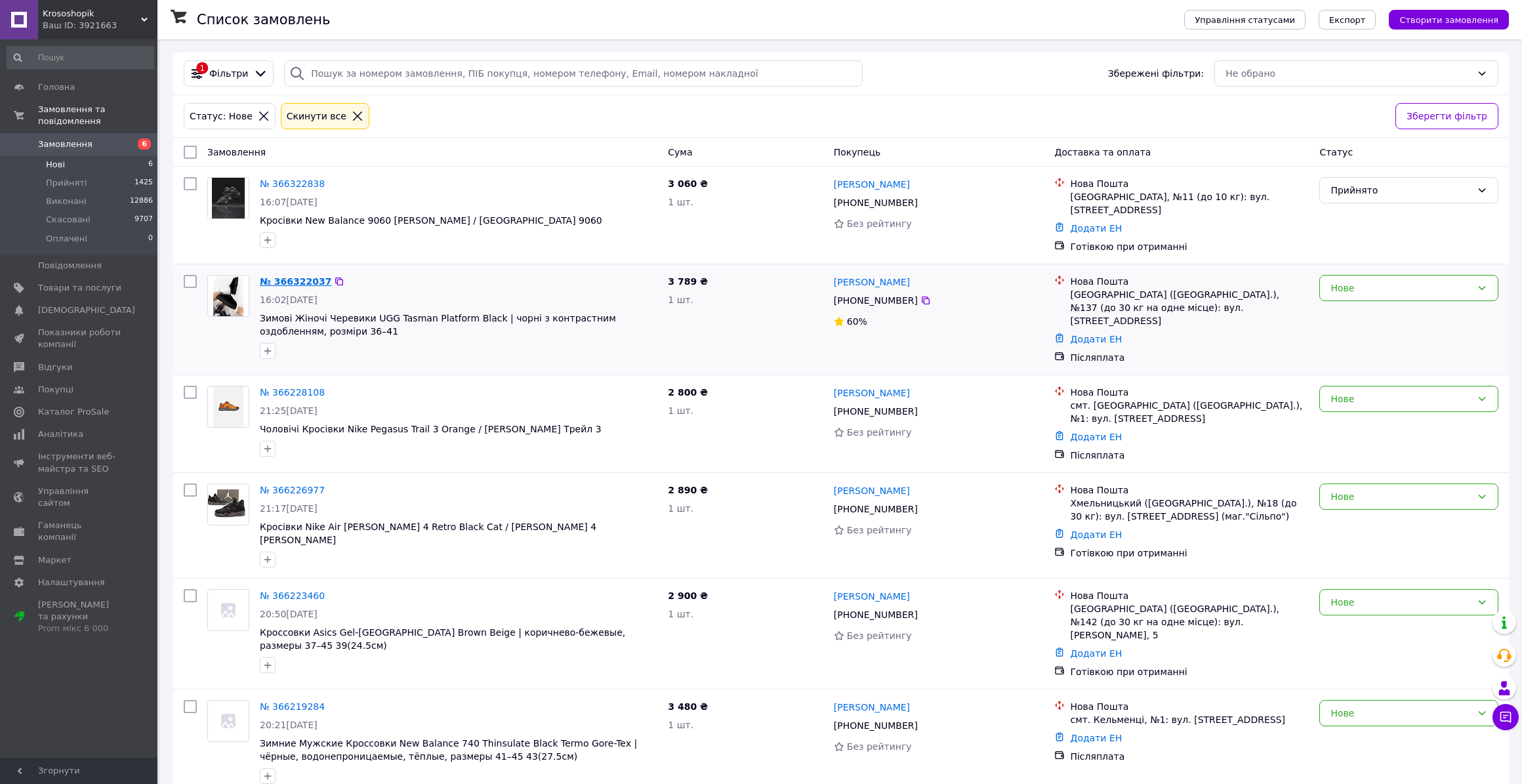
click at [286, 276] on link "№ 366322037" at bounding box center [295, 281] width 72 height 11
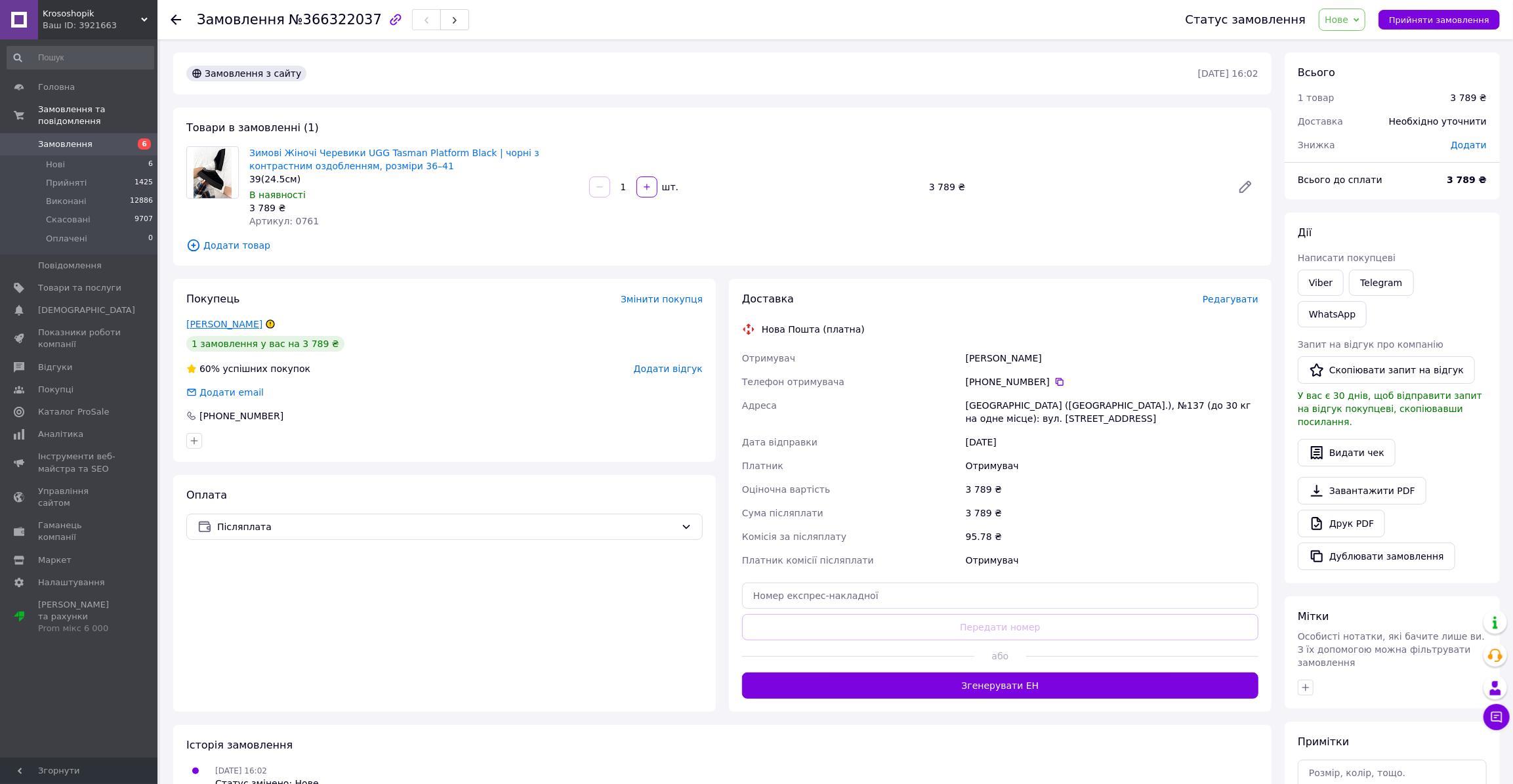
click at [233, 326] on link "Нікіфорова Аліна" at bounding box center [223, 323] width 76 height 11
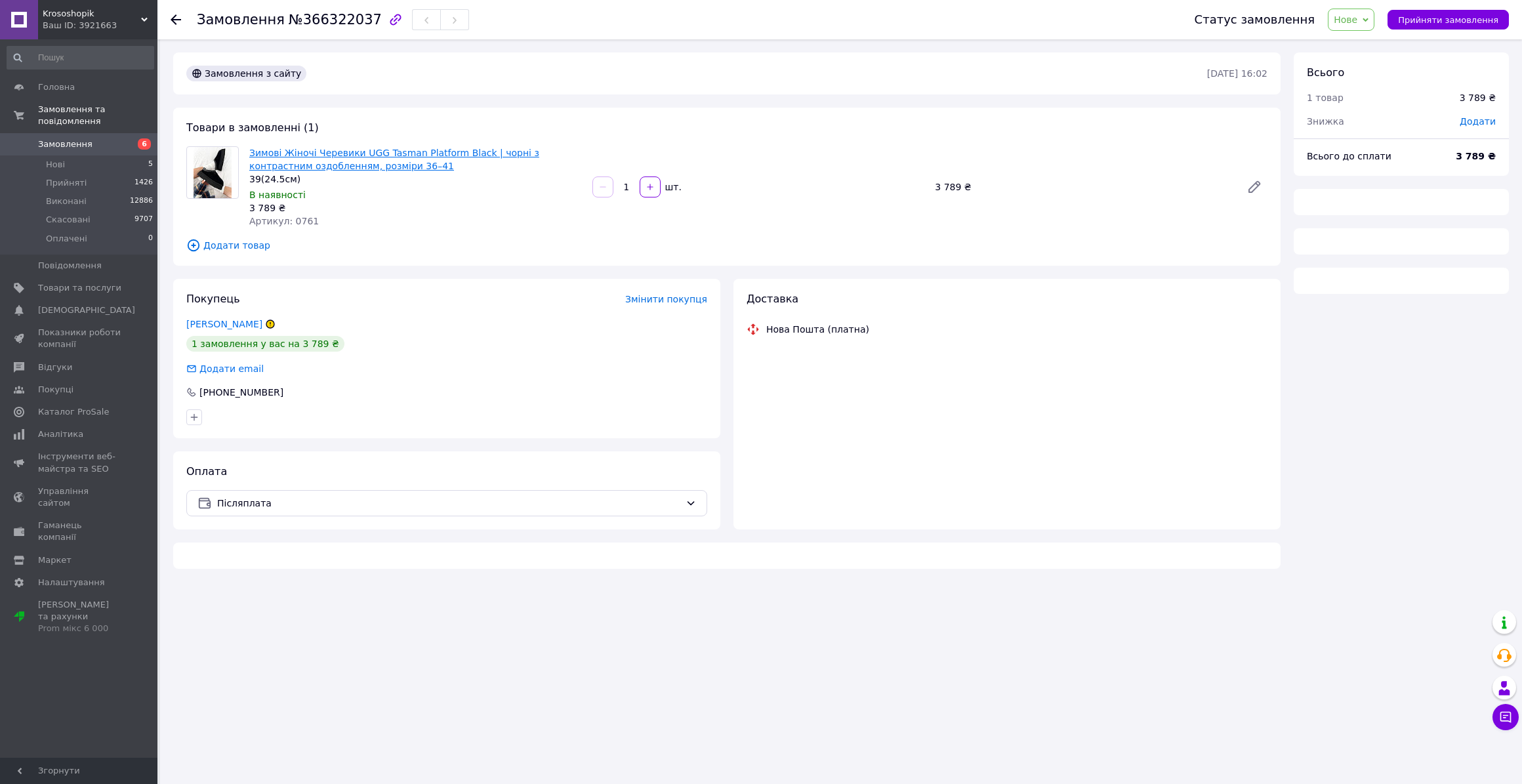
click at [397, 157] on link "Зимові Жіночі Черевики UGG Tasman Platform Black | чорні з контрастним оздоблен…" at bounding box center [394, 159] width 290 height 24
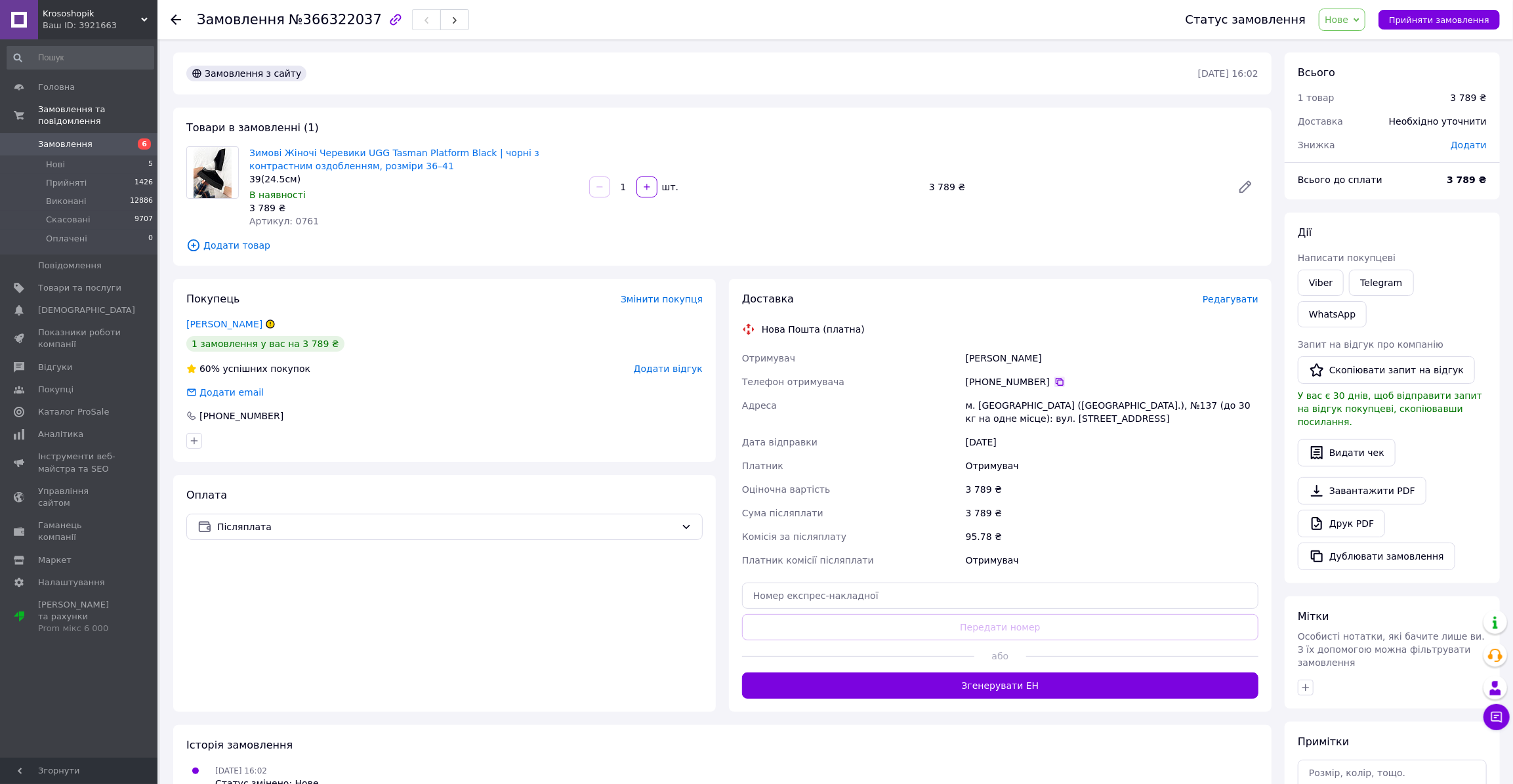
click at [1054, 383] on icon at bounding box center [1059, 381] width 11 height 11
click at [466, 691] on div "Оплата Післяплата" at bounding box center [445, 592] width 543 height 237
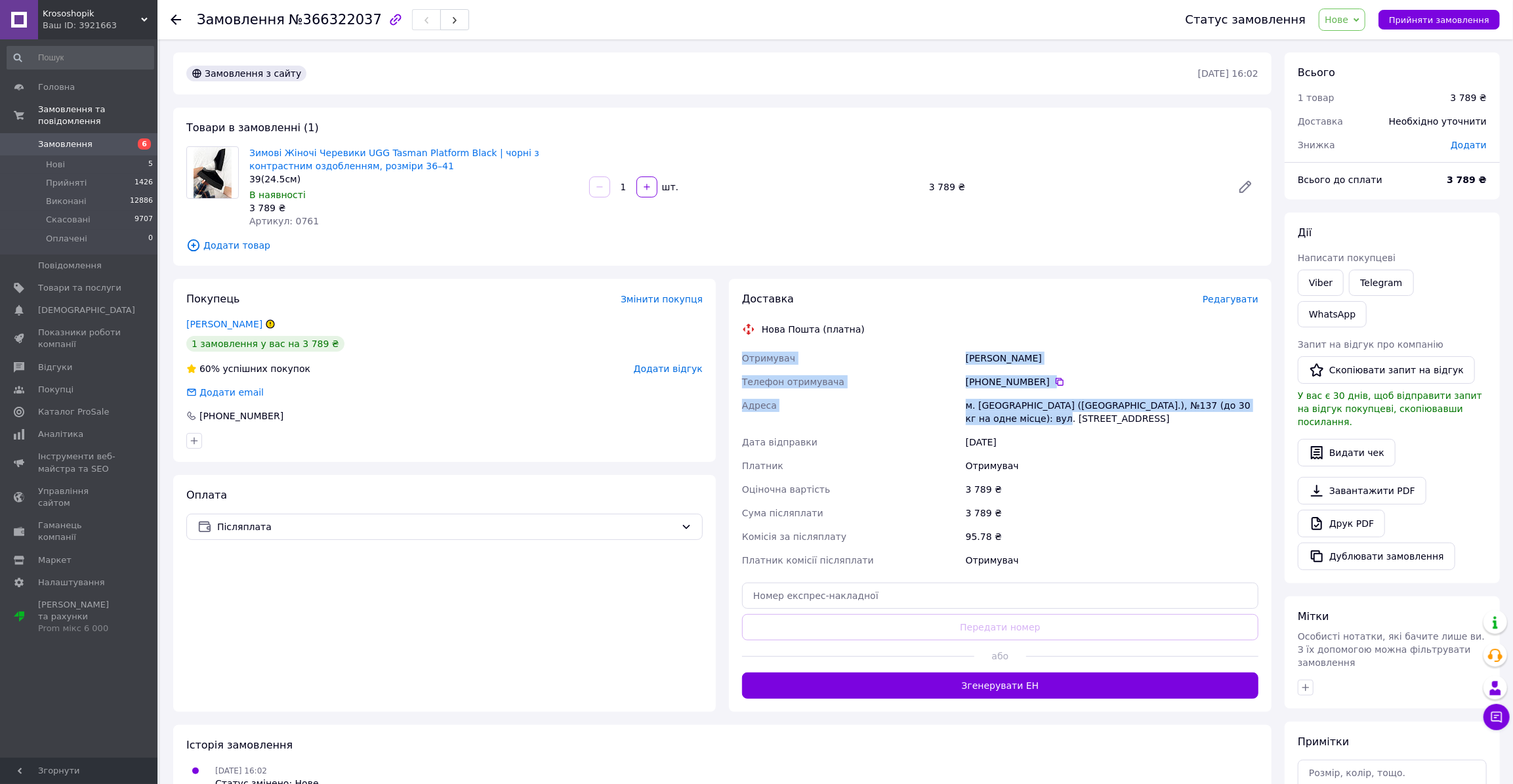
drag, startPoint x: 769, startPoint y: 362, endPoint x: 1015, endPoint y: 418, distance: 252.3
click at [1015, 418] on div "Доставка Редагувати Нова Пошта (платна) Отримувач Нікіфорова Аліна Телефон отри…" at bounding box center [1000, 496] width 543 height 433
copy div "Отримувач Нікіфорова Аліна Телефон отримувача +380 50 013 88 25   Адреса м. Киї…"
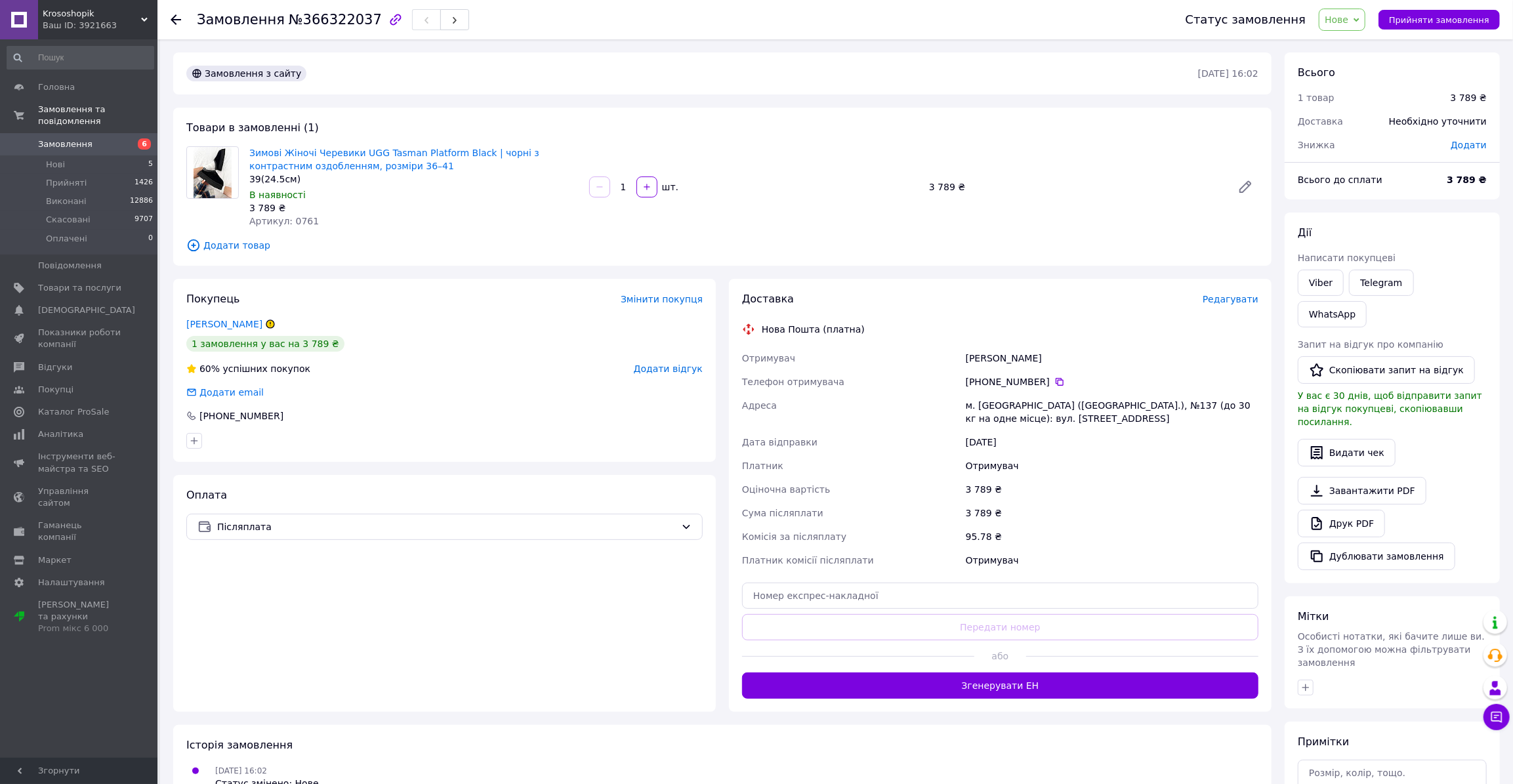
click at [370, 290] on div "Покупець Змінити покупця Нікіфорова Аліна 1 замовлення у вас на 3 789 ₴ 60% усп…" at bounding box center [445, 370] width 543 height 183
drag, startPoint x: 246, startPoint y: 148, endPoint x: 466, endPoint y: 152, distance: 220.0
click at [466, 152] on div "Зимові Жіночі Черевики UGG Tasman Platform Black | чорні з контрастним оздоблен…" at bounding box center [413, 187] width 339 height 86
copy link "Зимові Жіночі Черевики UGG Tasman Platform Black"
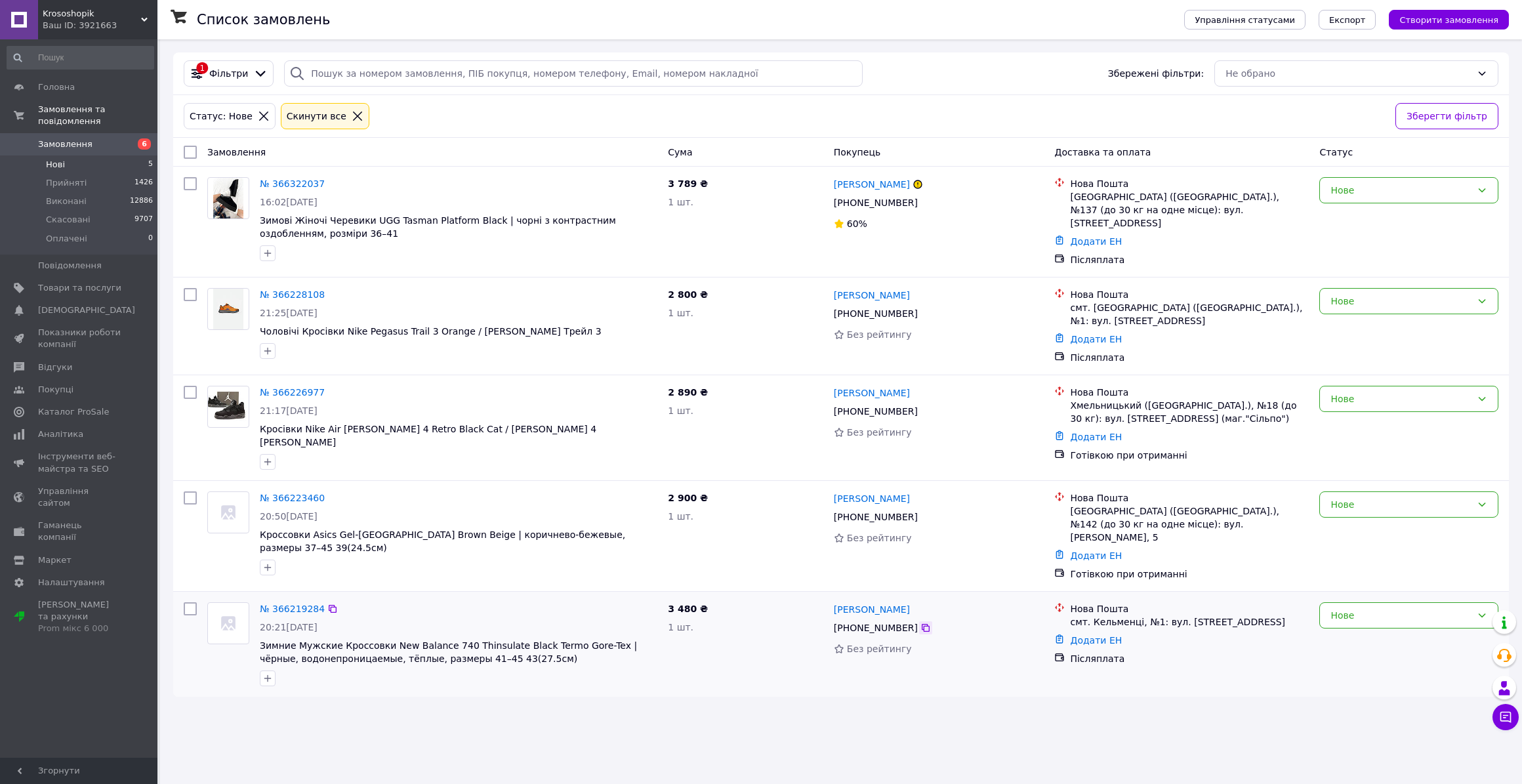
click at [921, 622] on icon at bounding box center [925, 627] width 11 height 11
click at [405, 720] on div "Список замовлень Управління статусами Експорт Створити замовлення 1 Фільтри Збе…" at bounding box center [841, 392] width 1362 height 784
click at [1348, 602] on div "Нове" at bounding box center [1409, 614] width 179 height 26
click at [1343, 658] on li "Скасовано" at bounding box center [1408, 664] width 177 height 24
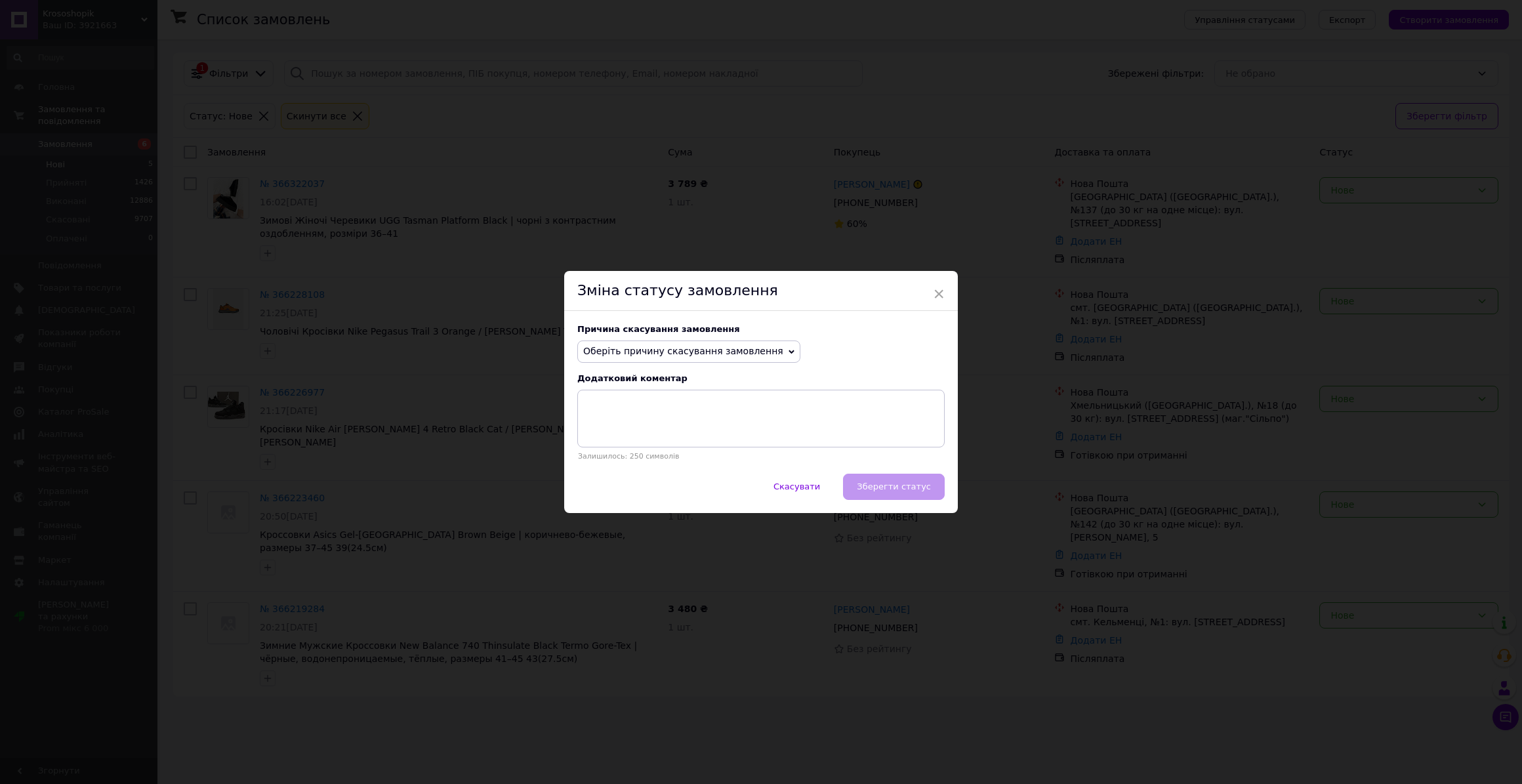
drag, startPoint x: 676, startPoint y: 345, endPoint x: 653, endPoint y: 372, distance: 35.5
click at [676, 346] on span "Оберіть причину скасування замовлення" at bounding box center [683, 351] width 200 height 11
click at [644, 377] on li "Немає в наявності" at bounding box center [689, 377] width 222 height 18
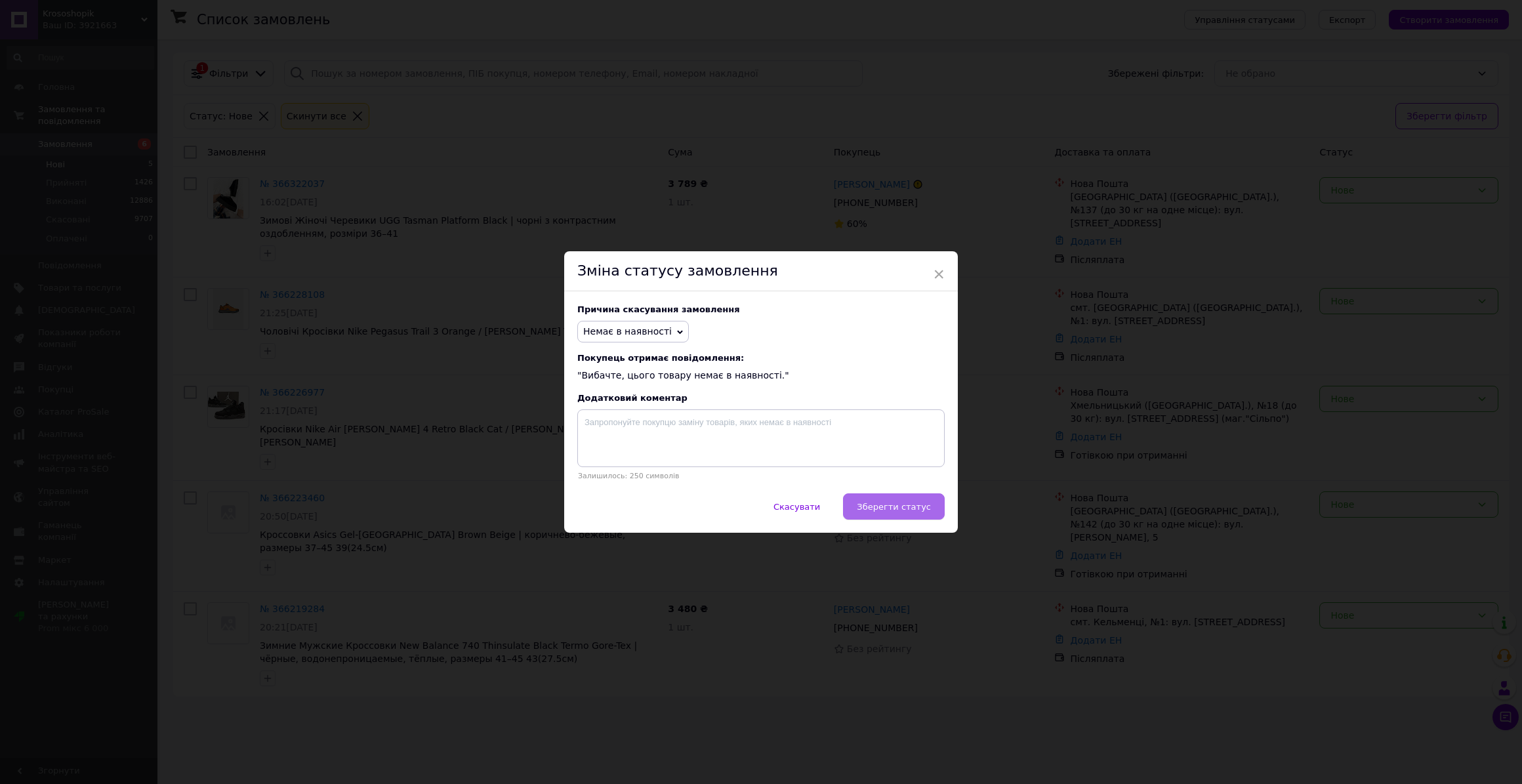
click at [899, 508] on span "Зберегти статус" at bounding box center [893, 506] width 74 height 10
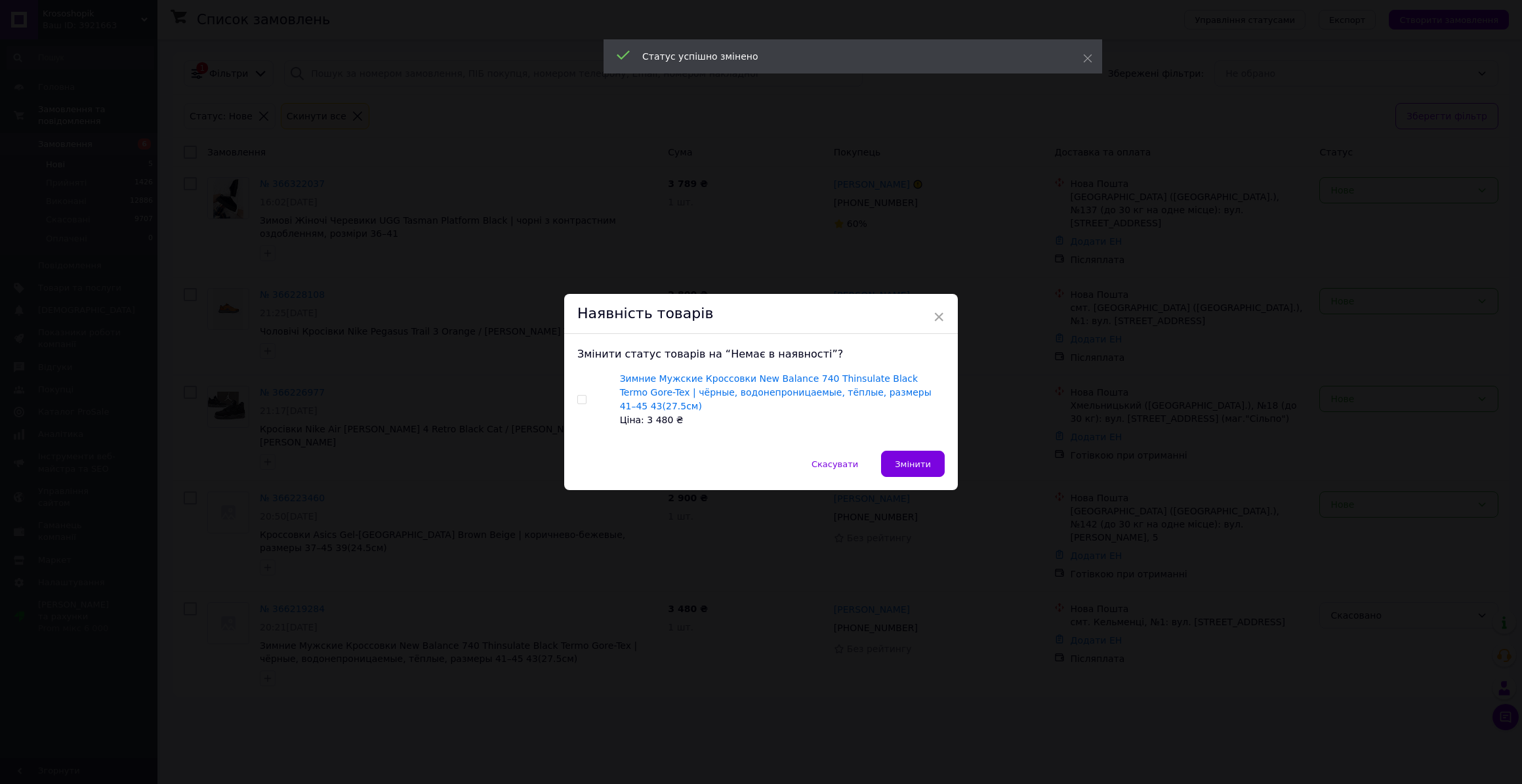
click at [687, 659] on div "× Наявність товарів Змінити статус товарів на “Немає в наявності”? Зимние Мужск…" at bounding box center [761, 392] width 1522 height 784
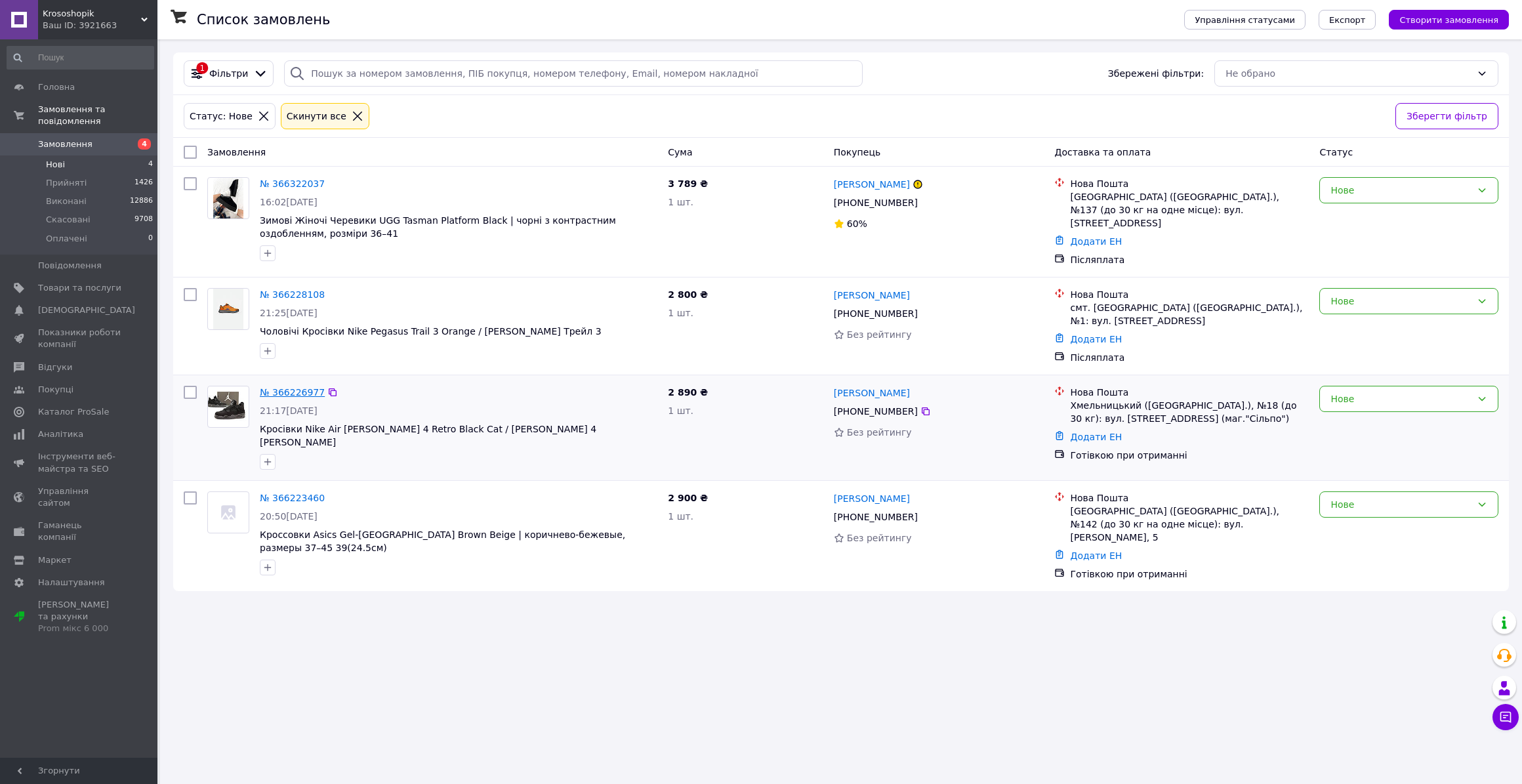
click at [272, 387] on link "№ 366226977" at bounding box center [293, 392] width 65 height 11
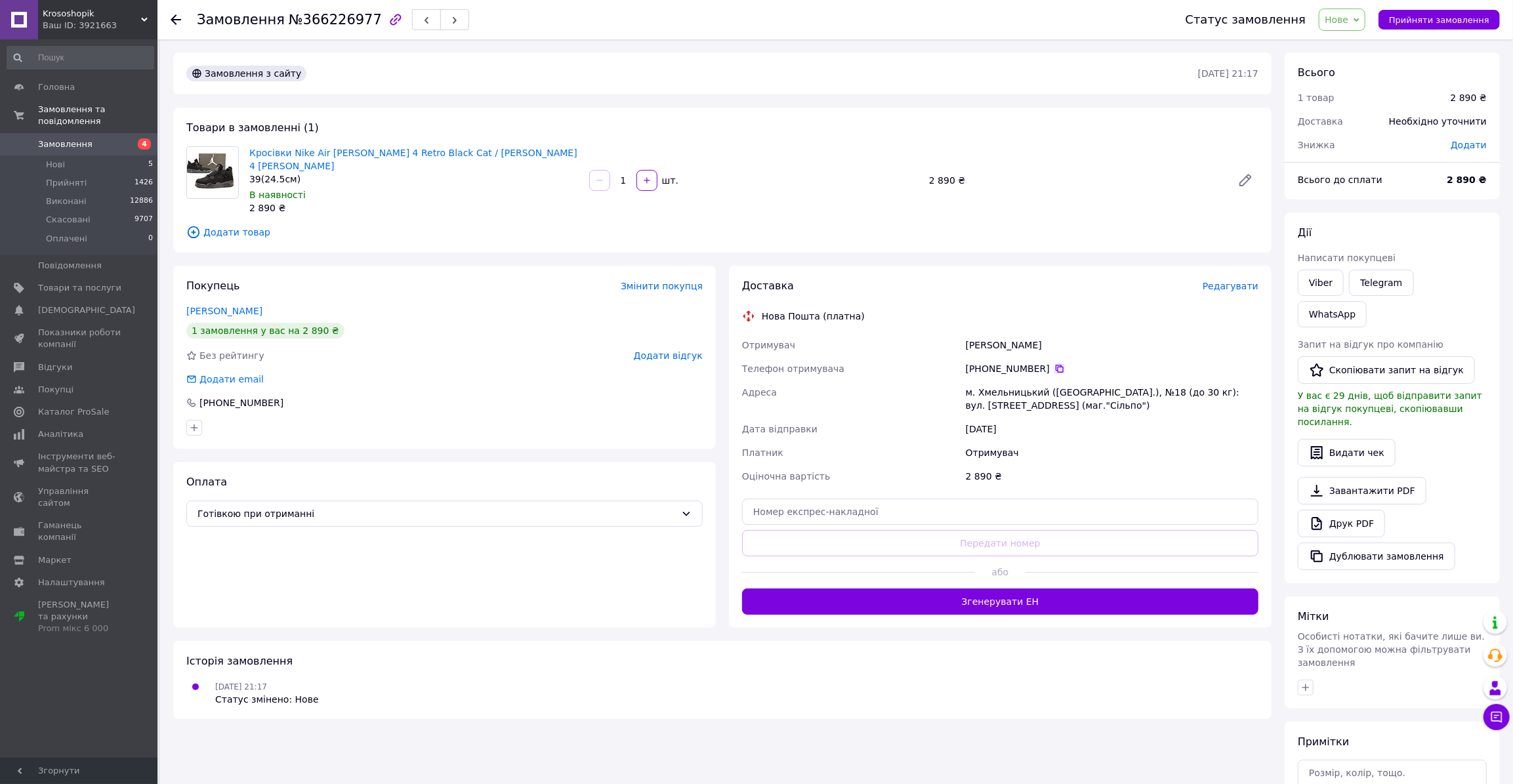
click at [1054, 363] on icon at bounding box center [1059, 368] width 11 height 11
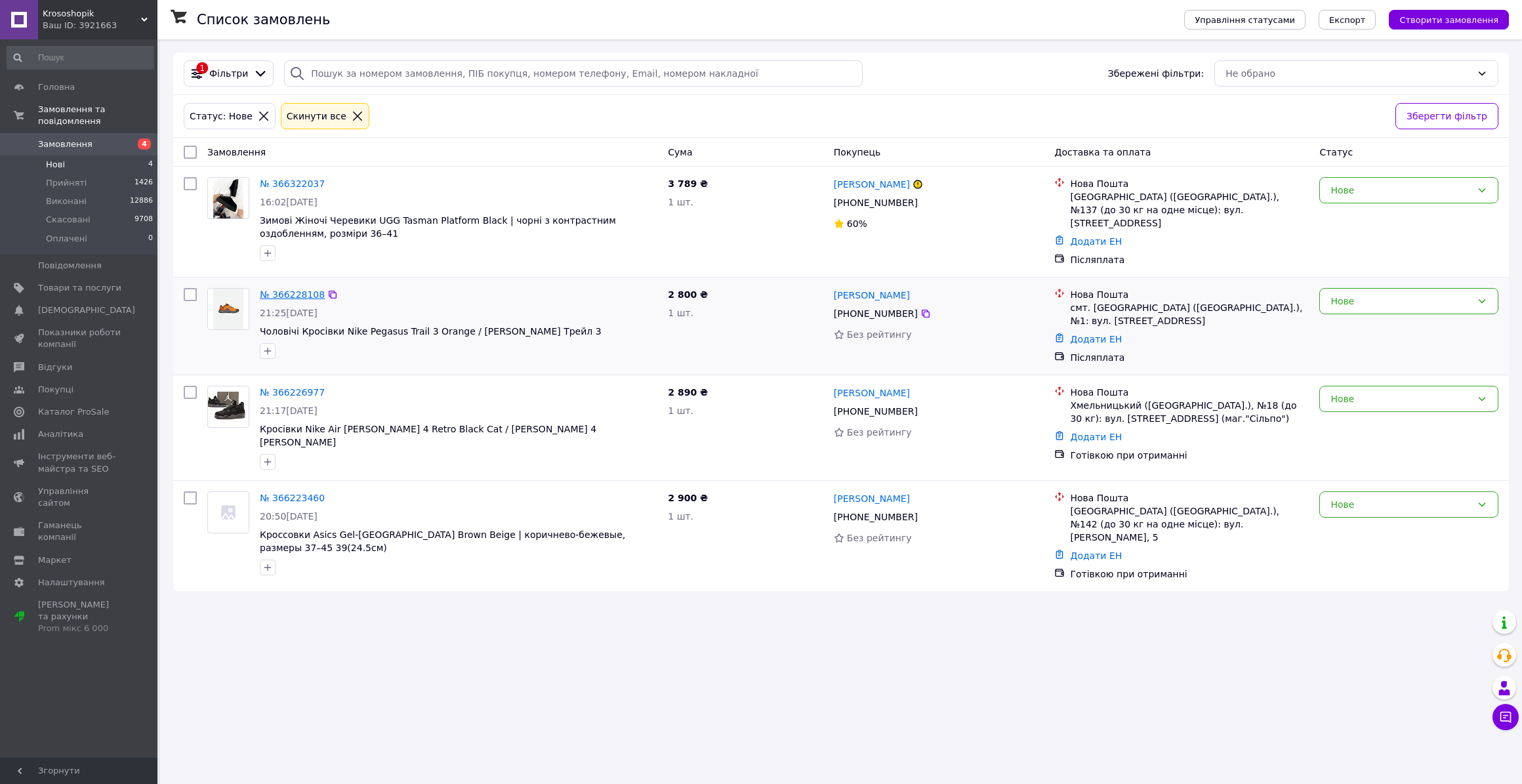
click at [297, 289] on link "№ 366228108" at bounding box center [293, 294] width 65 height 11
